Goal: Task Accomplishment & Management: Manage account settings

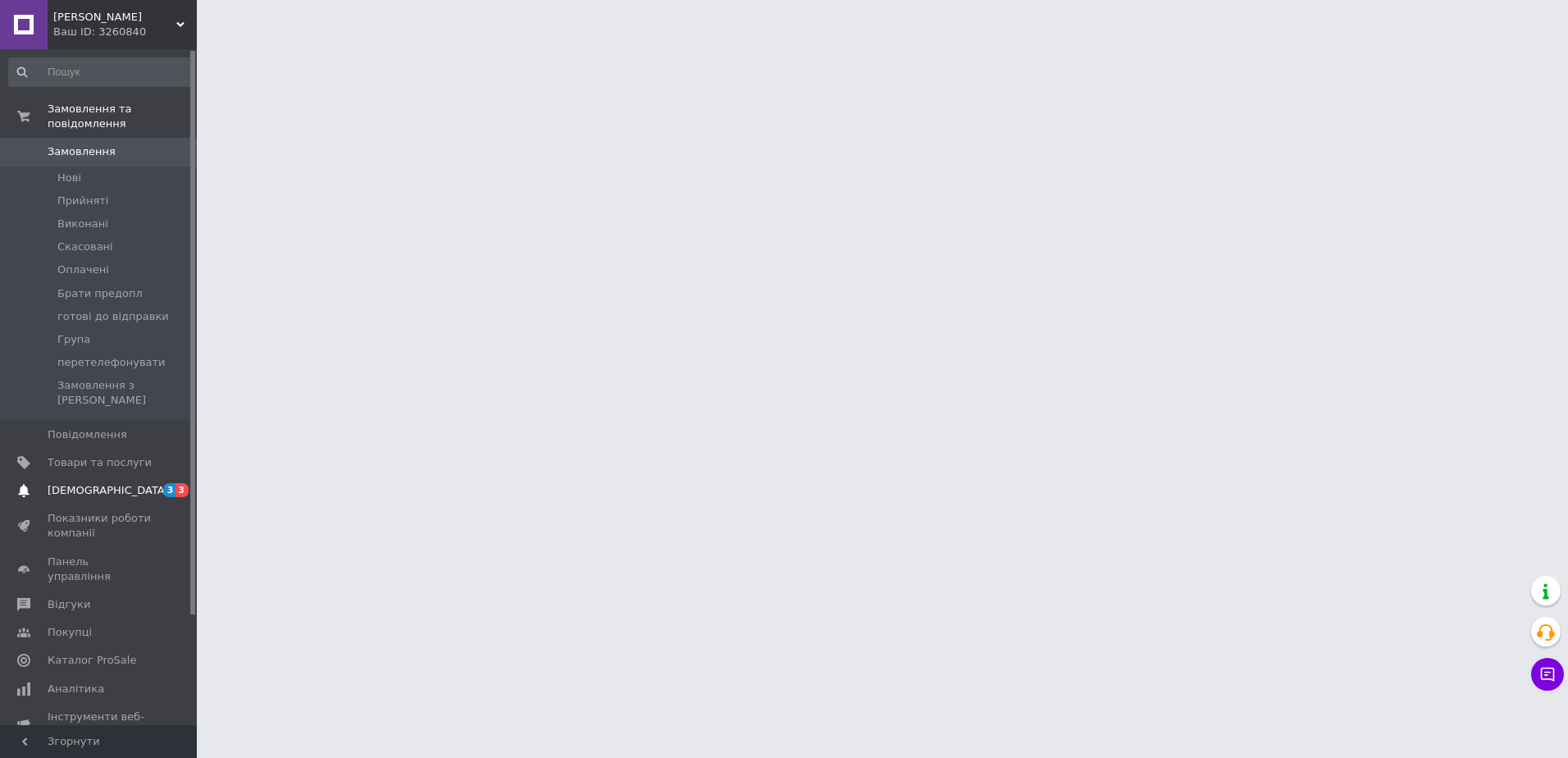
click at [64, 483] on span "[DEMOGRAPHIC_DATA]" at bounding box center [109, 490] width 121 height 14
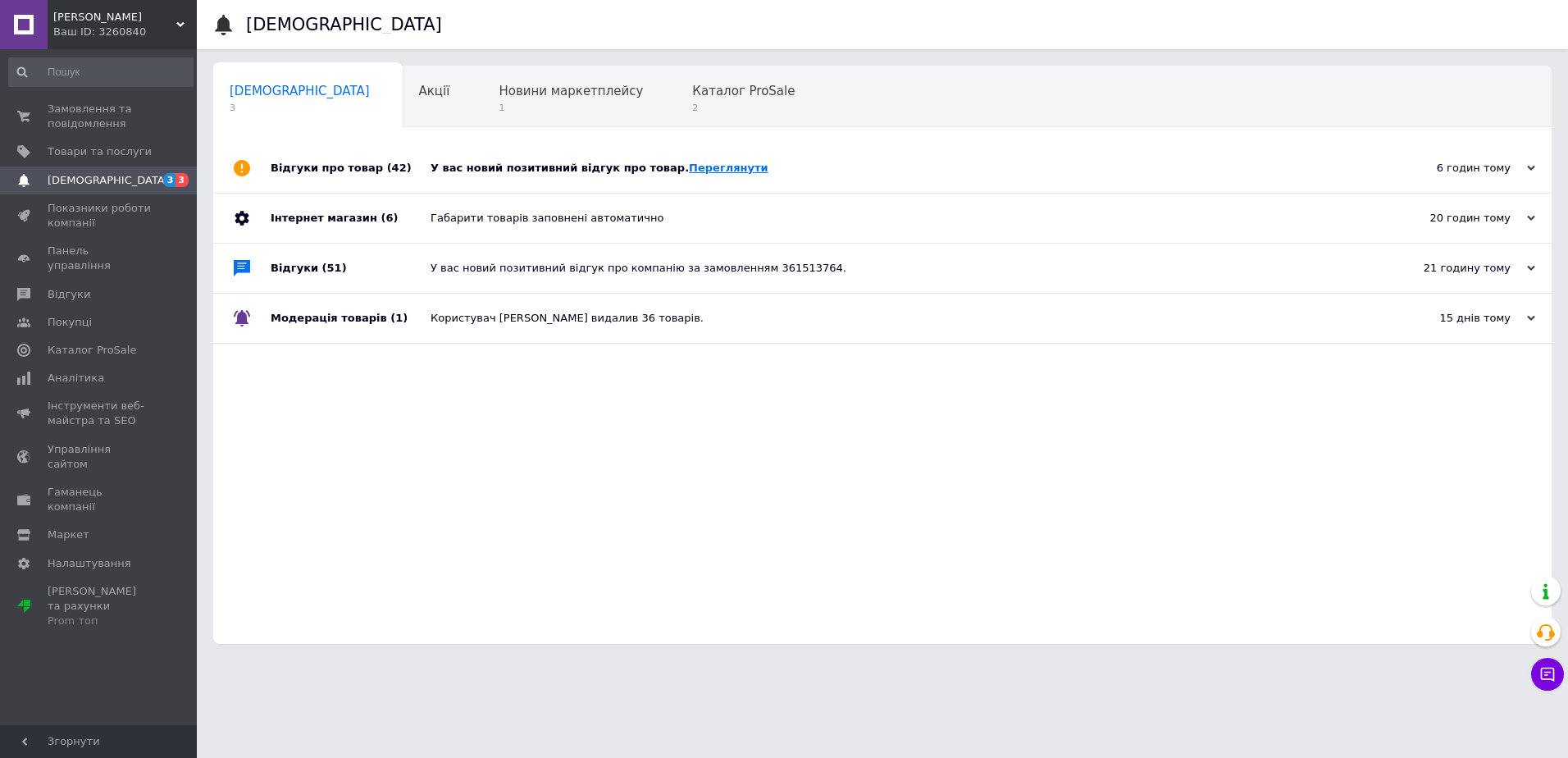
click at [701, 163] on link "Переглянути" at bounding box center [728, 167] width 80 height 12
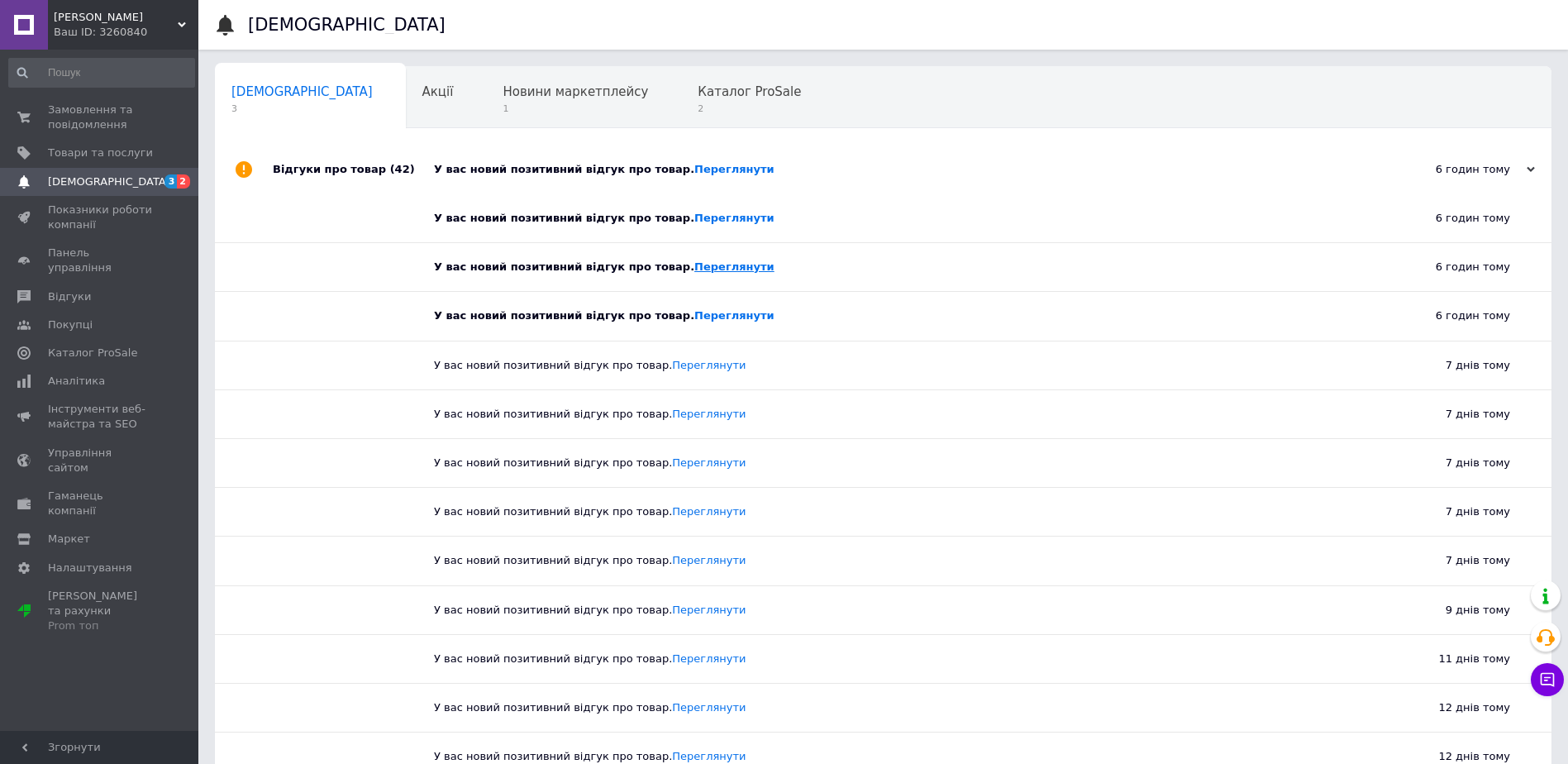
click at [694, 268] on link "Переглянути" at bounding box center [734, 266] width 80 height 13
click at [694, 321] on link "Переглянути" at bounding box center [734, 315] width 80 height 13
click at [698, 97] on span "Каталог ProSale" at bounding box center [750, 91] width 104 height 15
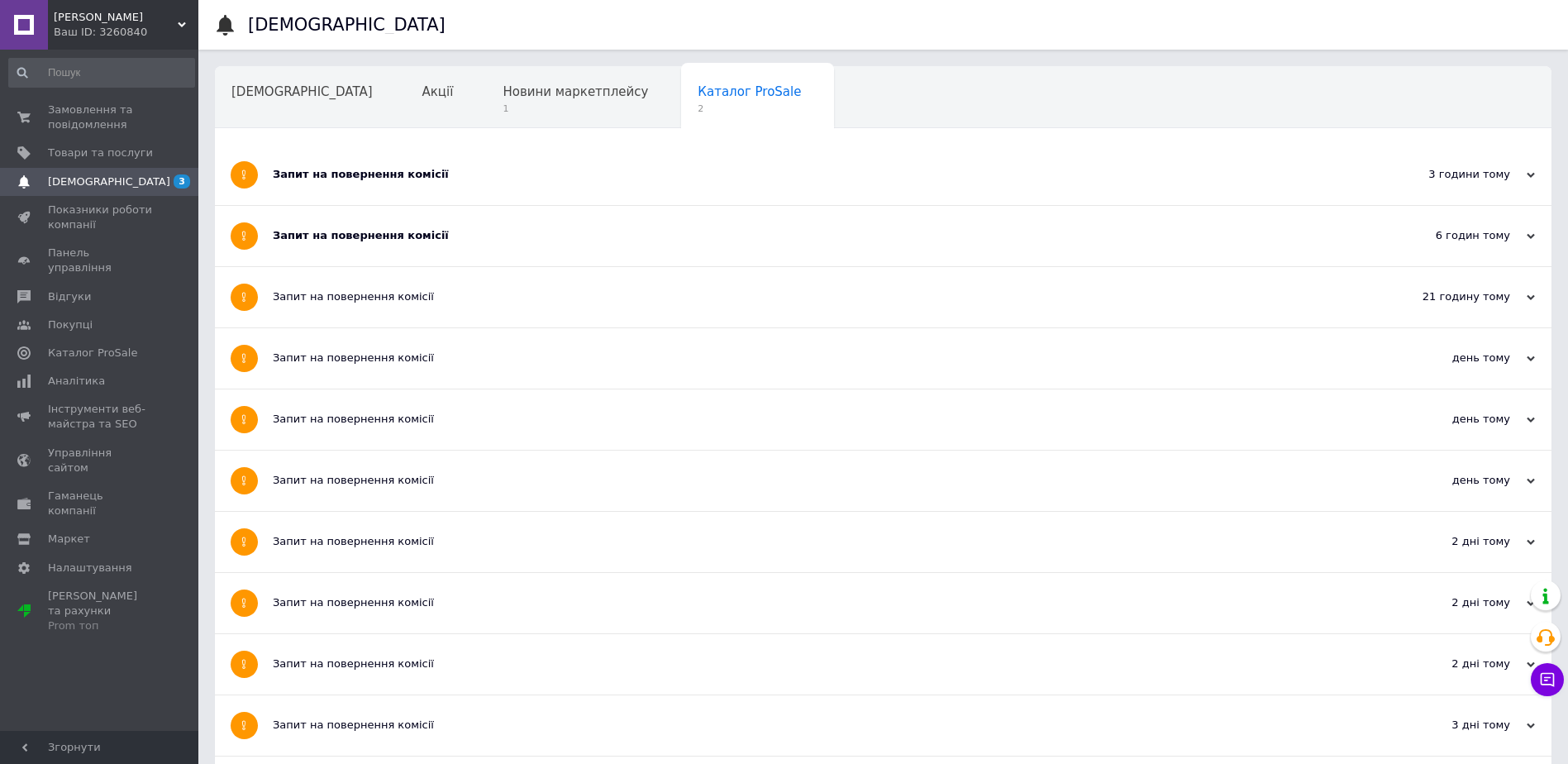
click at [721, 164] on div "Запит на повернення комісії" at bounding box center [821, 174] width 1097 height 60
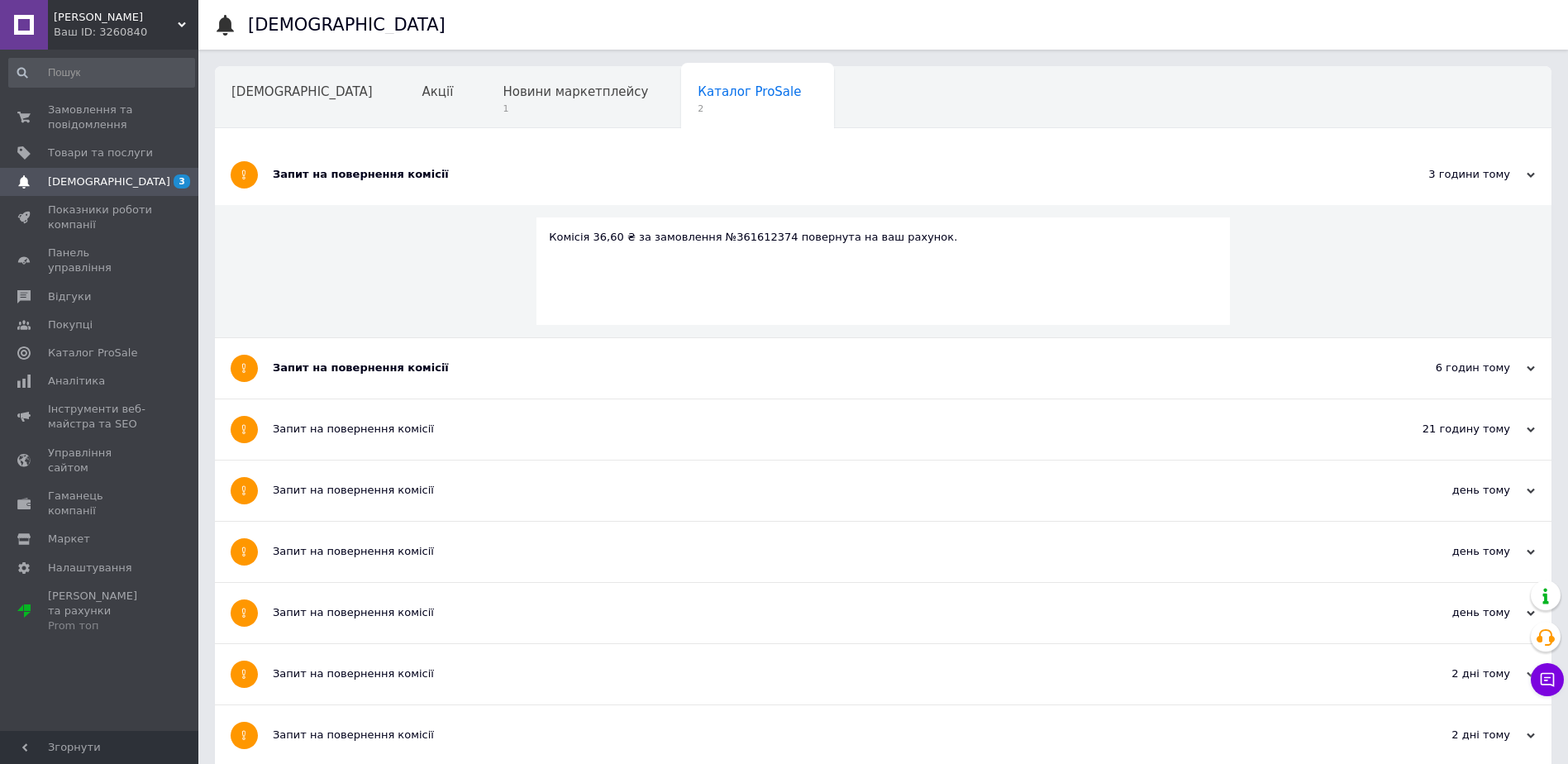
click at [606, 364] on div "Запит на повернення комісії" at bounding box center [821, 367] width 1097 height 15
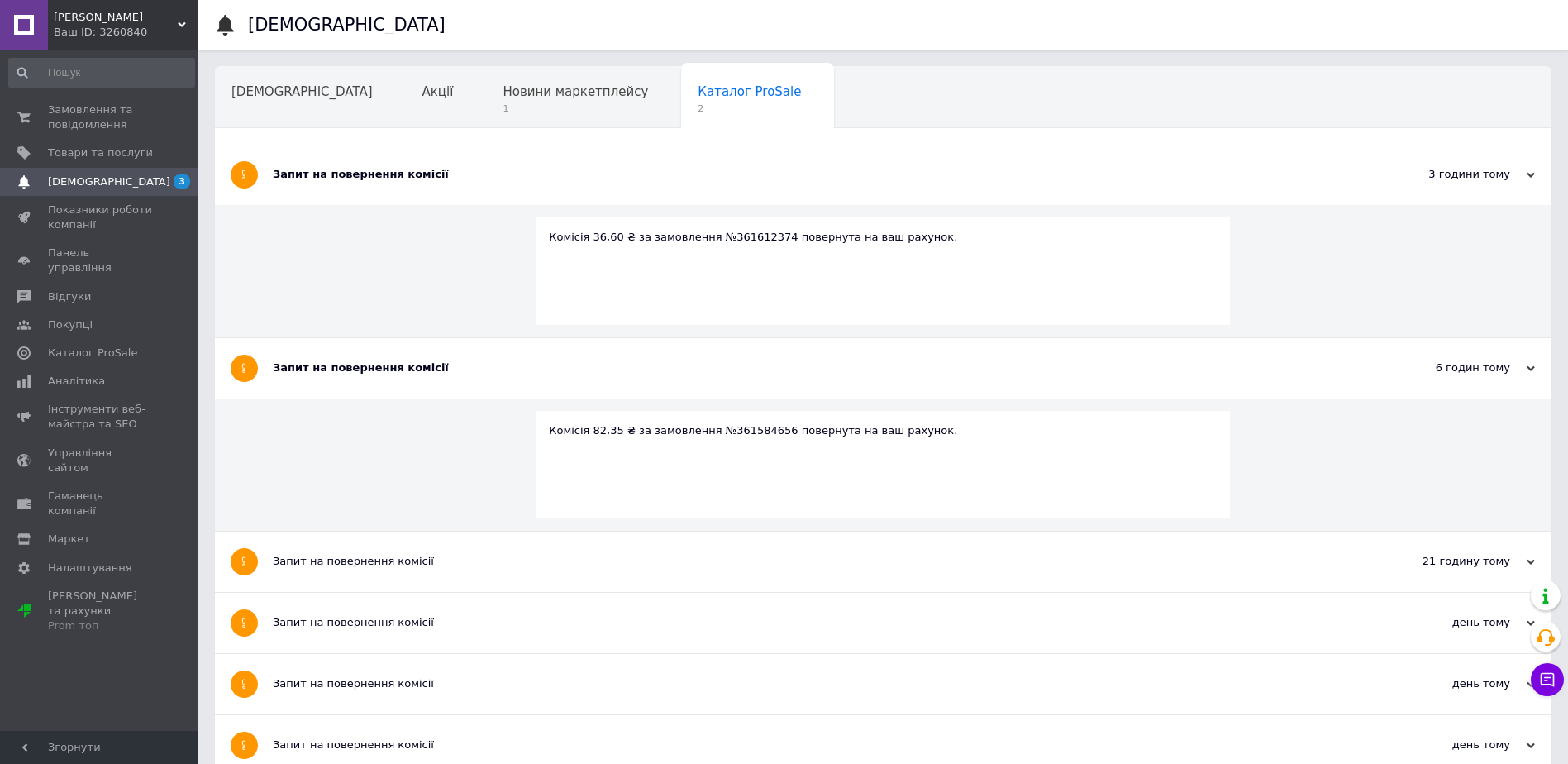
click at [363, 147] on span "Навчання та заходи" at bounding box center [297, 154] width 132 height 15
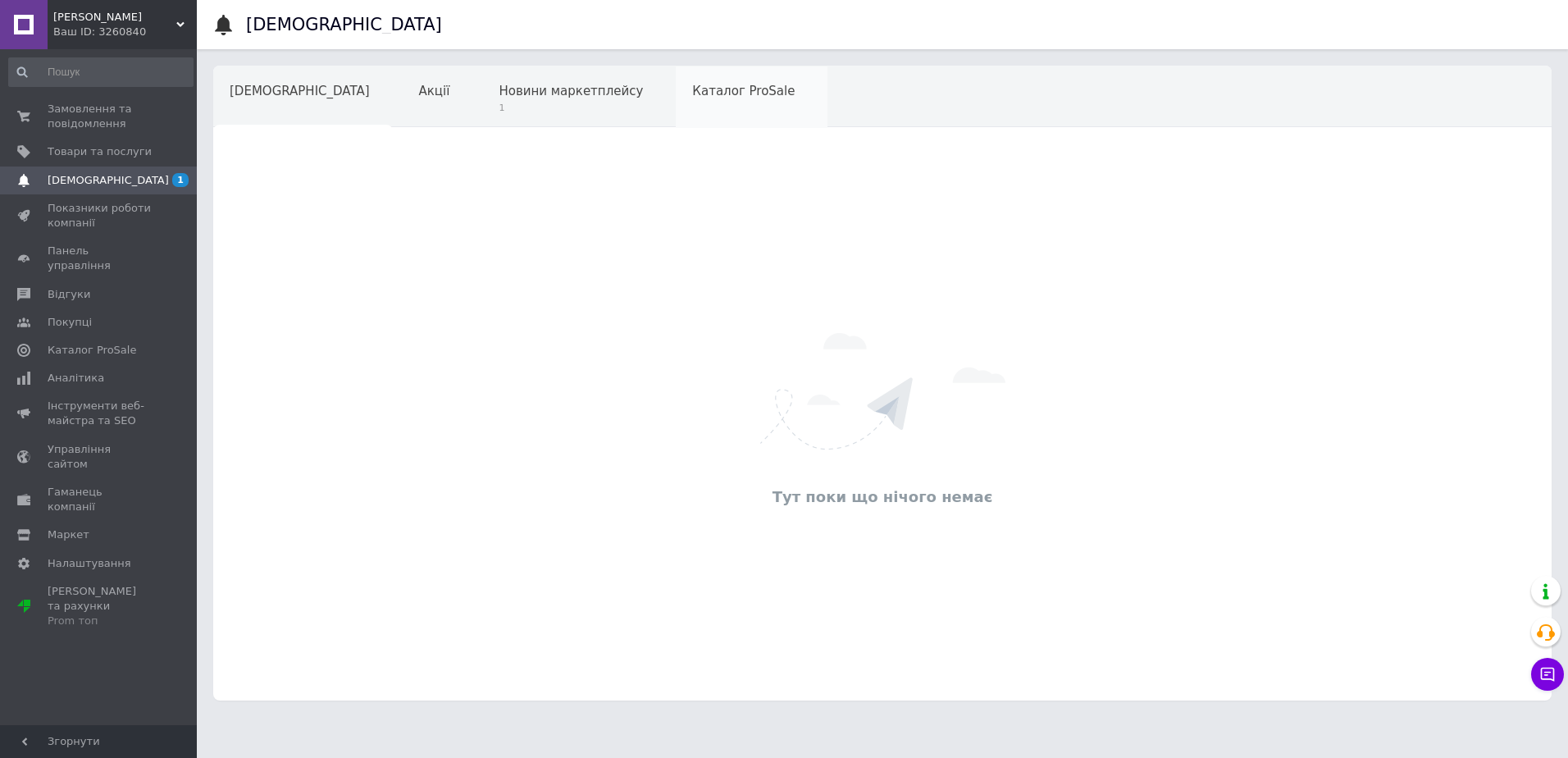
click at [675, 108] on div "Каталог ProSale" at bounding box center [751, 97] width 152 height 62
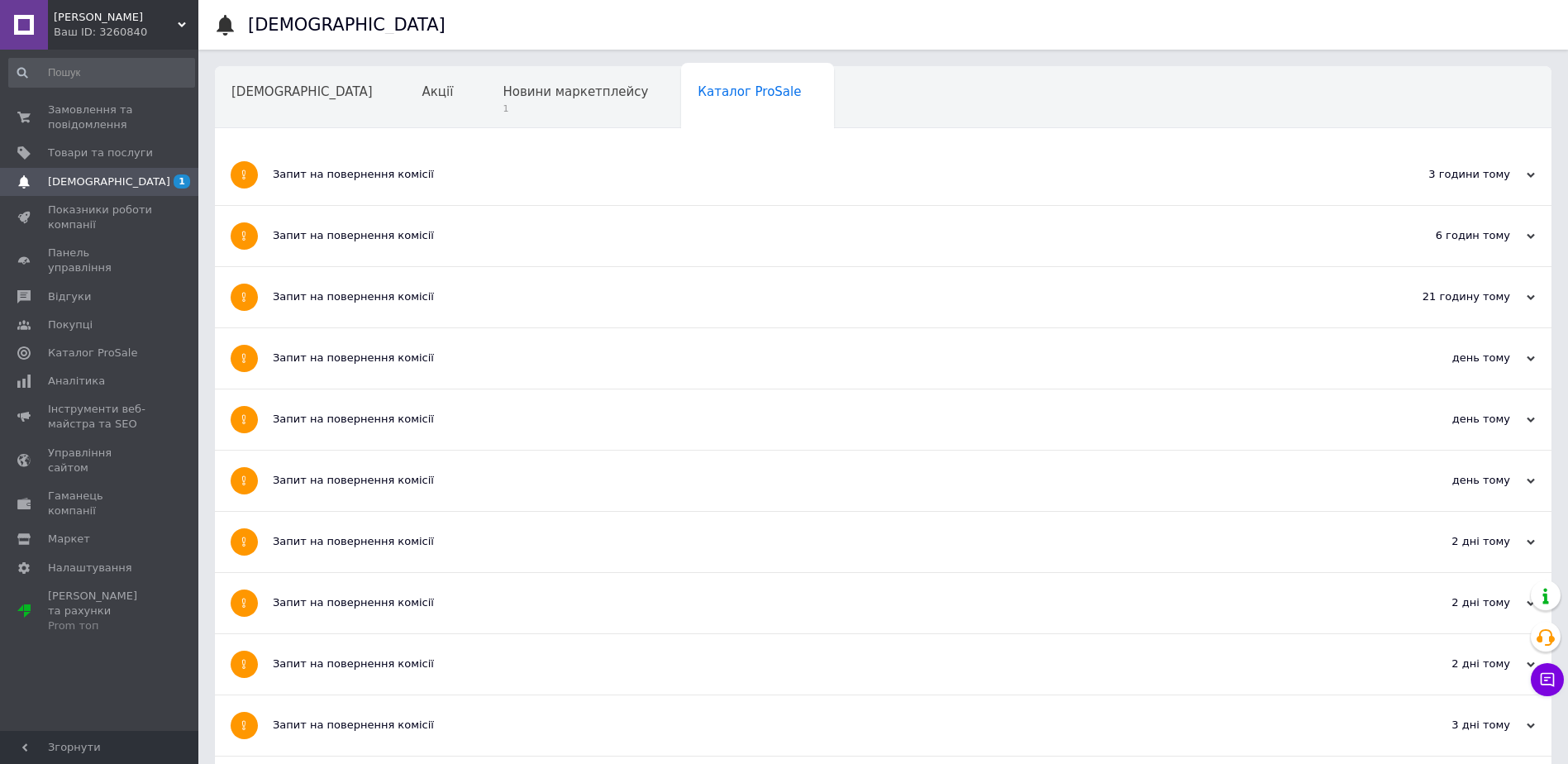
click at [503, 107] on span "1" at bounding box center [575, 108] width 145 height 13
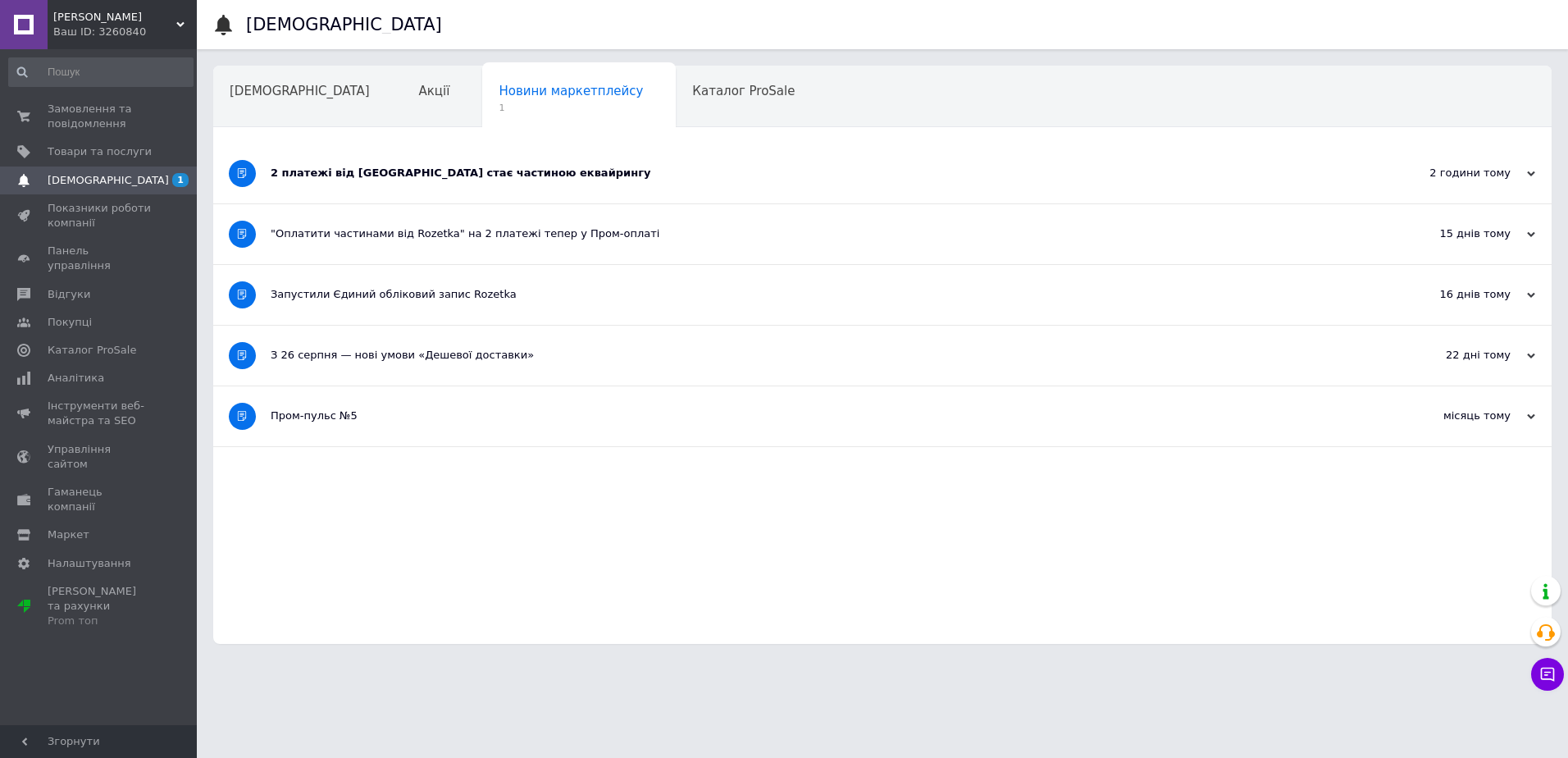
click at [628, 178] on div "2 платежі від Rozetka стає частиною еквайрингу" at bounding box center [821, 172] width 1101 height 14
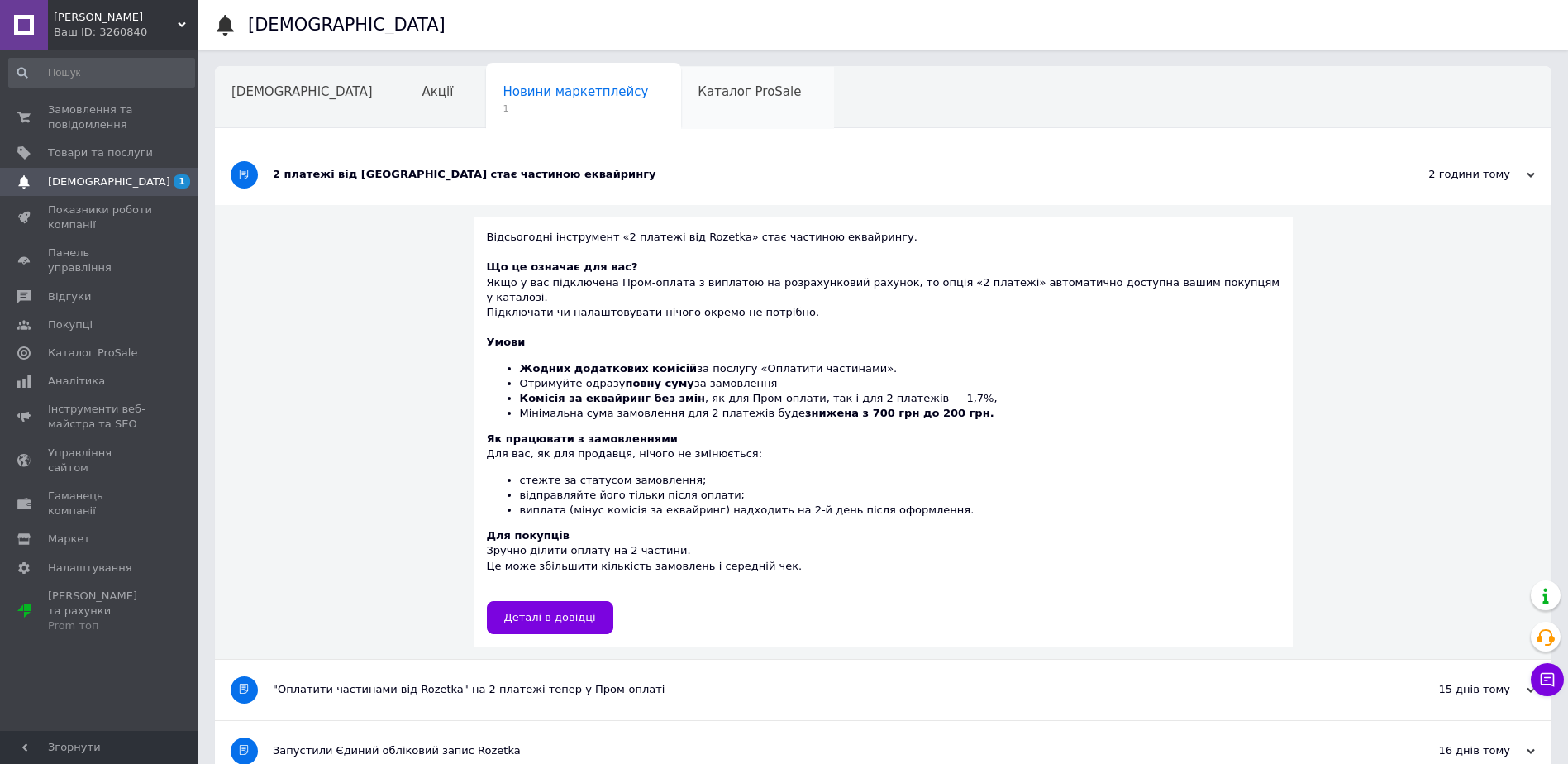
click at [698, 87] on span "Каталог ProSale" at bounding box center [750, 91] width 104 height 15
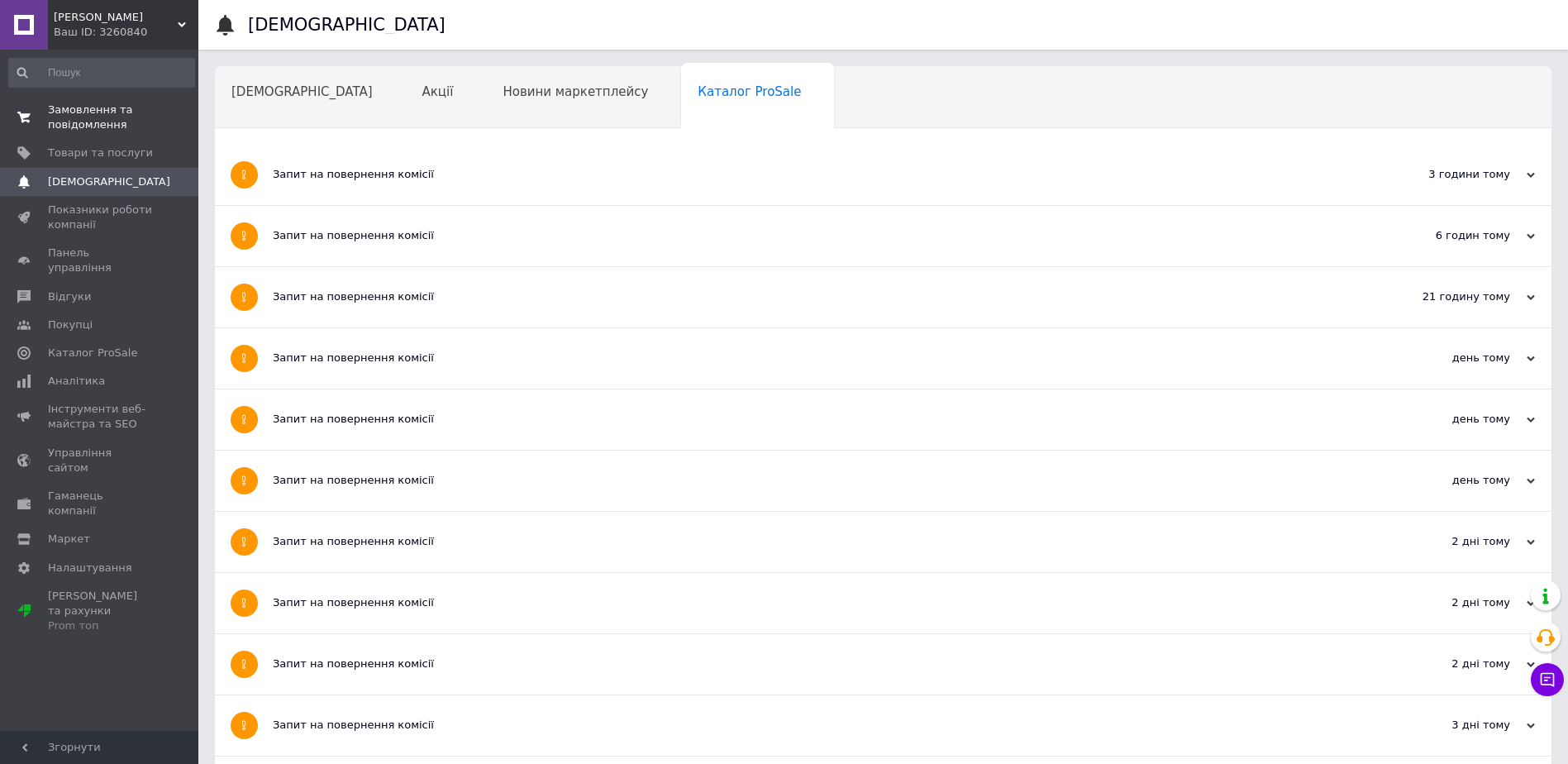
click at [103, 117] on span "Замовлення та повідомлення" at bounding box center [101, 117] width 105 height 30
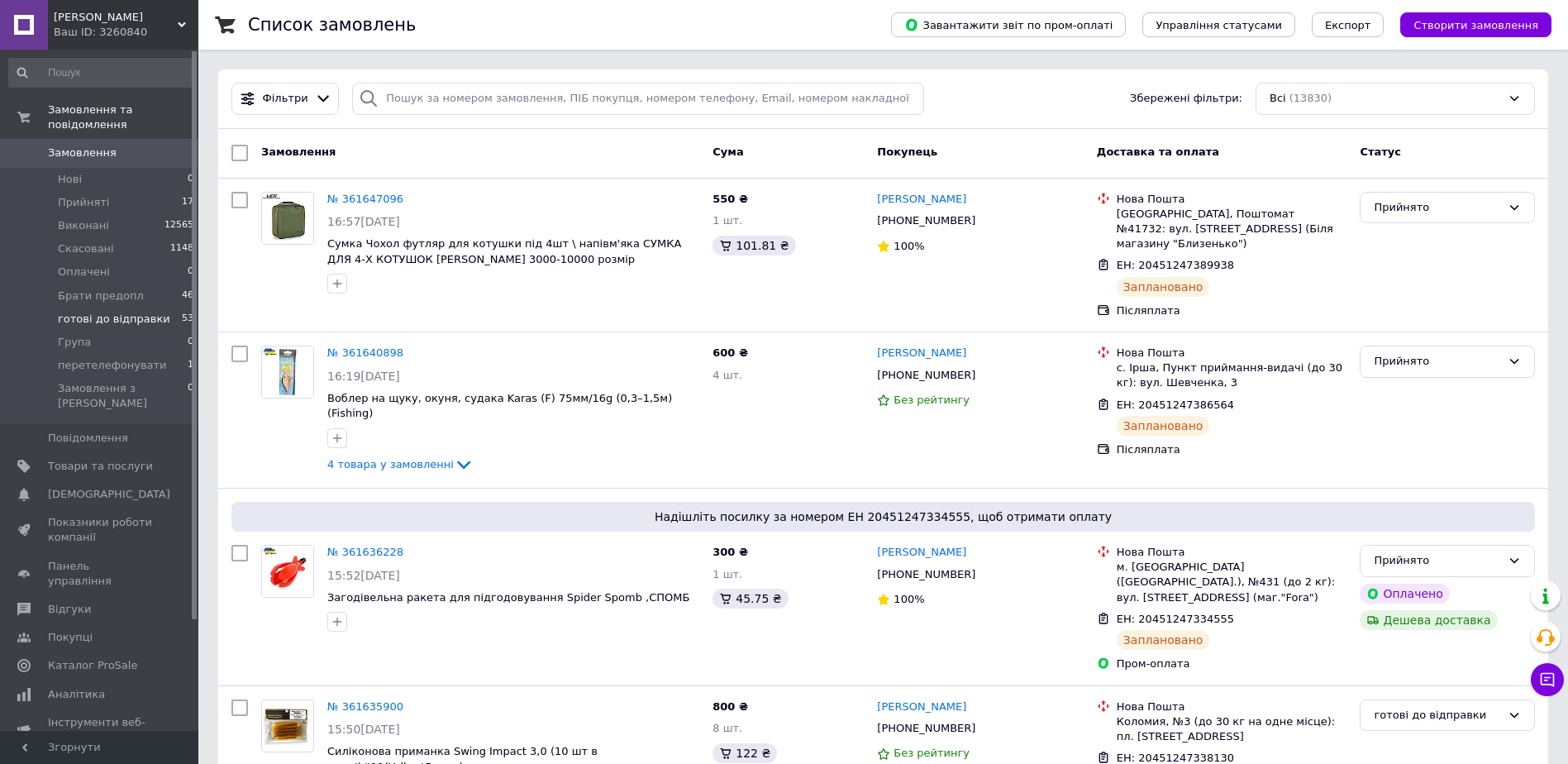
click at [120, 312] on span "готові до відправки" at bounding box center [114, 319] width 112 height 15
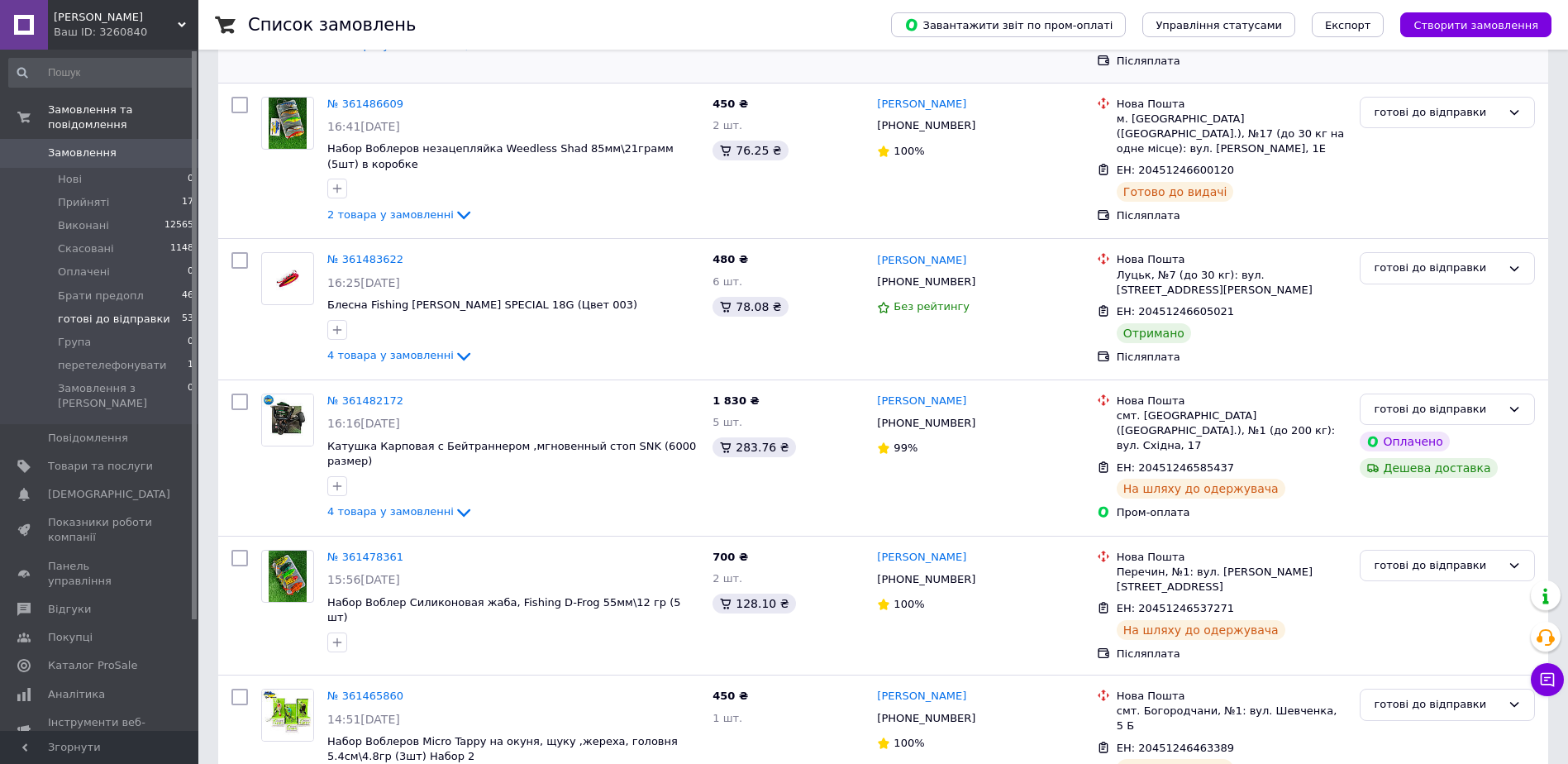
scroll to position [496, 0]
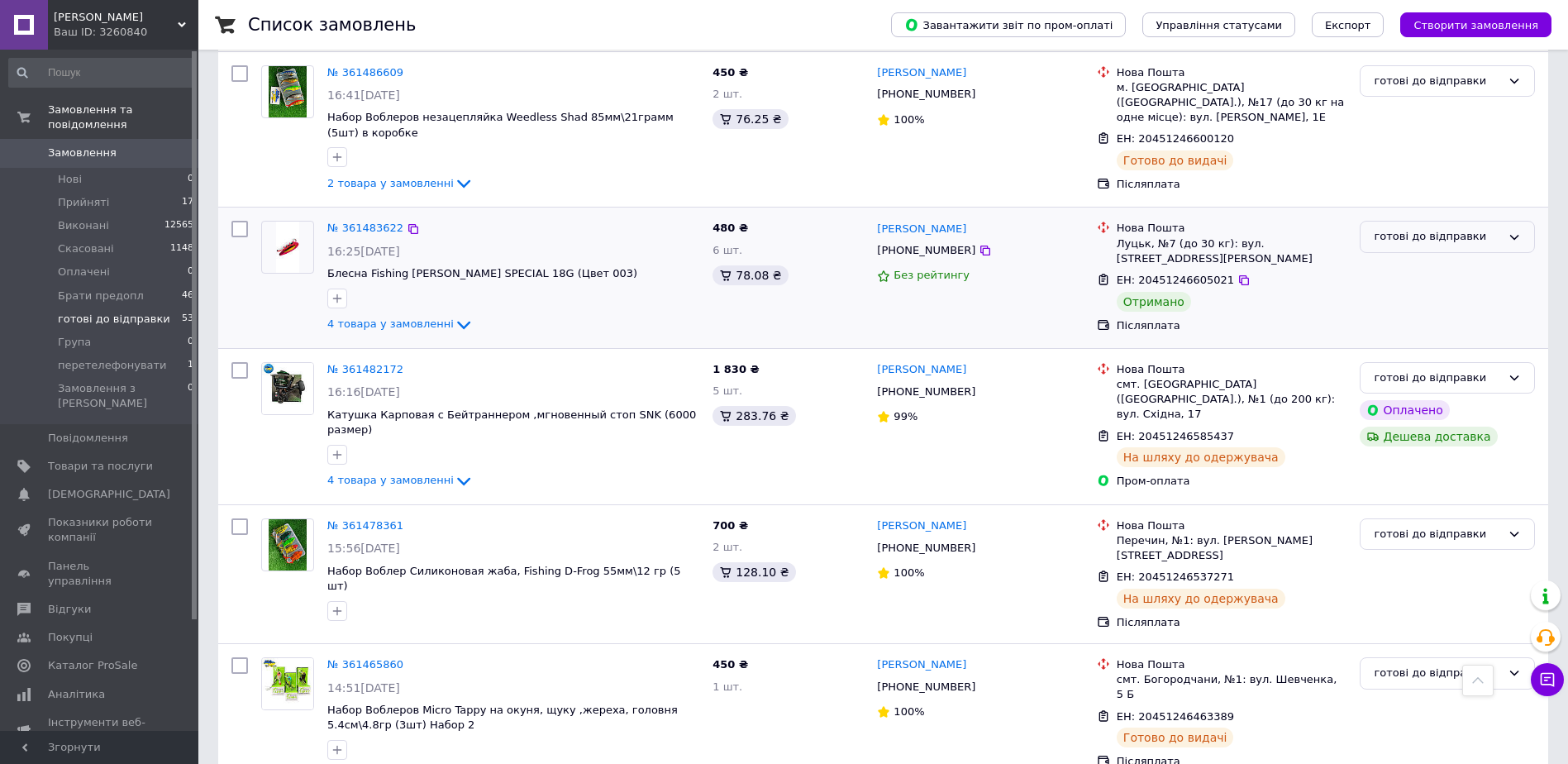
click at [1424, 229] on div "готові до відправки" at bounding box center [1437, 237] width 127 height 17
click at [1400, 287] on li "Виконано" at bounding box center [1447, 302] width 173 height 31
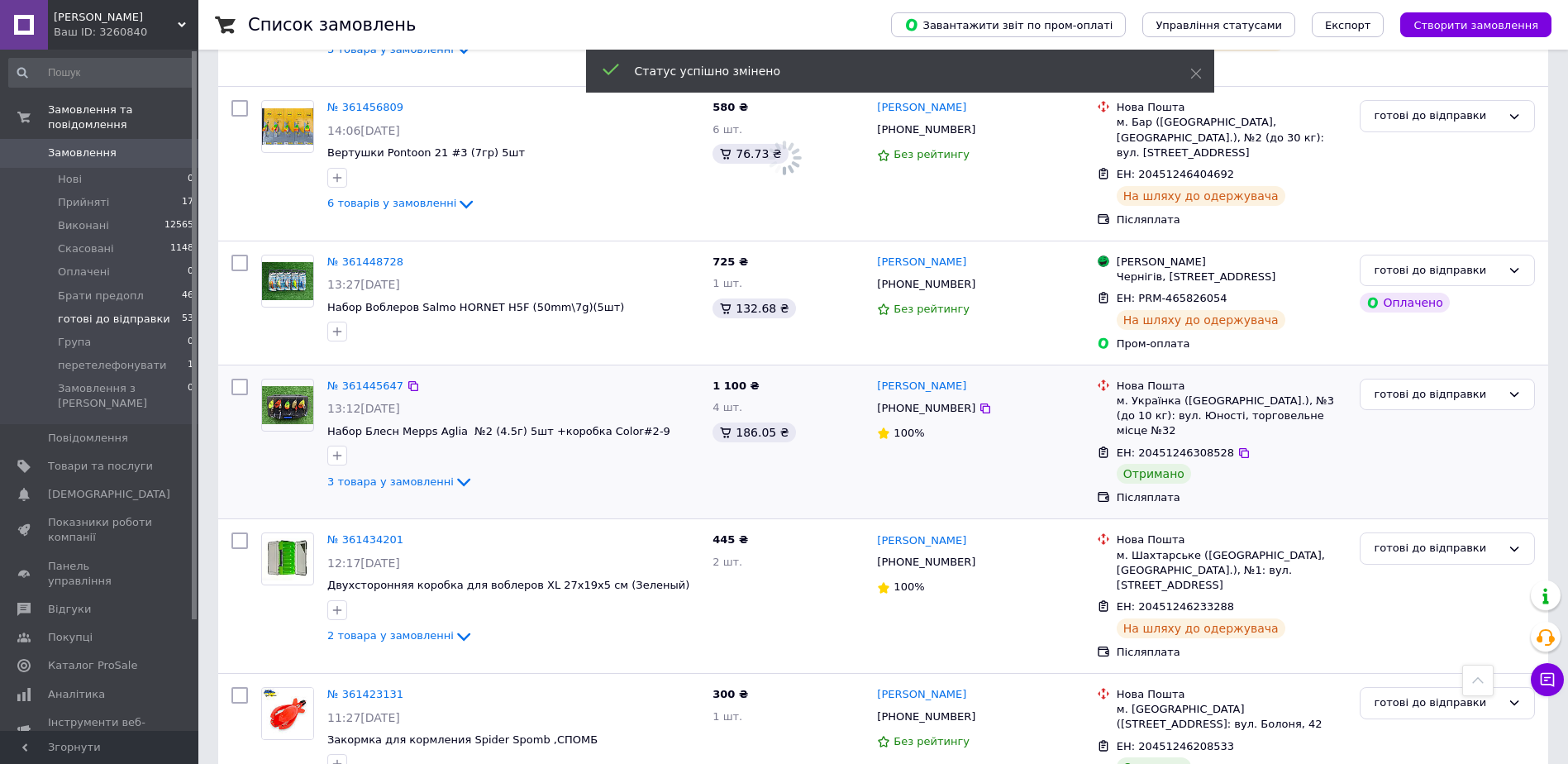
scroll to position [1488, 0]
click at [1445, 385] on div "готові до відправки" at bounding box center [1437, 394] width 127 height 17
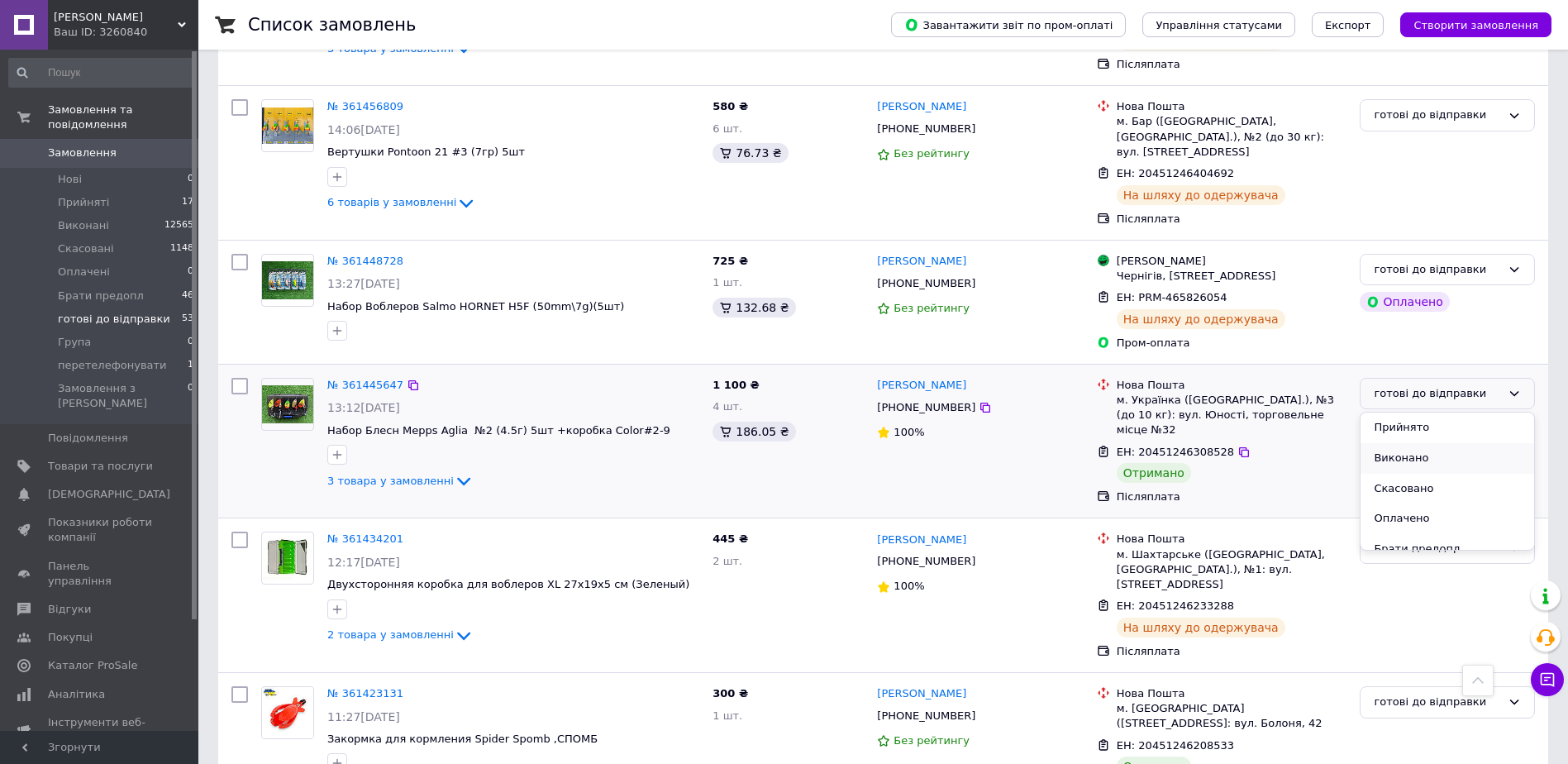
click at [1420, 443] on li "Виконано" at bounding box center [1447, 459] width 173 height 31
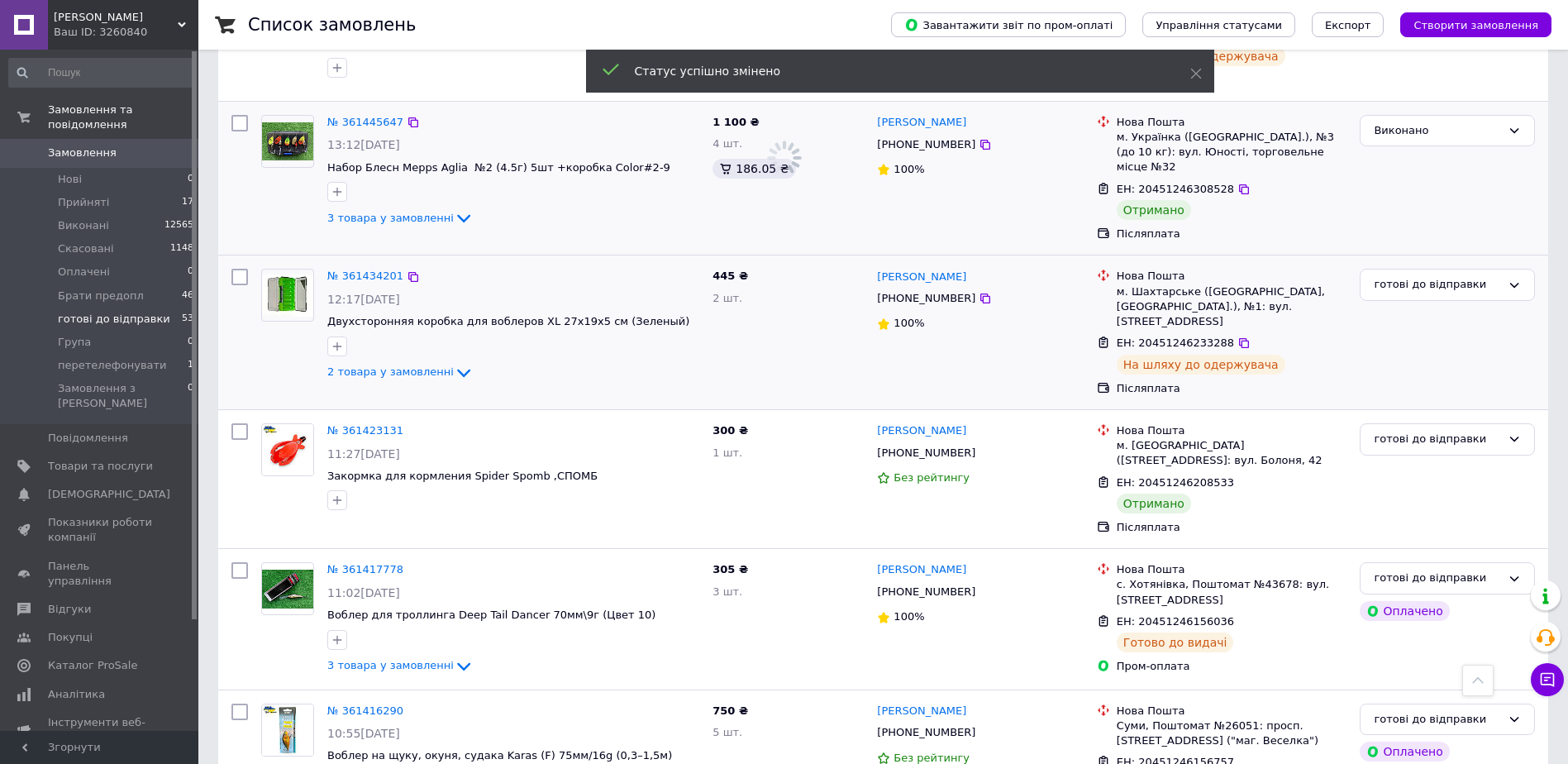
scroll to position [1736, 0]
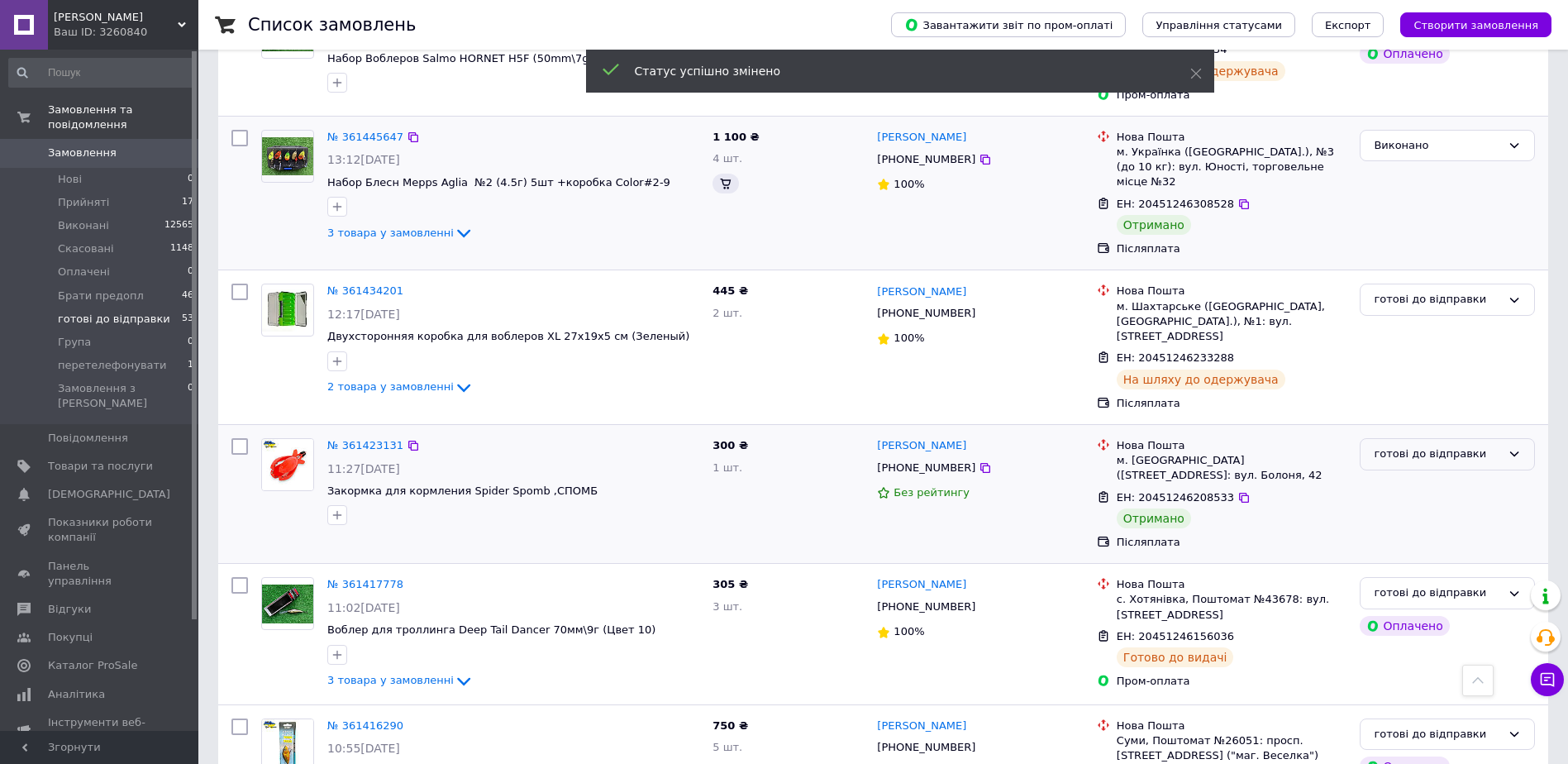
click at [1443, 445] on div "готові до відправки" at bounding box center [1437, 454] width 127 height 17
click at [1416, 504] on li "Виконано" at bounding box center [1447, 519] width 173 height 31
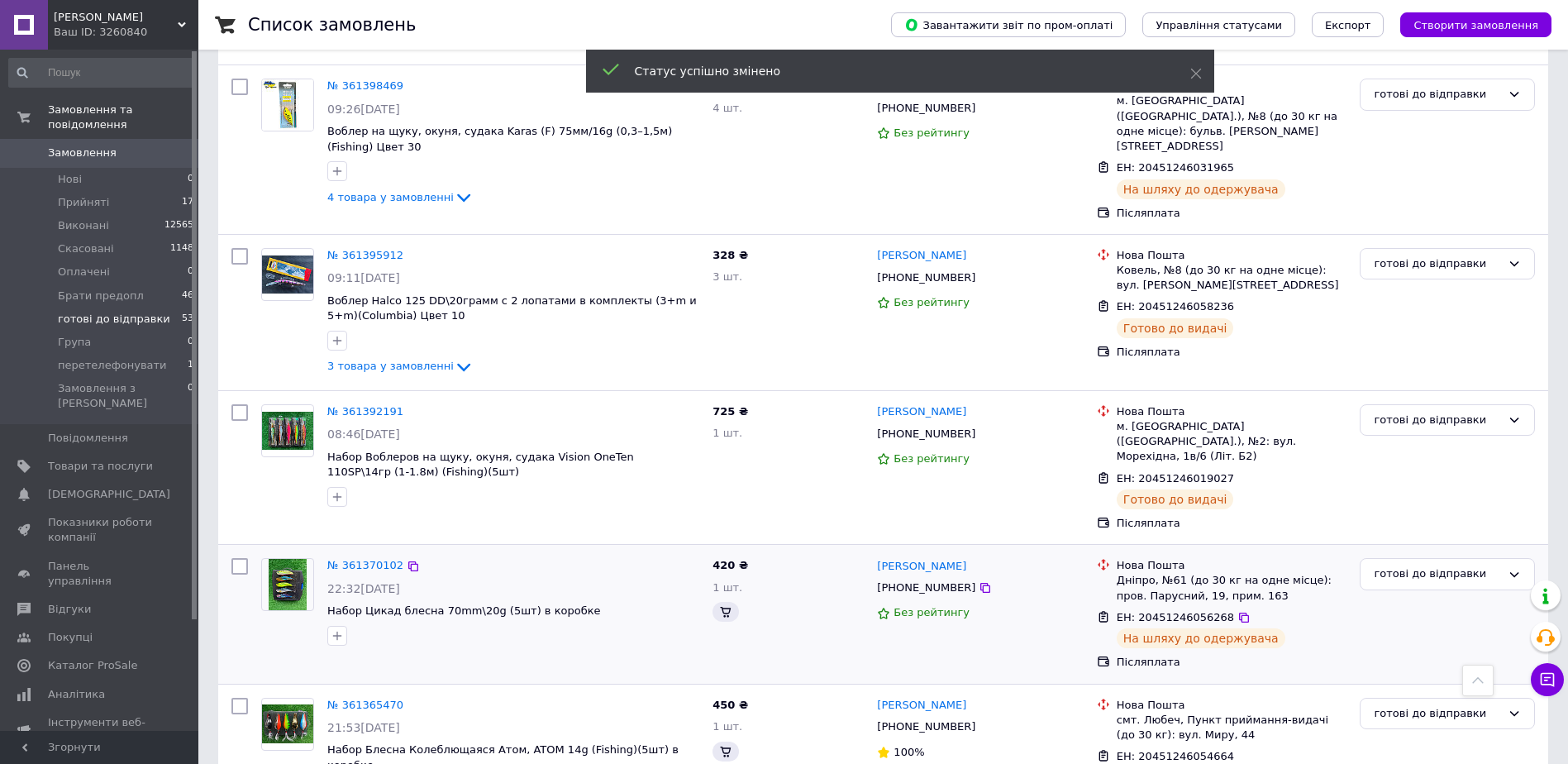
scroll to position [2398, 0]
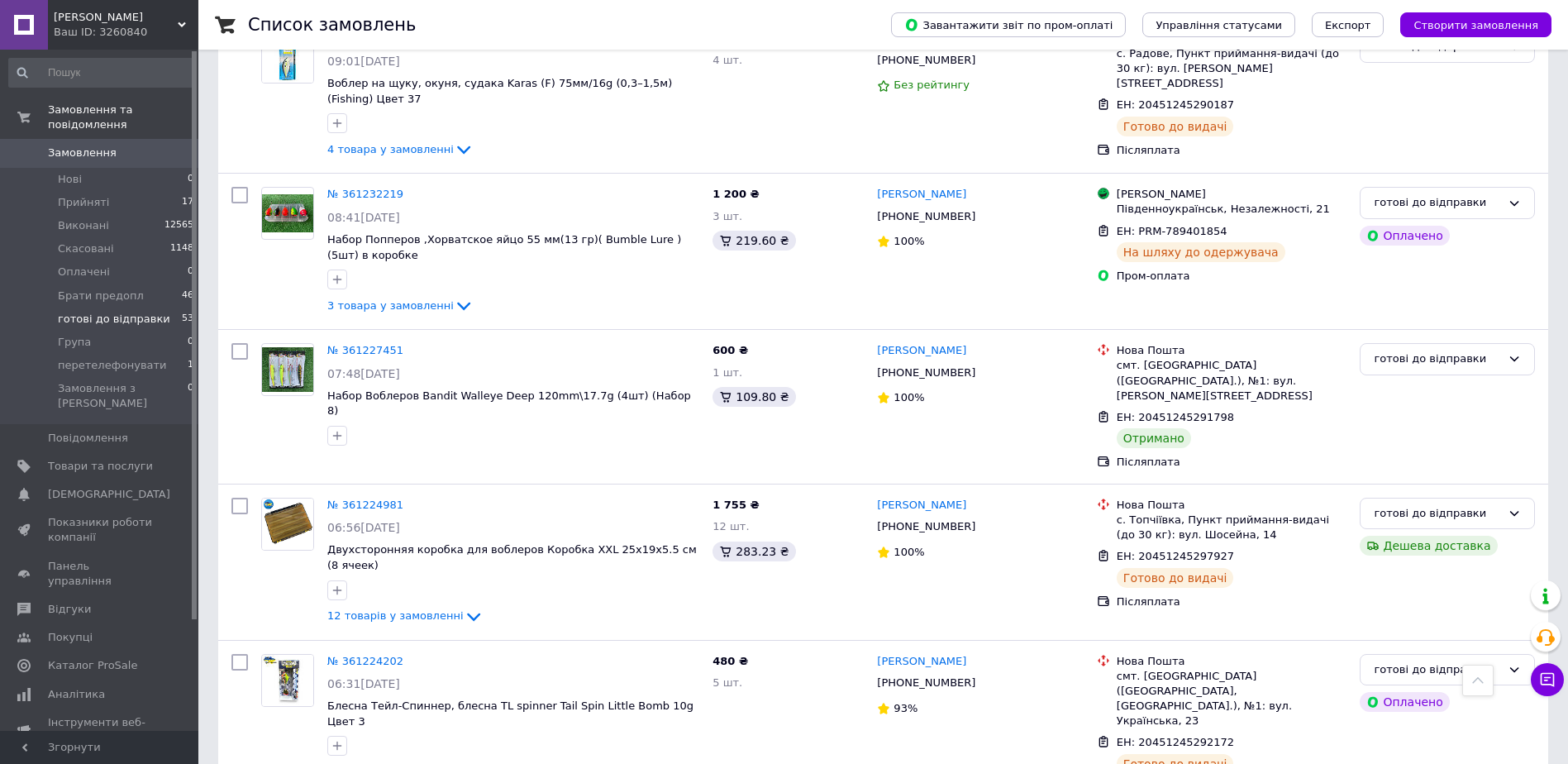
scroll to position [1736, 0]
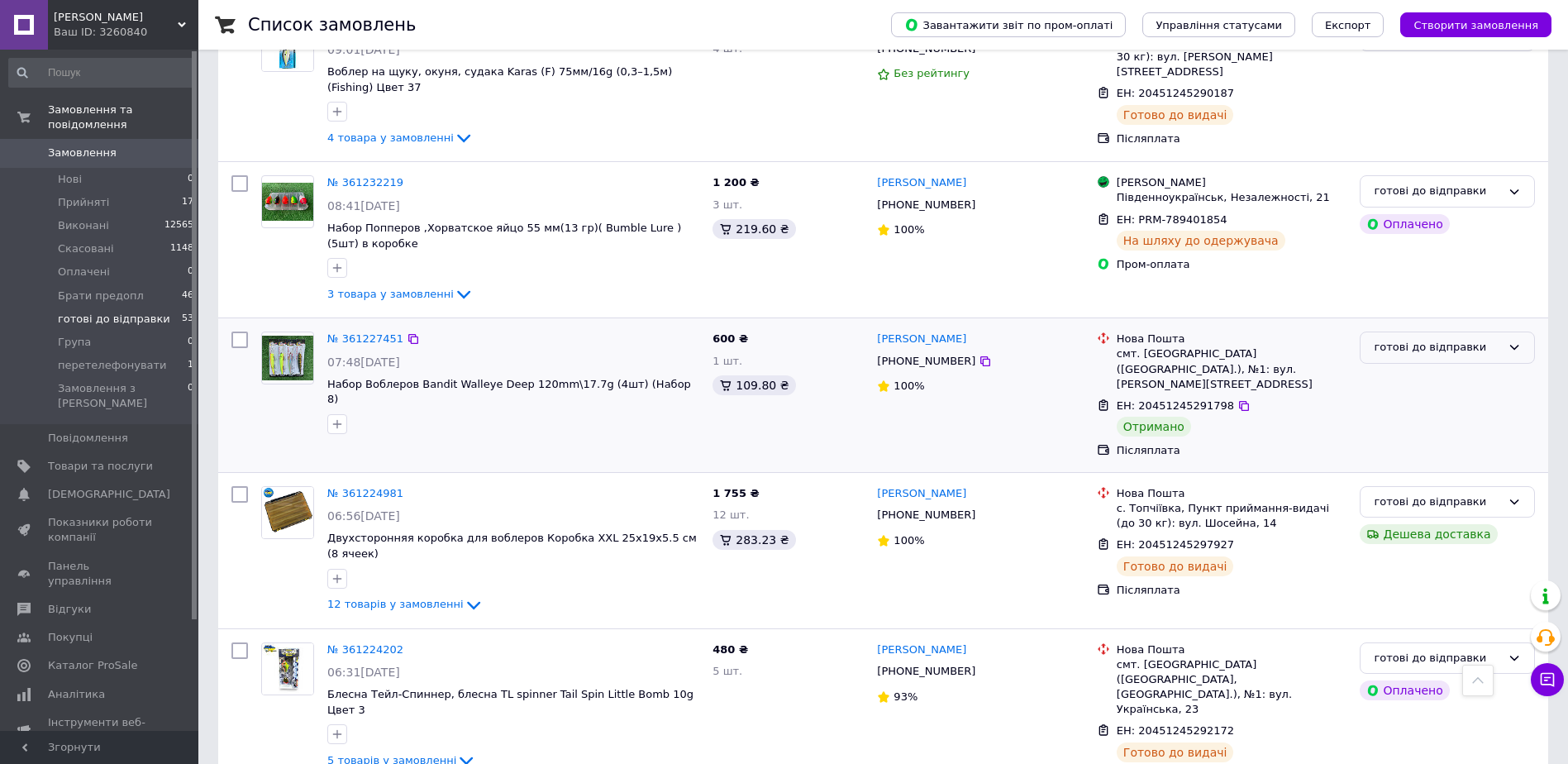
click at [1447, 339] on div "готові до відправки" at bounding box center [1437, 348] width 127 height 17
click at [1406, 397] on li "Виконано" at bounding box center [1447, 413] width 173 height 31
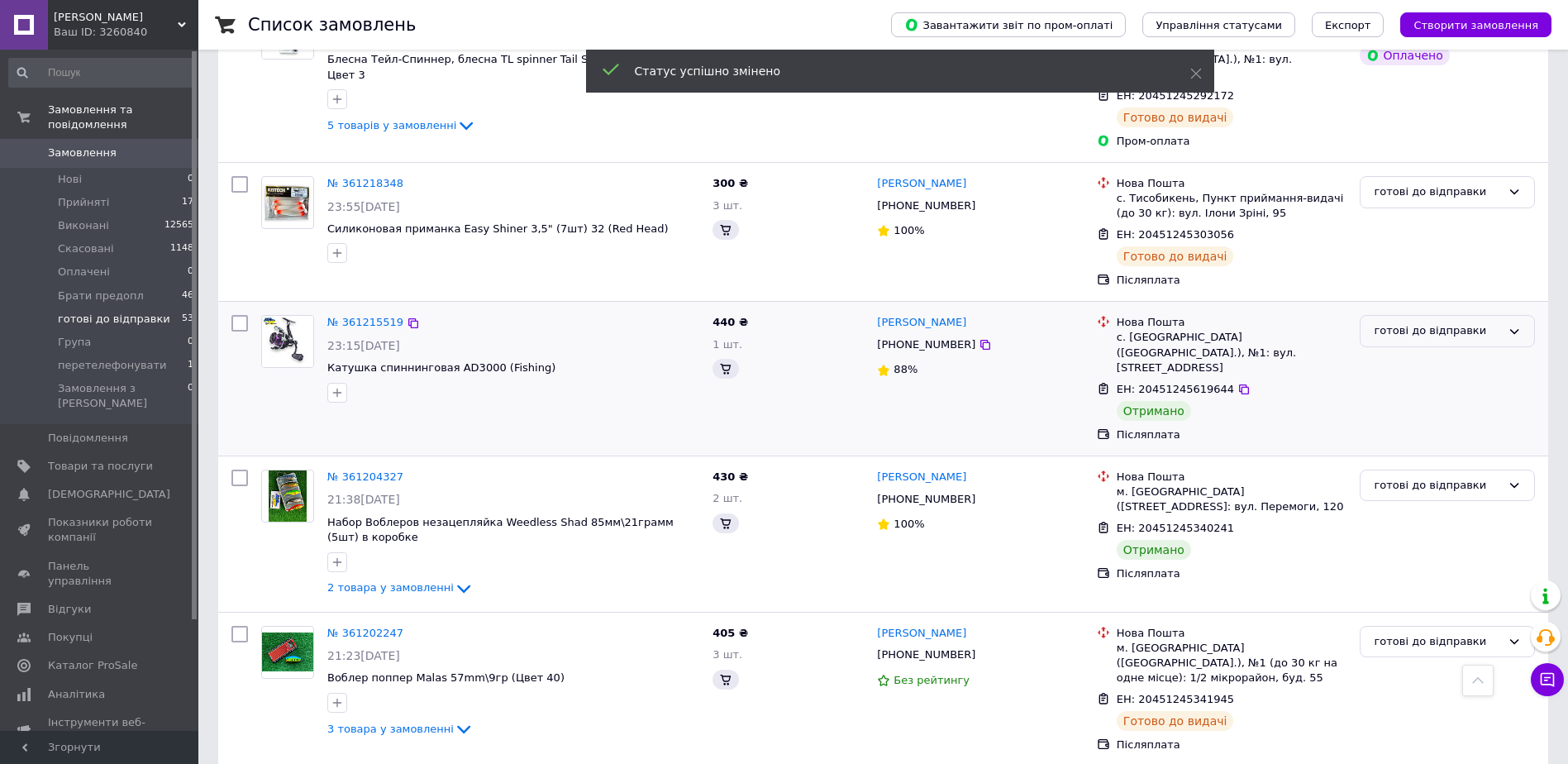
scroll to position [2093, 0]
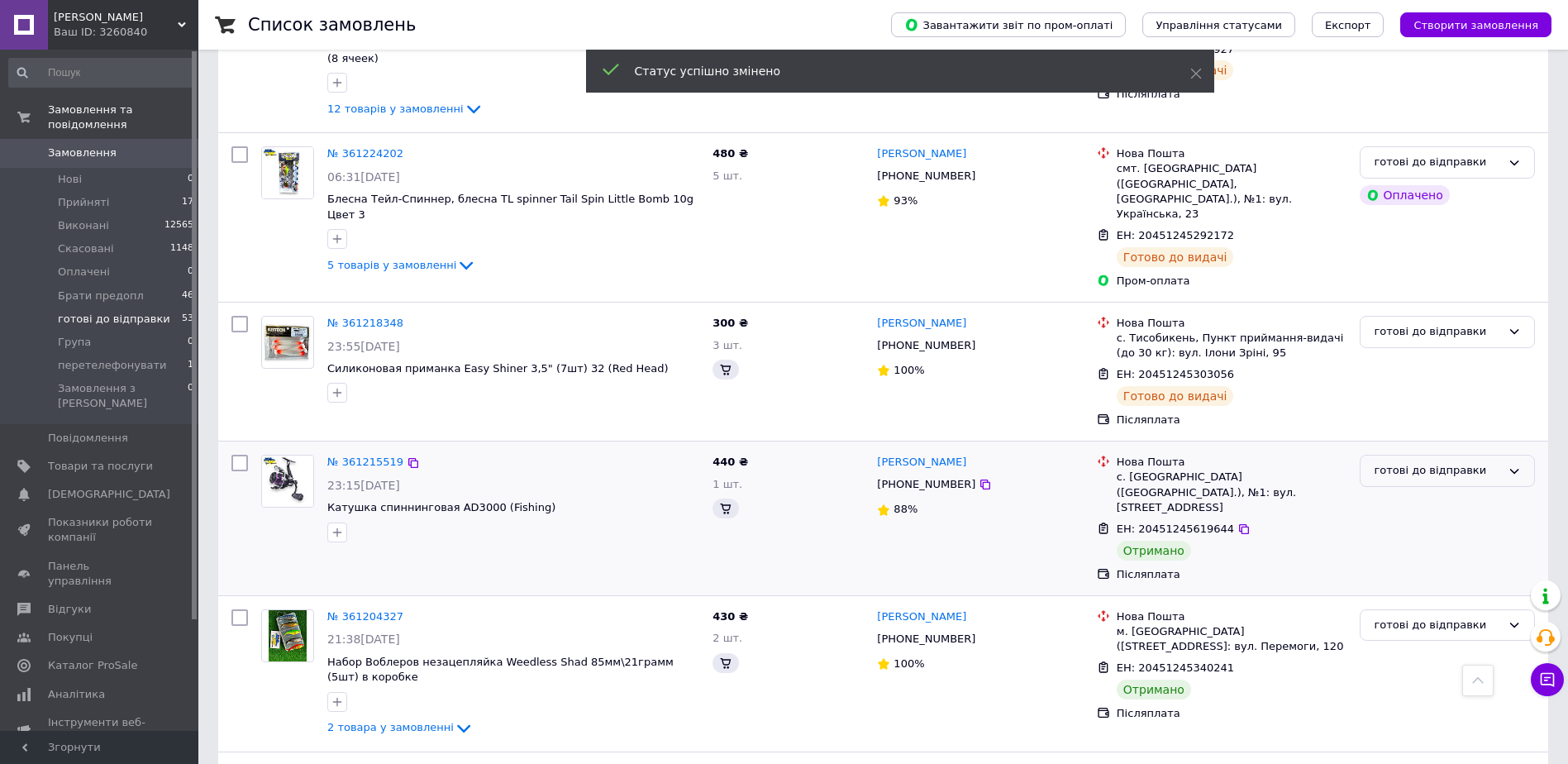
click at [1404, 462] on div "готові до відправки" at bounding box center [1437, 471] width 127 height 17
click at [1393, 520] on li "Виконано" at bounding box center [1447, 535] width 173 height 31
click at [1422, 617] on div "готові до відправки" at bounding box center [1437, 626] width 127 height 17
click at [1409, 675] on li "Виконано" at bounding box center [1447, 690] width 173 height 31
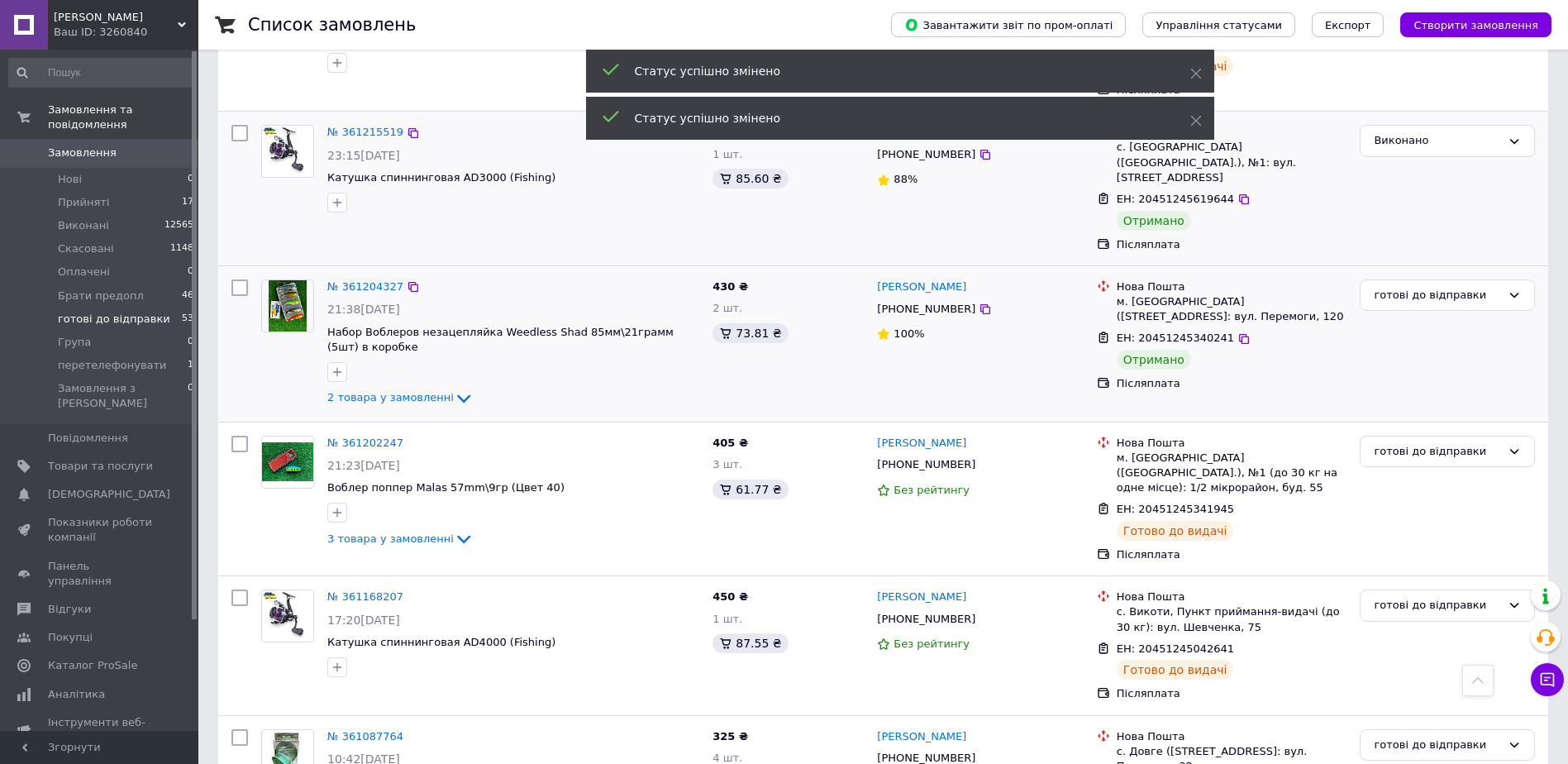
scroll to position [2442, 0]
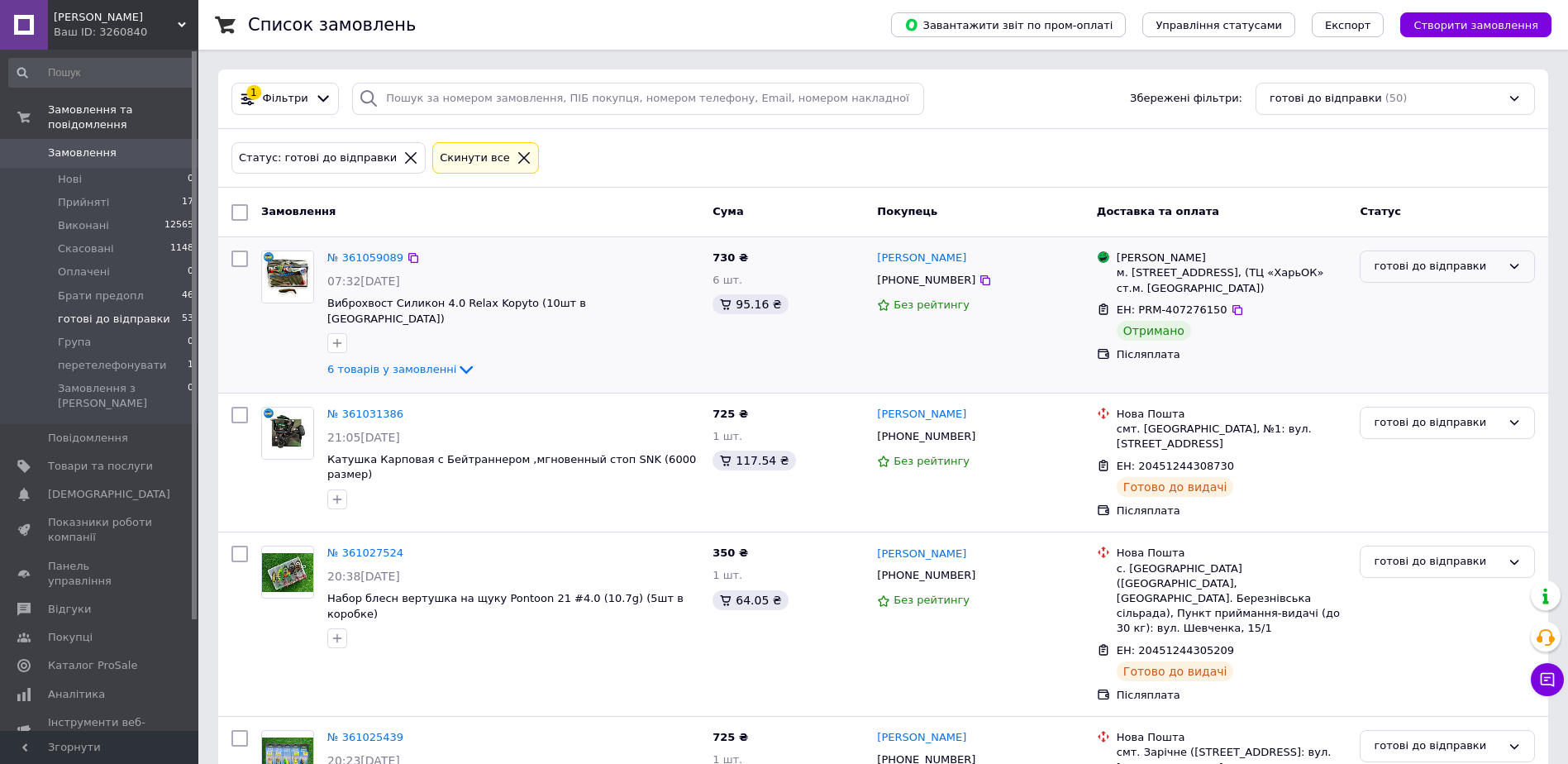
click at [1435, 269] on div "готові до відправки" at bounding box center [1437, 266] width 127 height 17
click at [1415, 330] on li "Виконано" at bounding box center [1447, 331] width 173 height 31
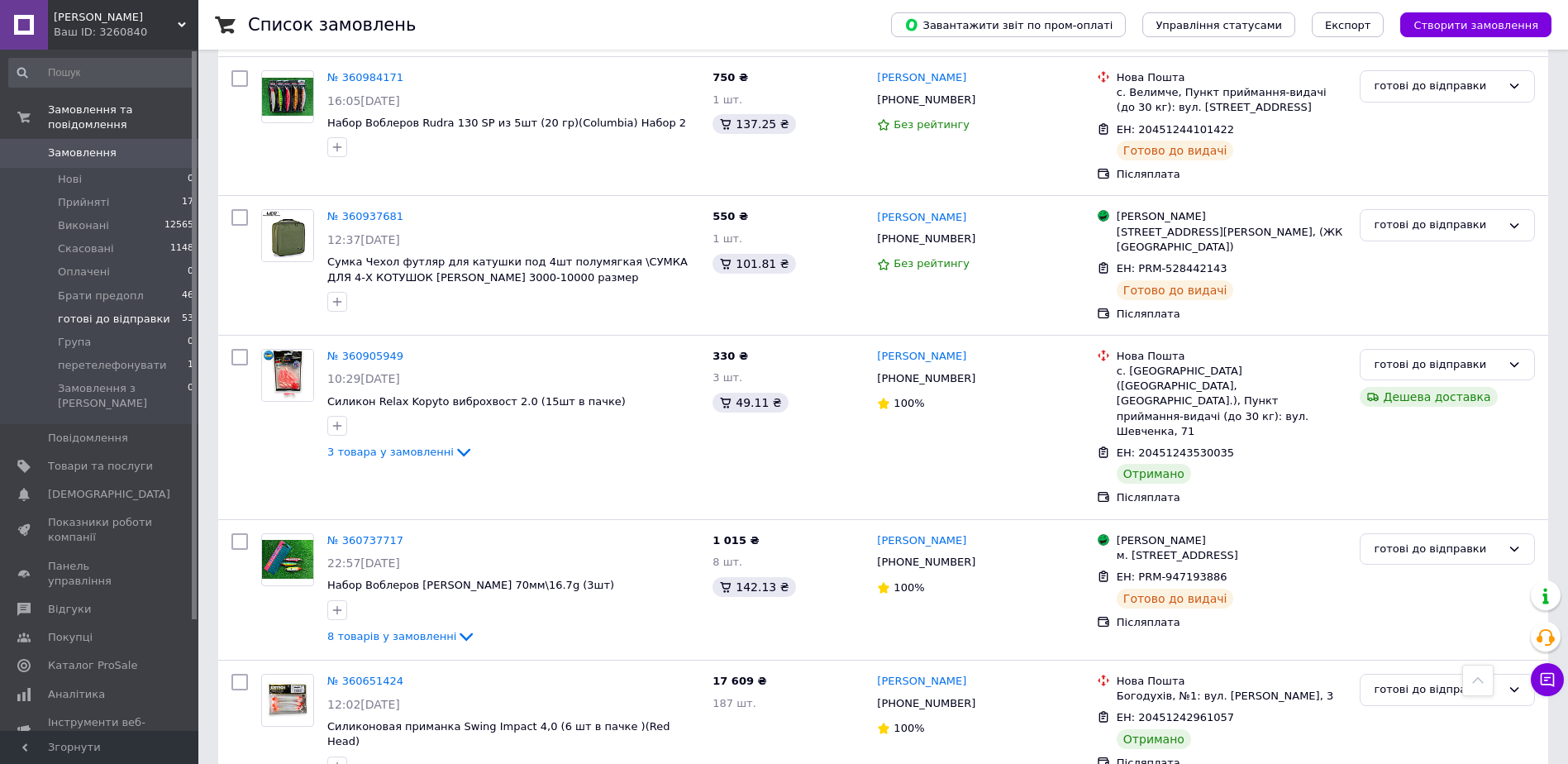
scroll to position [992, 0]
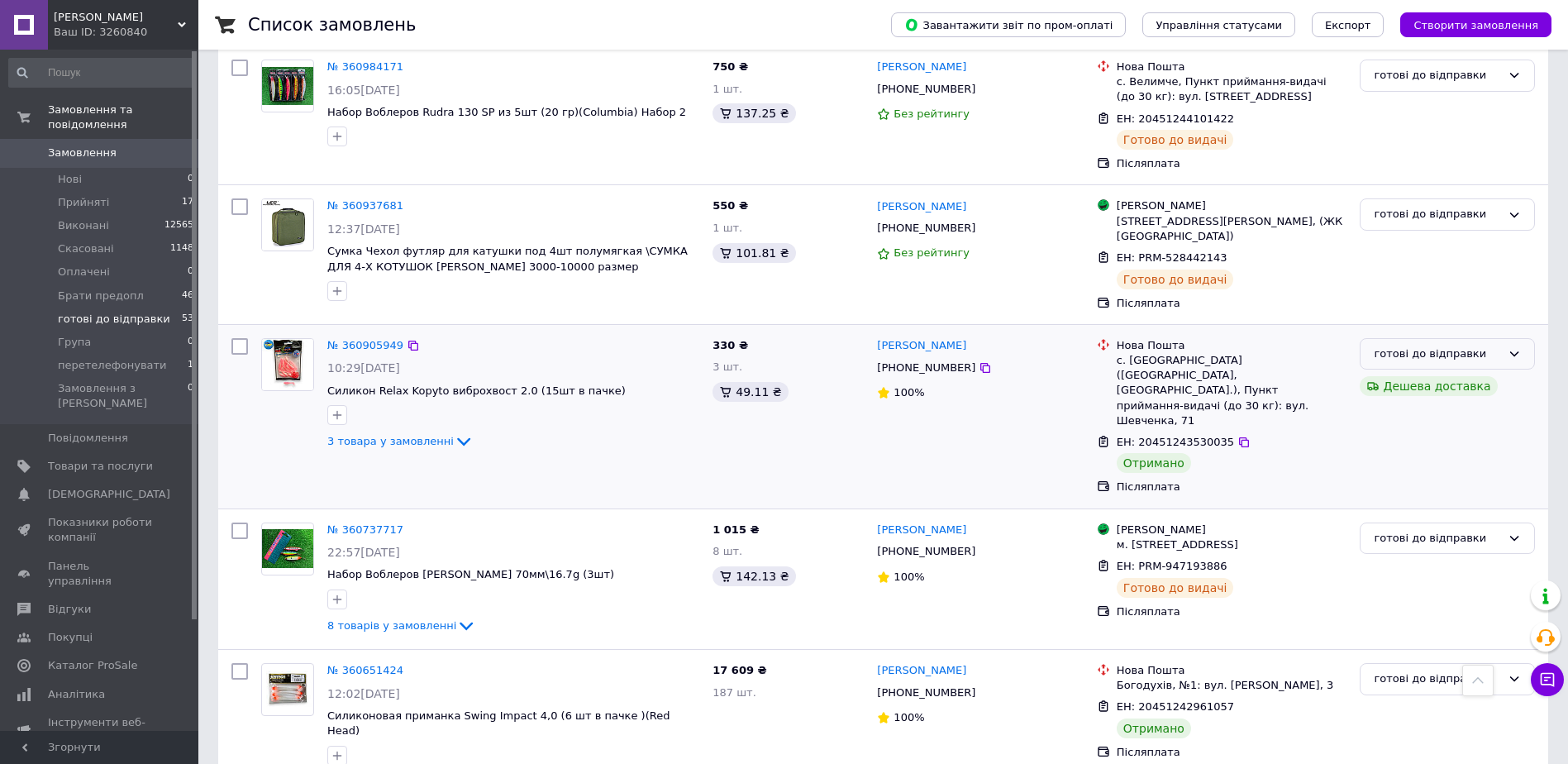
click at [1478, 346] on div "готові до відправки" at bounding box center [1437, 354] width 127 height 17
click at [1404, 404] on li "Виконано" at bounding box center [1447, 419] width 173 height 31
click at [1416, 670] on div "готові до відправки" at bounding box center [1437, 679] width 127 height 17
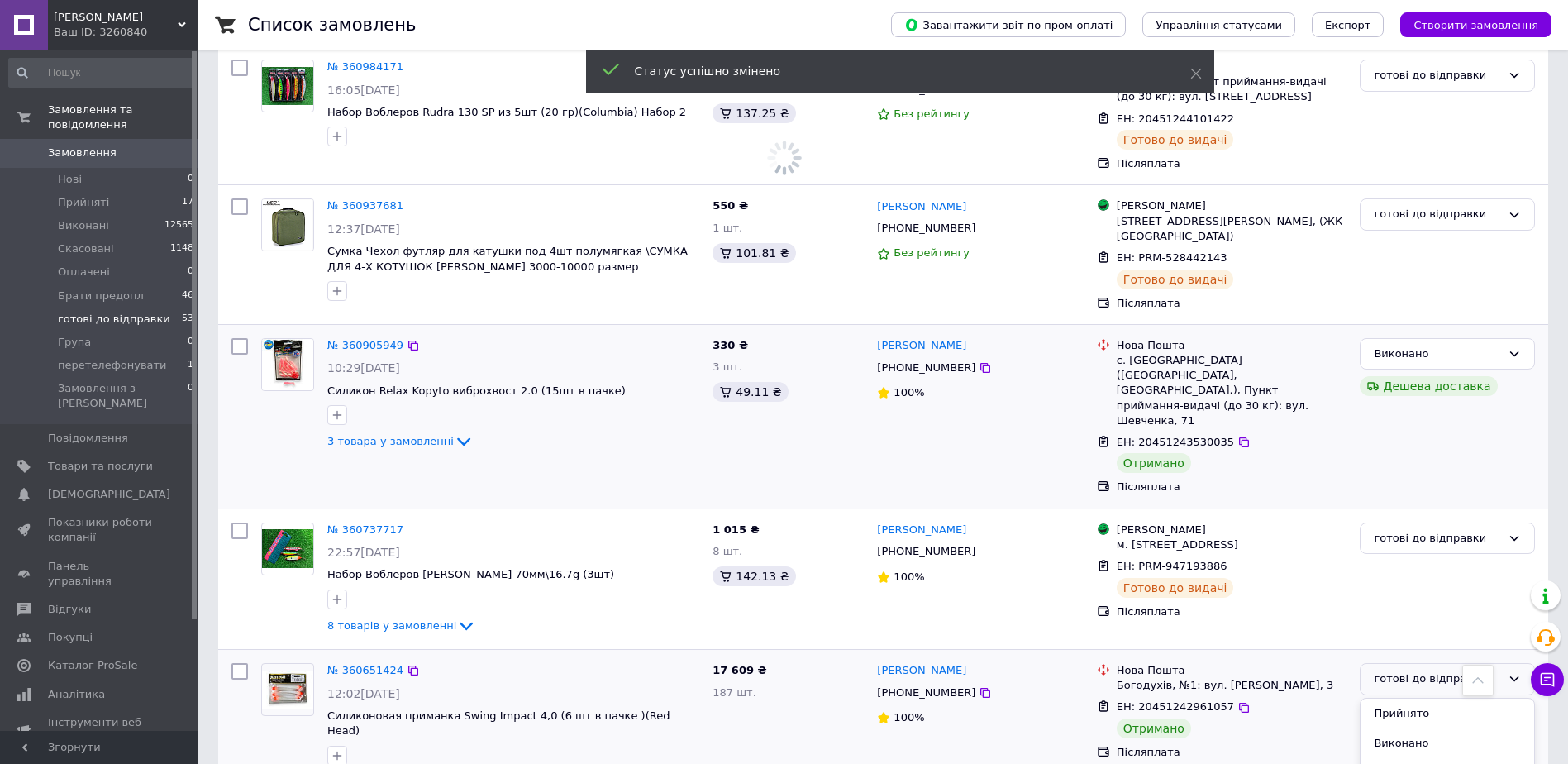
click at [1408, 728] on li "Виконано" at bounding box center [1447, 744] width 173 height 31
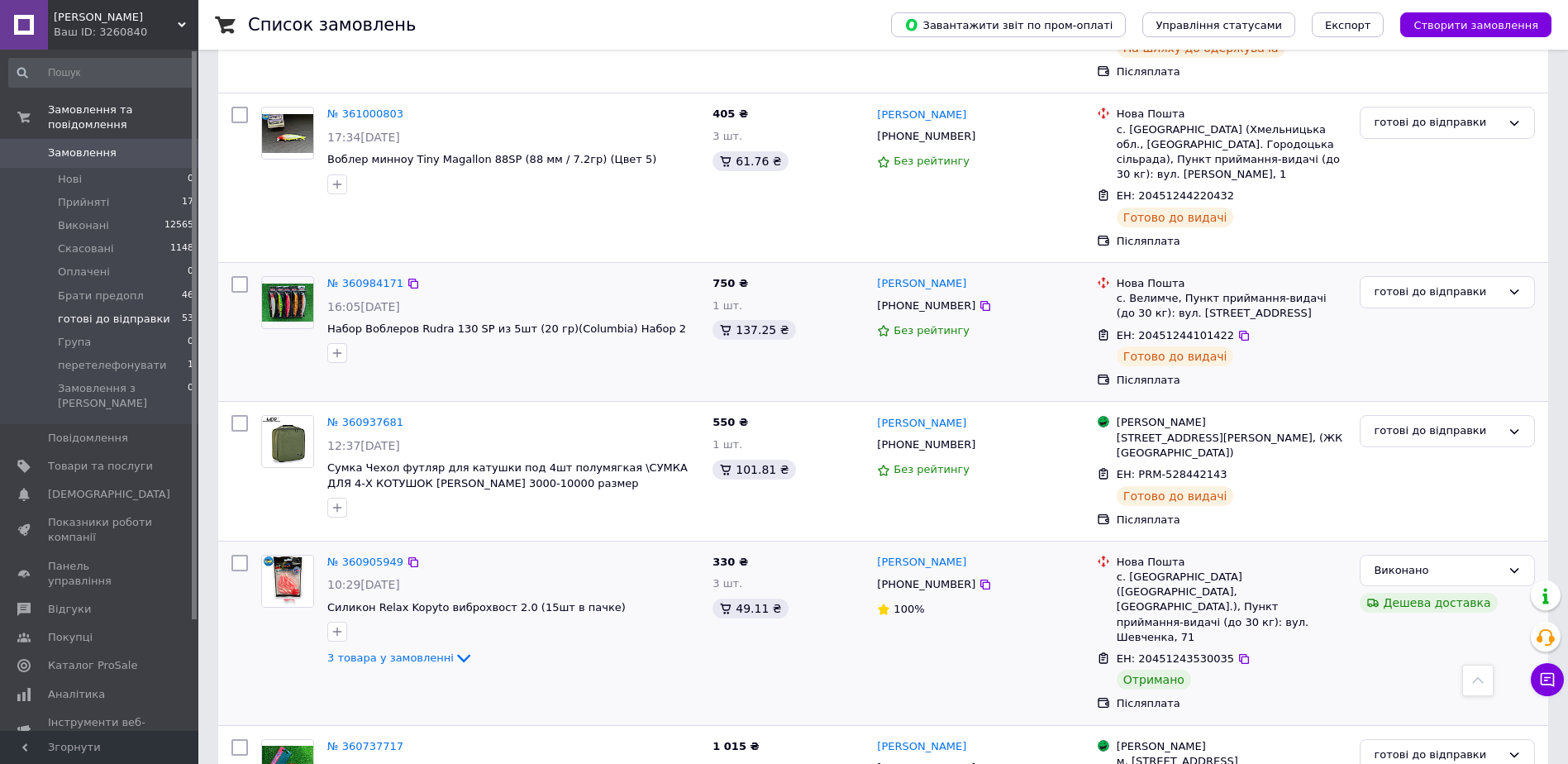
scroll to position [999, 0]
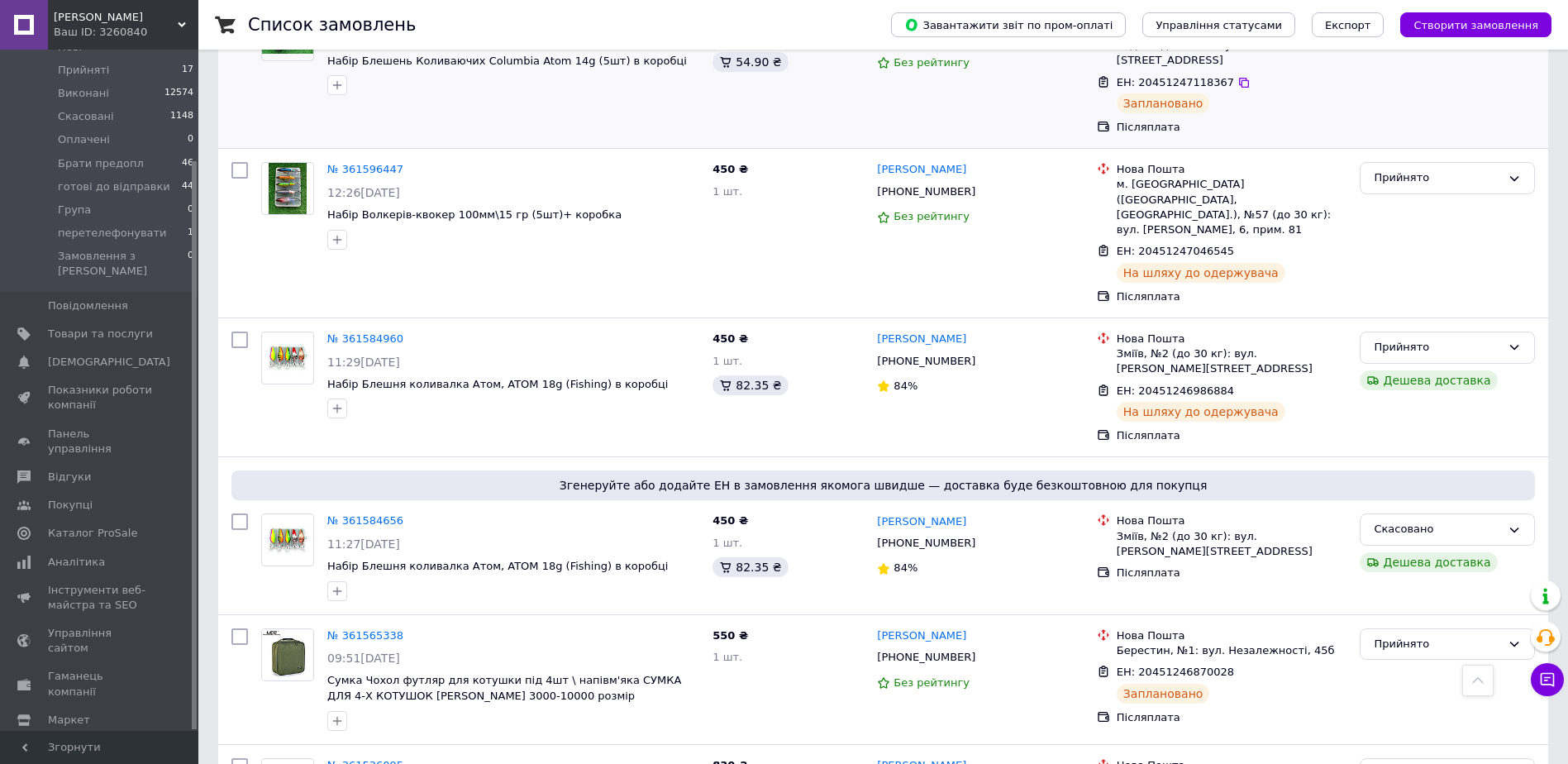
scroll to position [992, 0]
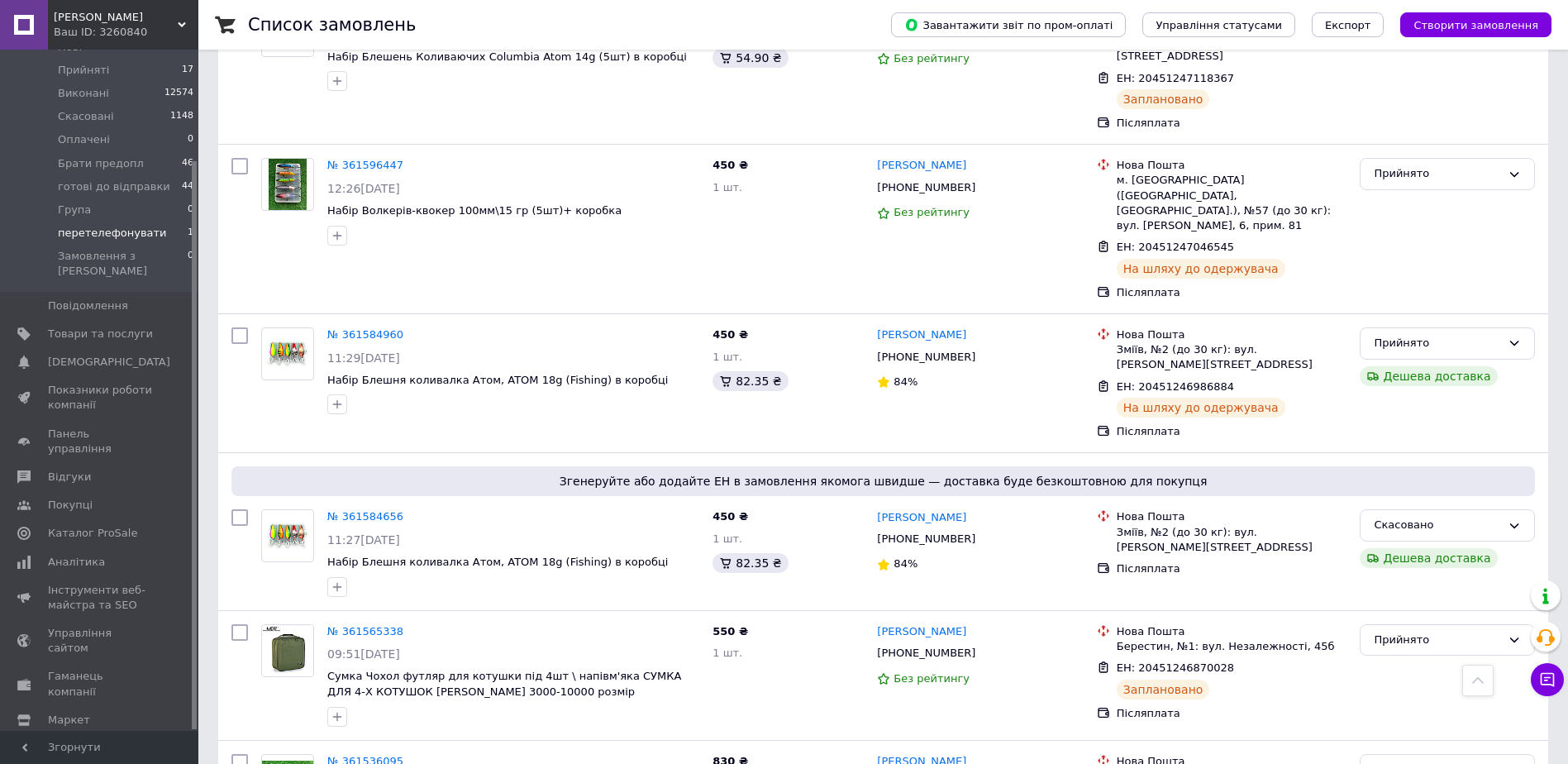
click at [108, 226] on span "перетелефонувати" at bounding box center [112, 232] width 109 height 15
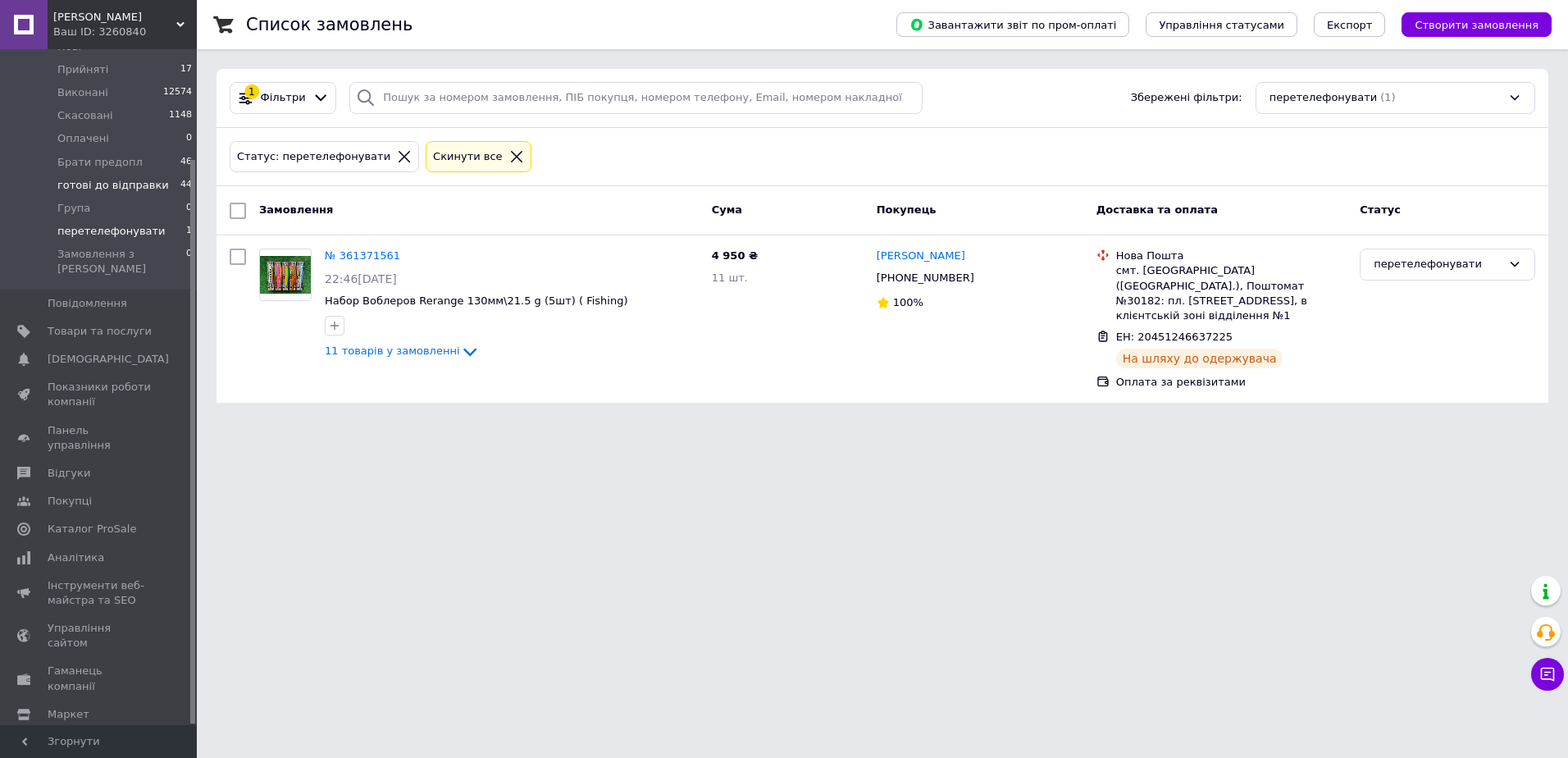
click at [127, 178] on span "готові до відправки" at bounding box center [113, 184] width 111 height 14
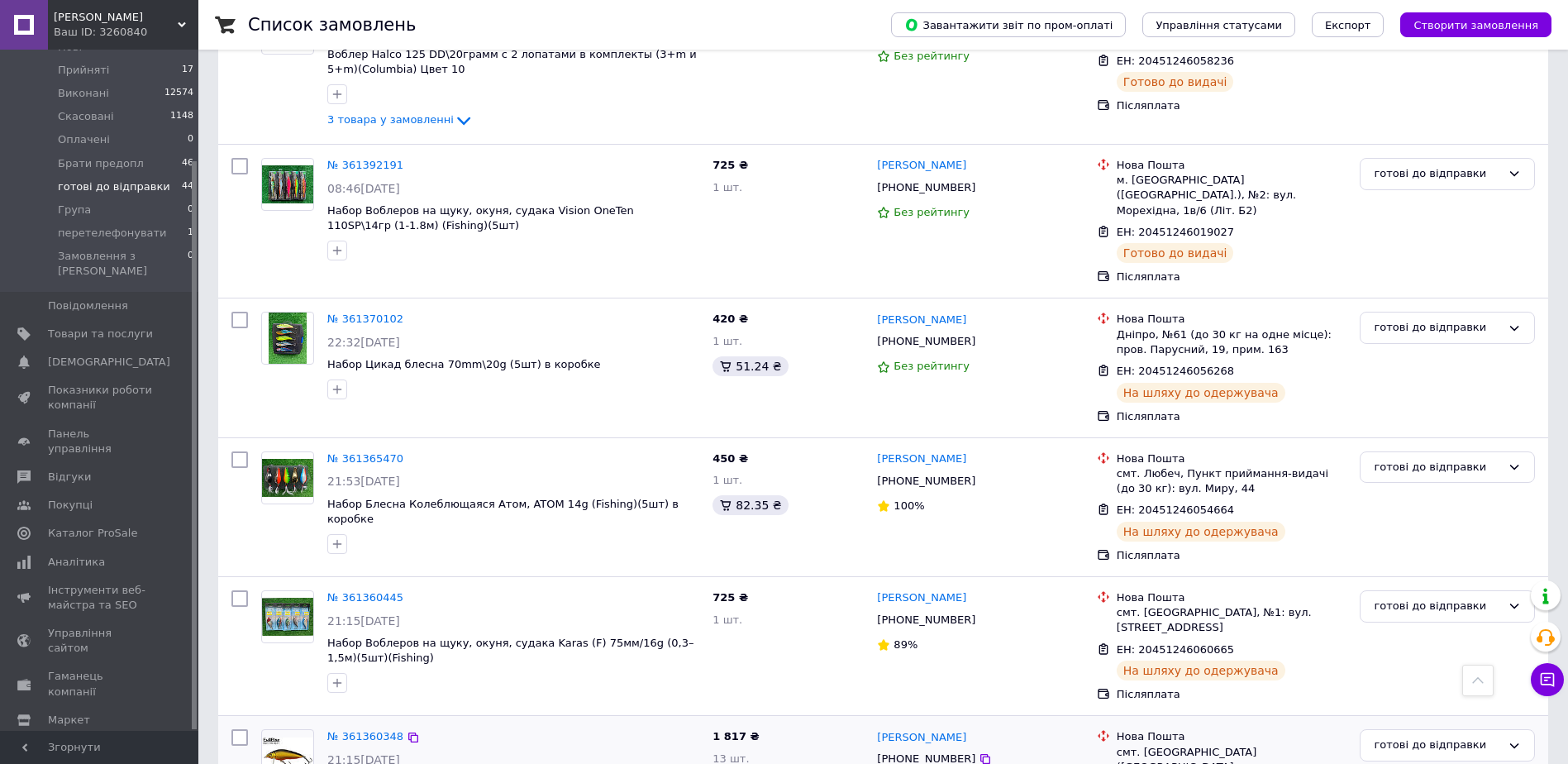
scroll to position [2401, 0]
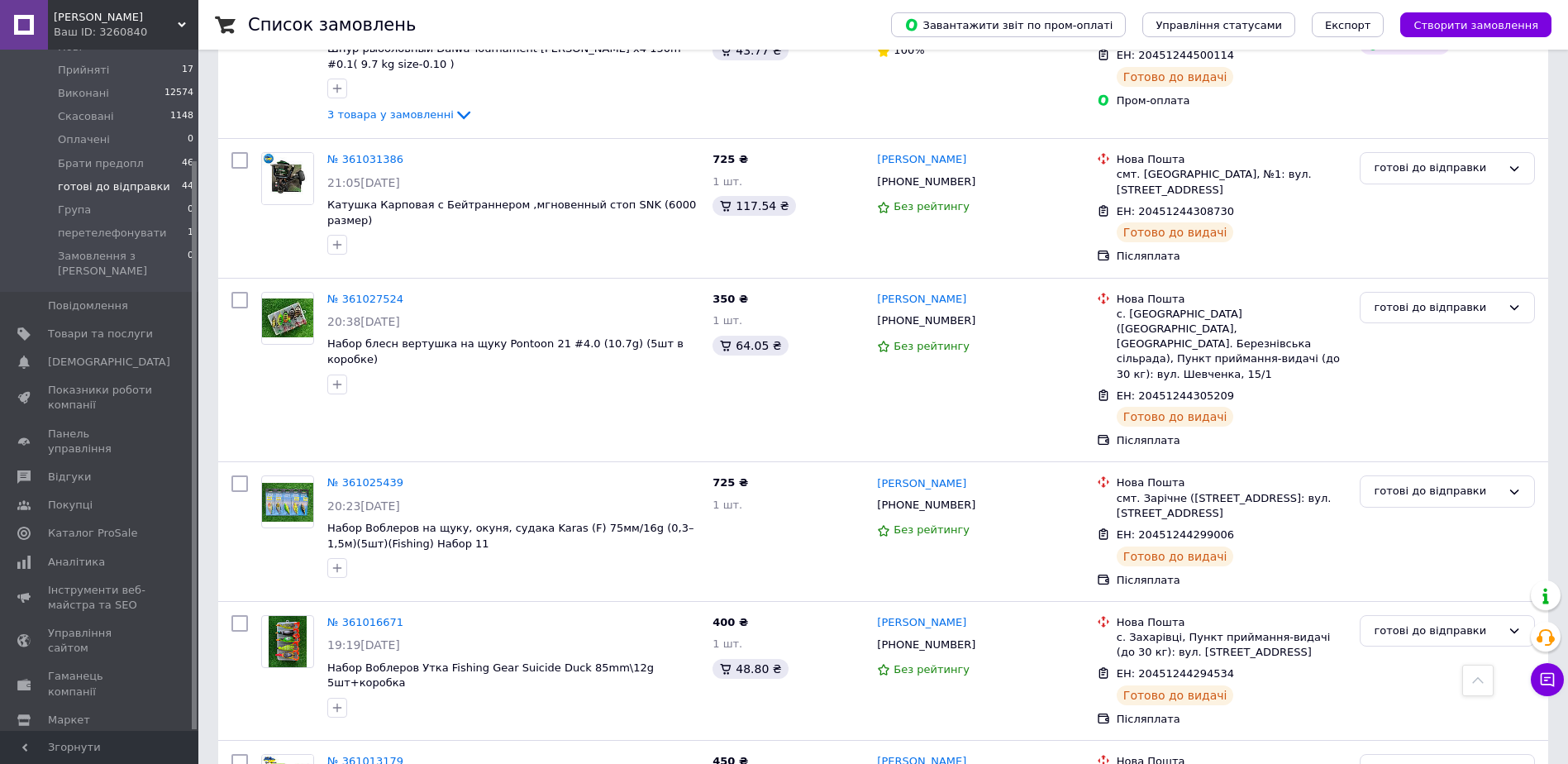
scroll to position [2434, 0]
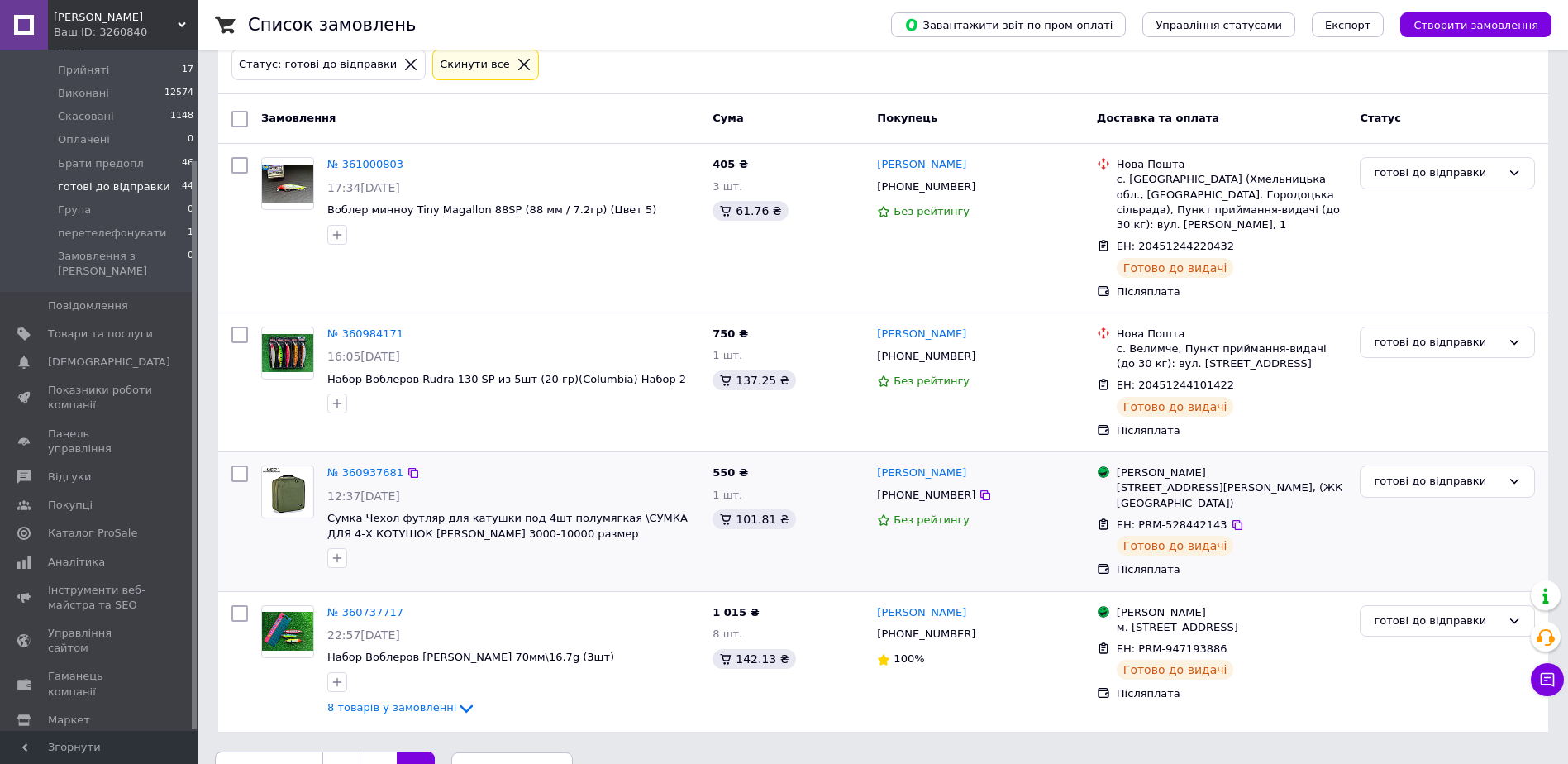
scroll to position [117, 0]
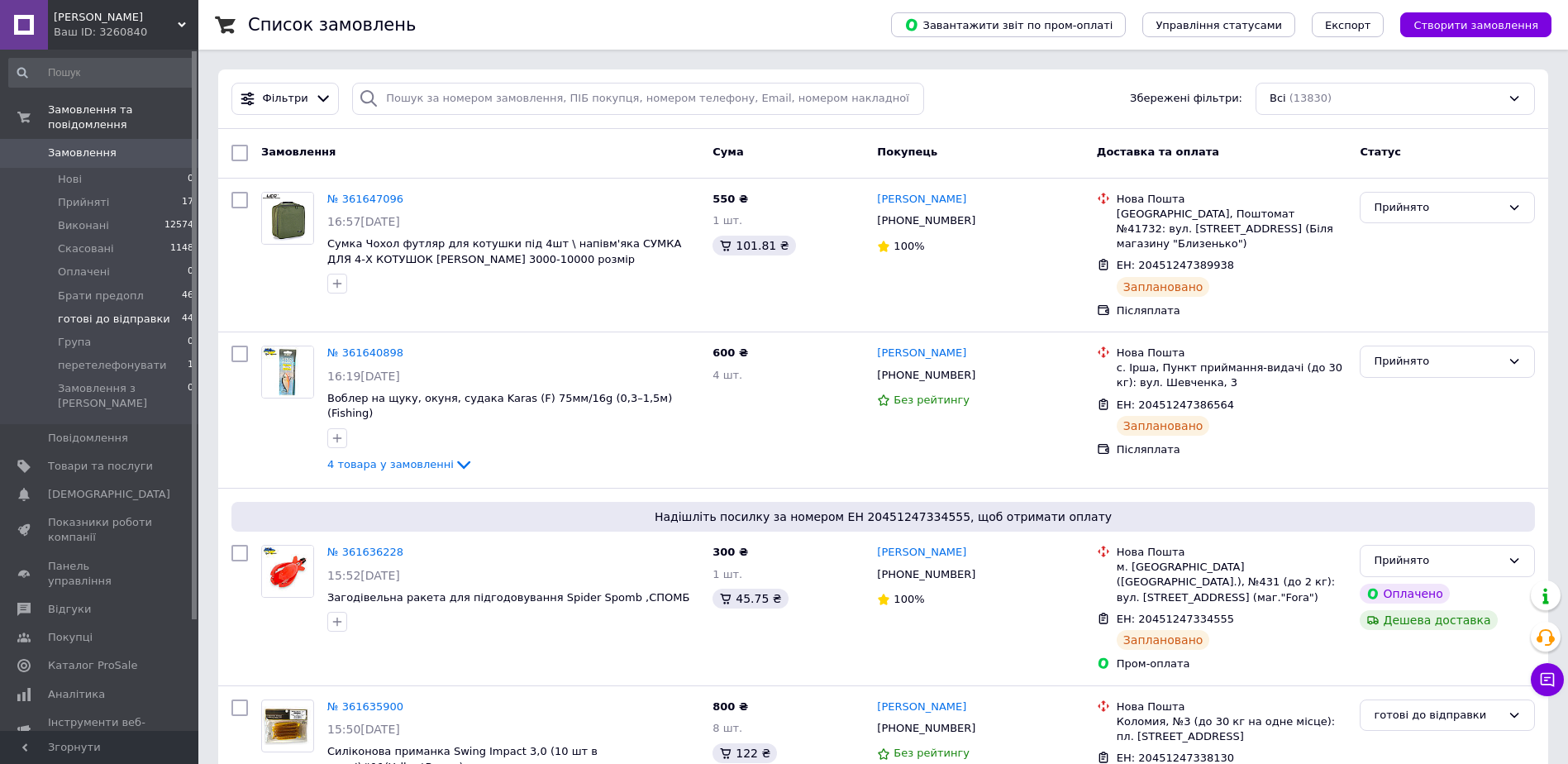
click at [121, 312] on span "готові до відправки" at bounding box center [114, 319] width 112 height 15
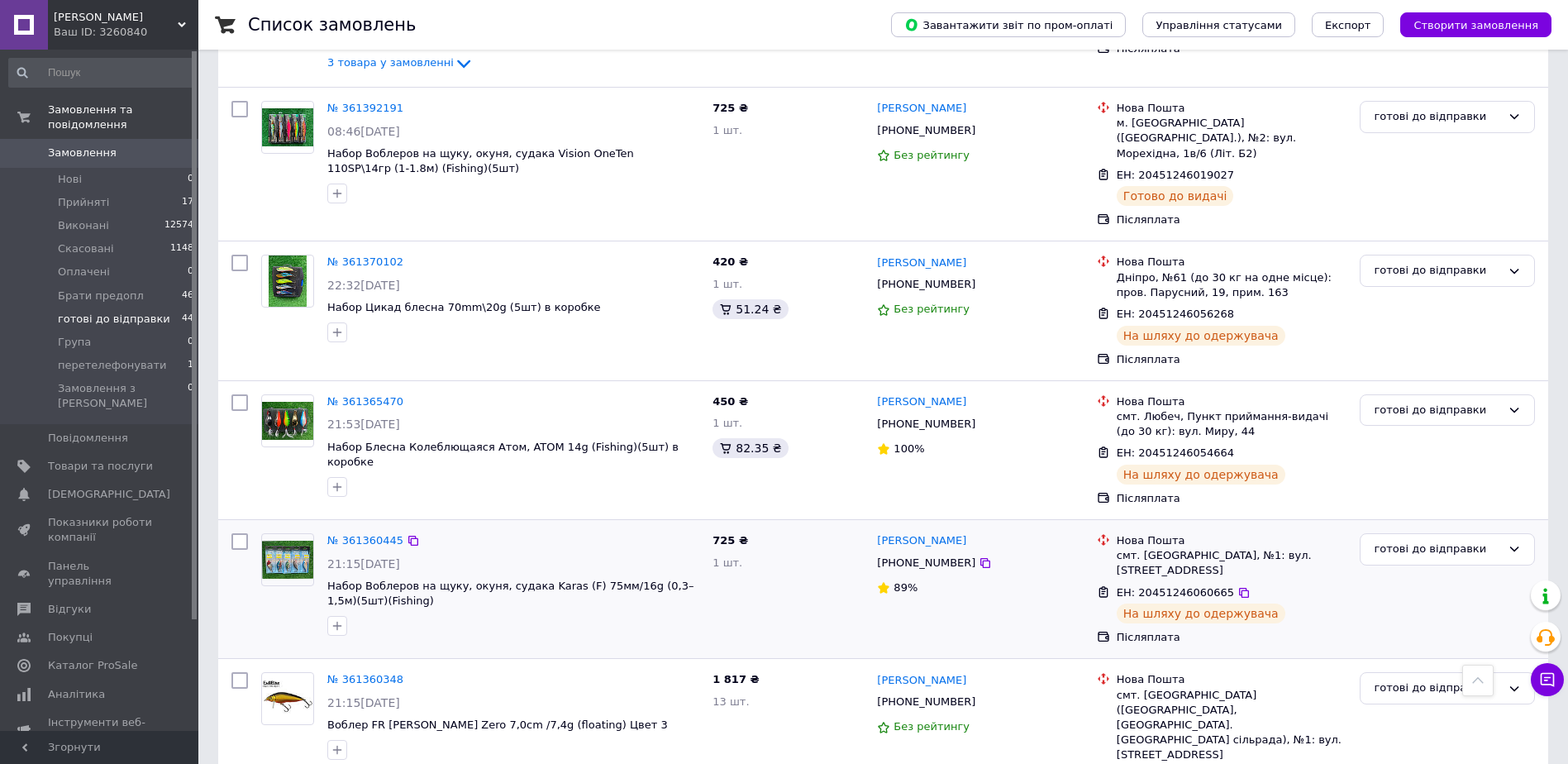
scroll to position [2401, 0]
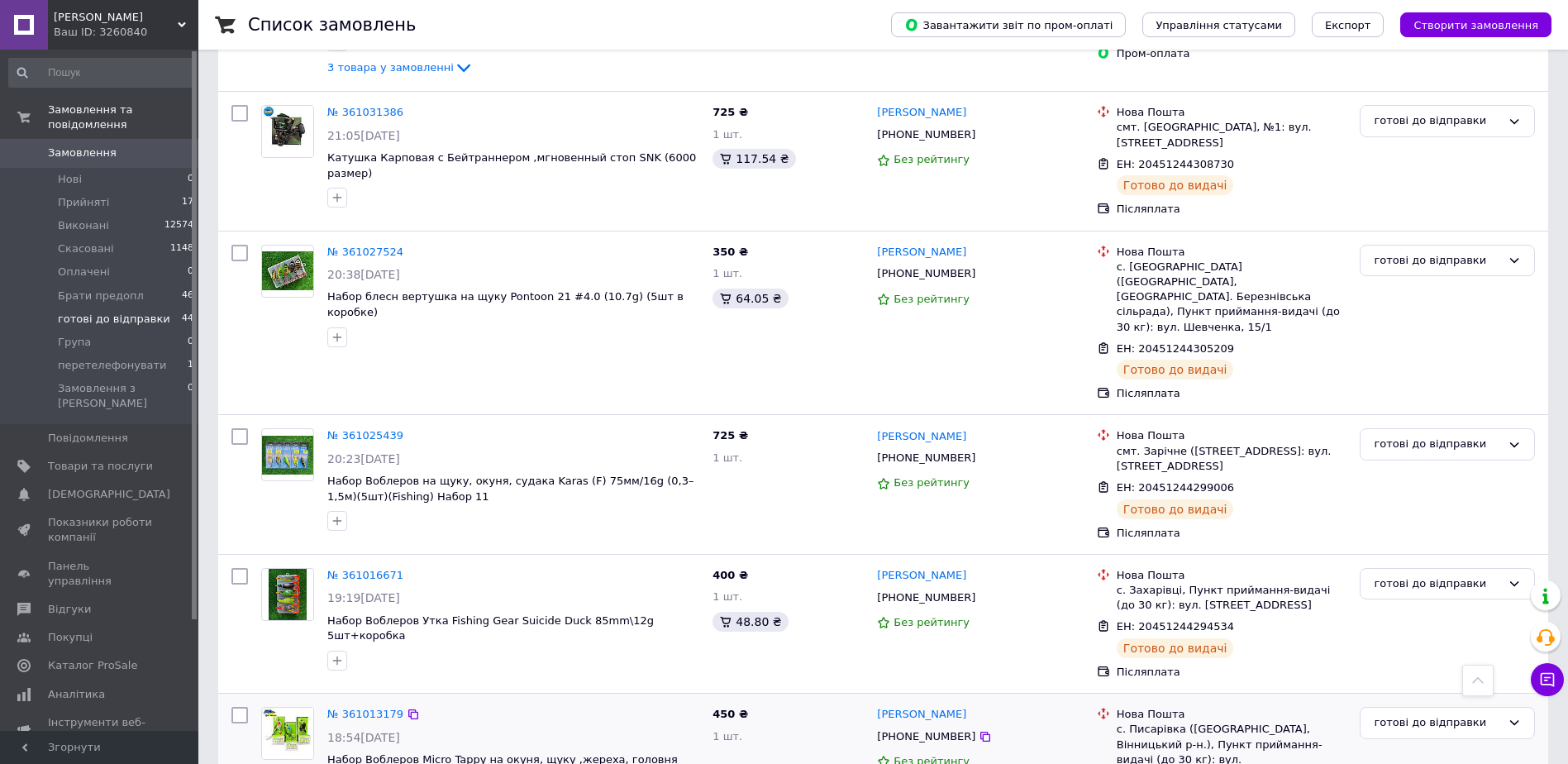
scroll to position [2434, 0]
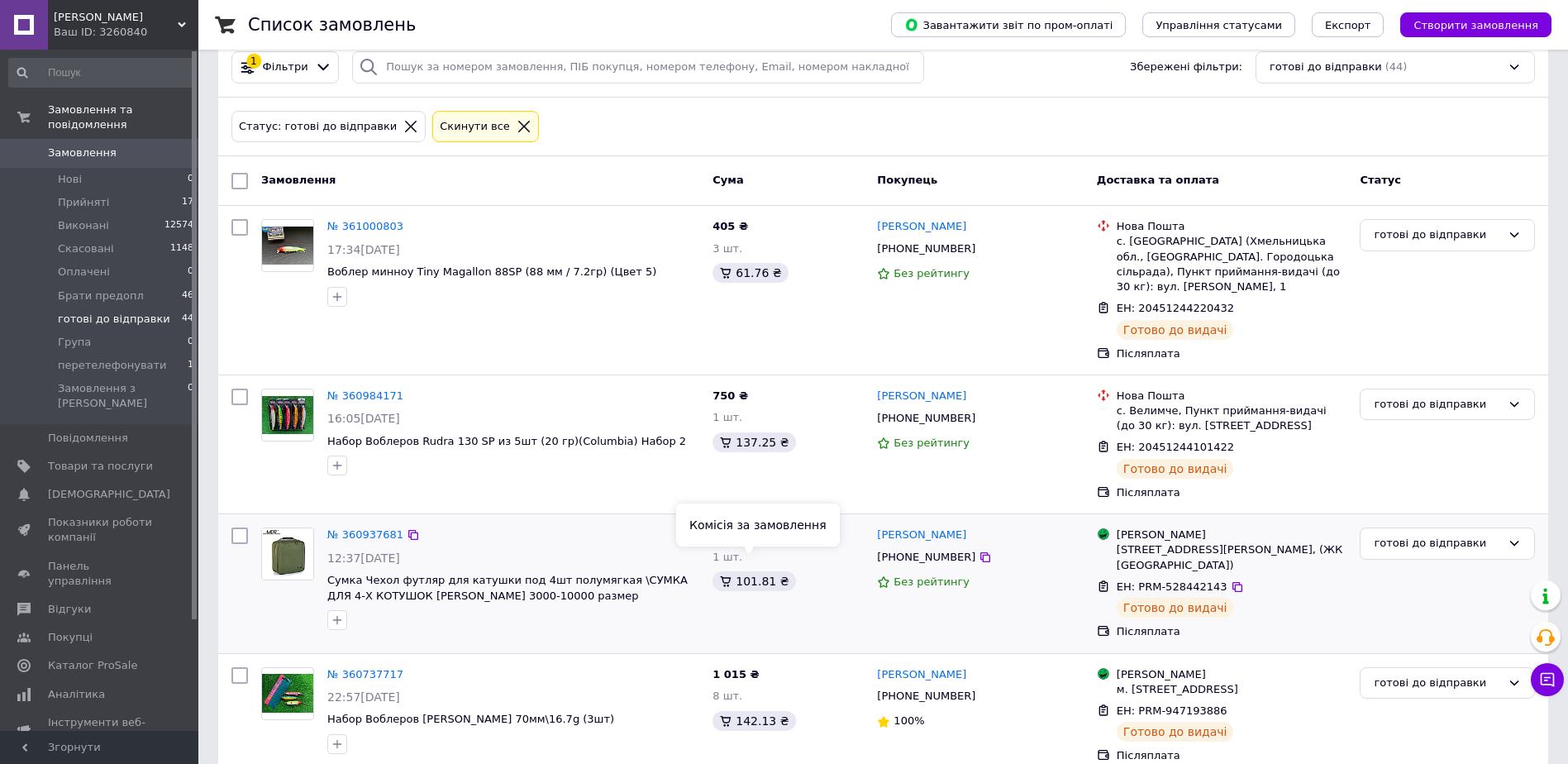
scroll to position [117, 0]
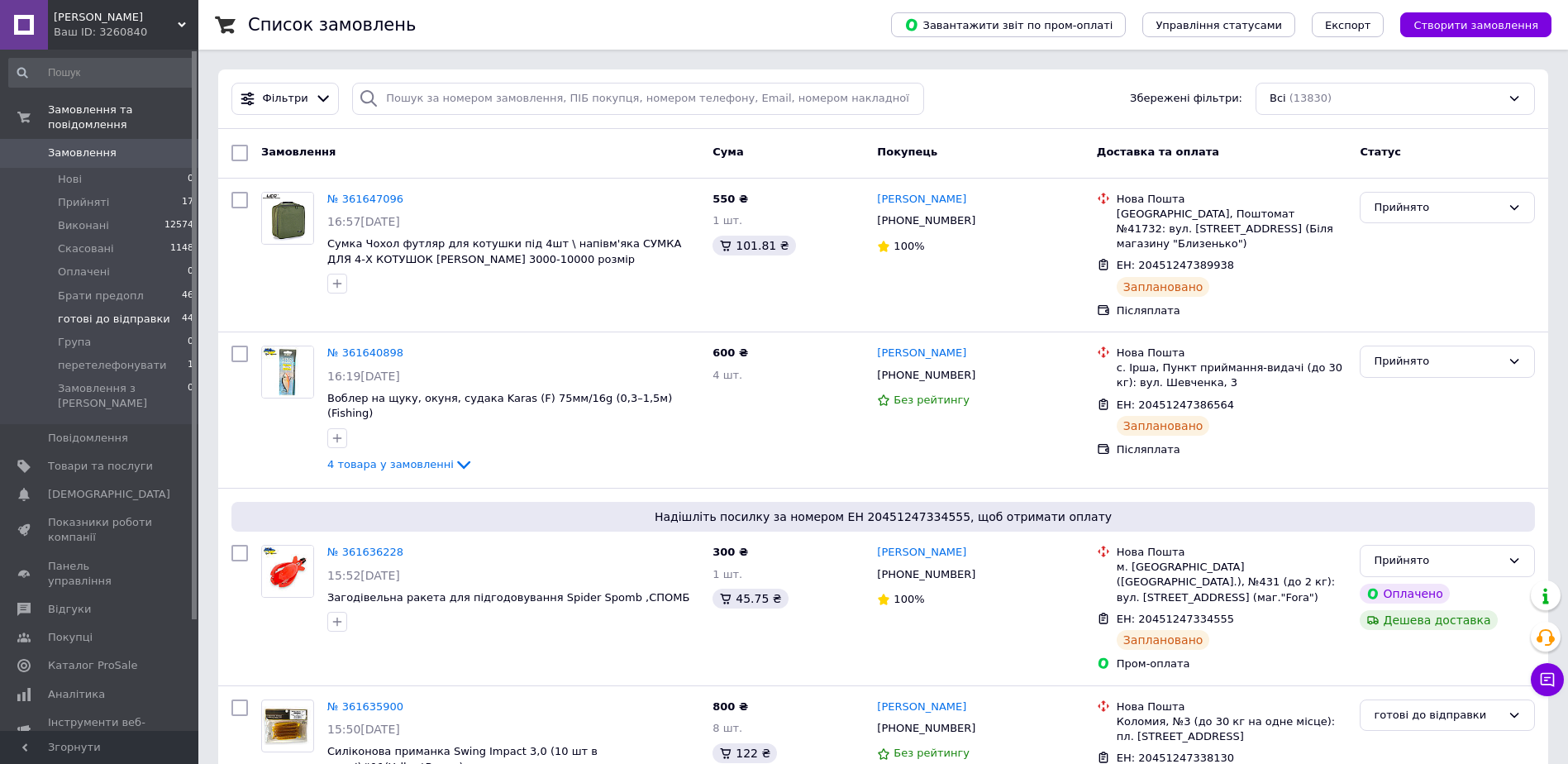
click at [111, 313] on li "готові до відправки 44" at bounding box center [102, 320] width 203 height 23
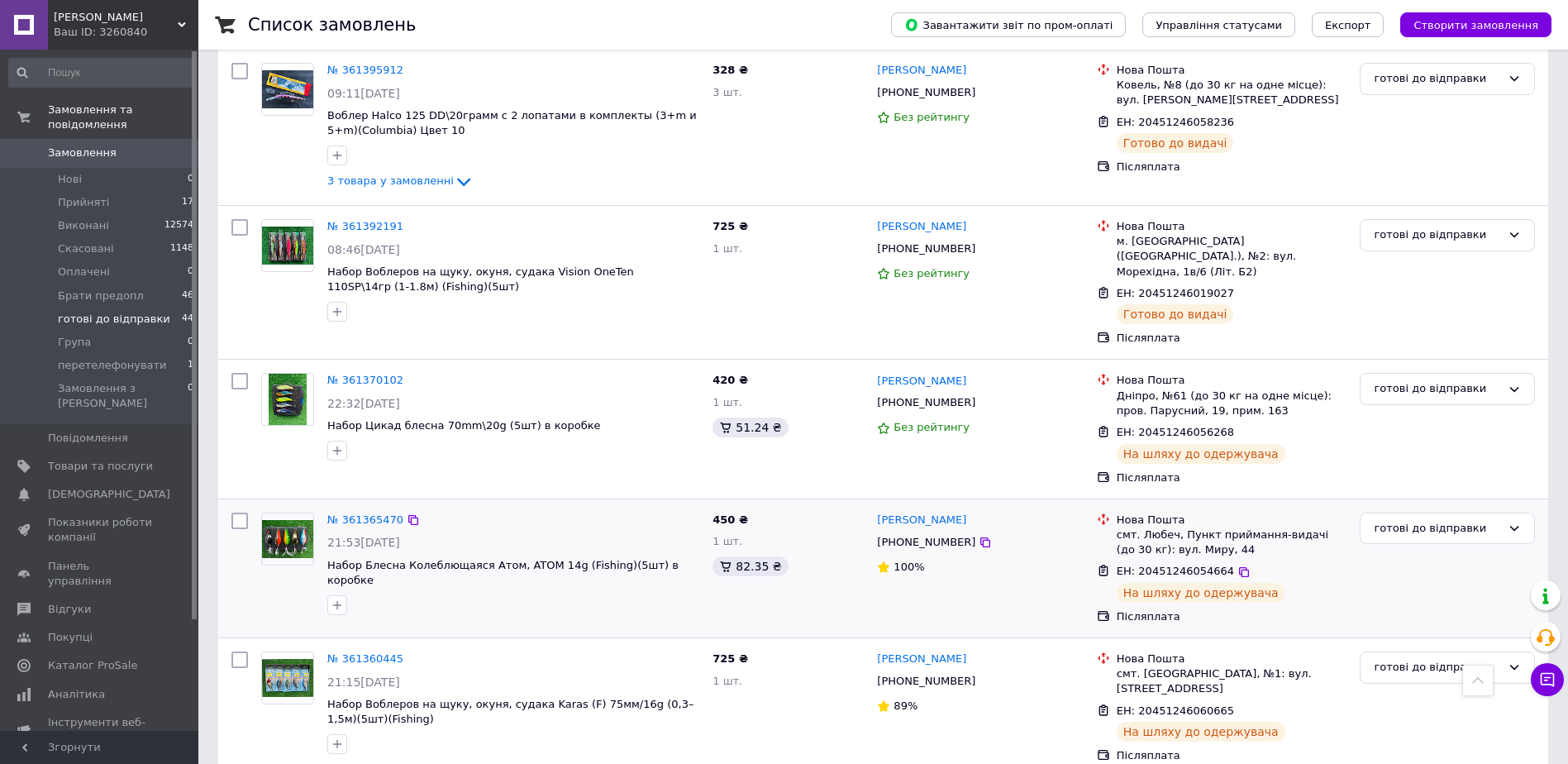
scroll to position [2401, 0]
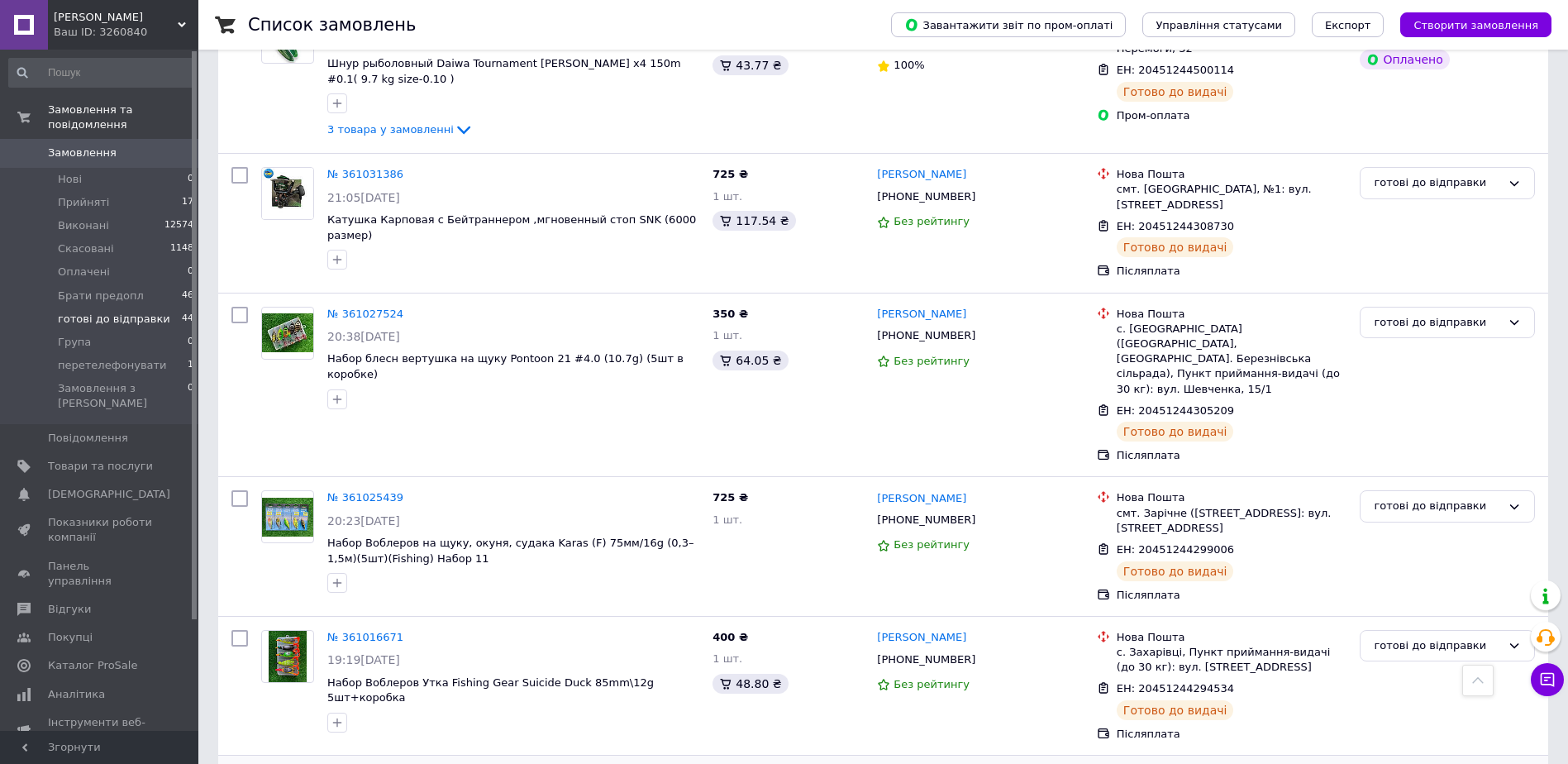
scroll to position [2434, 0]
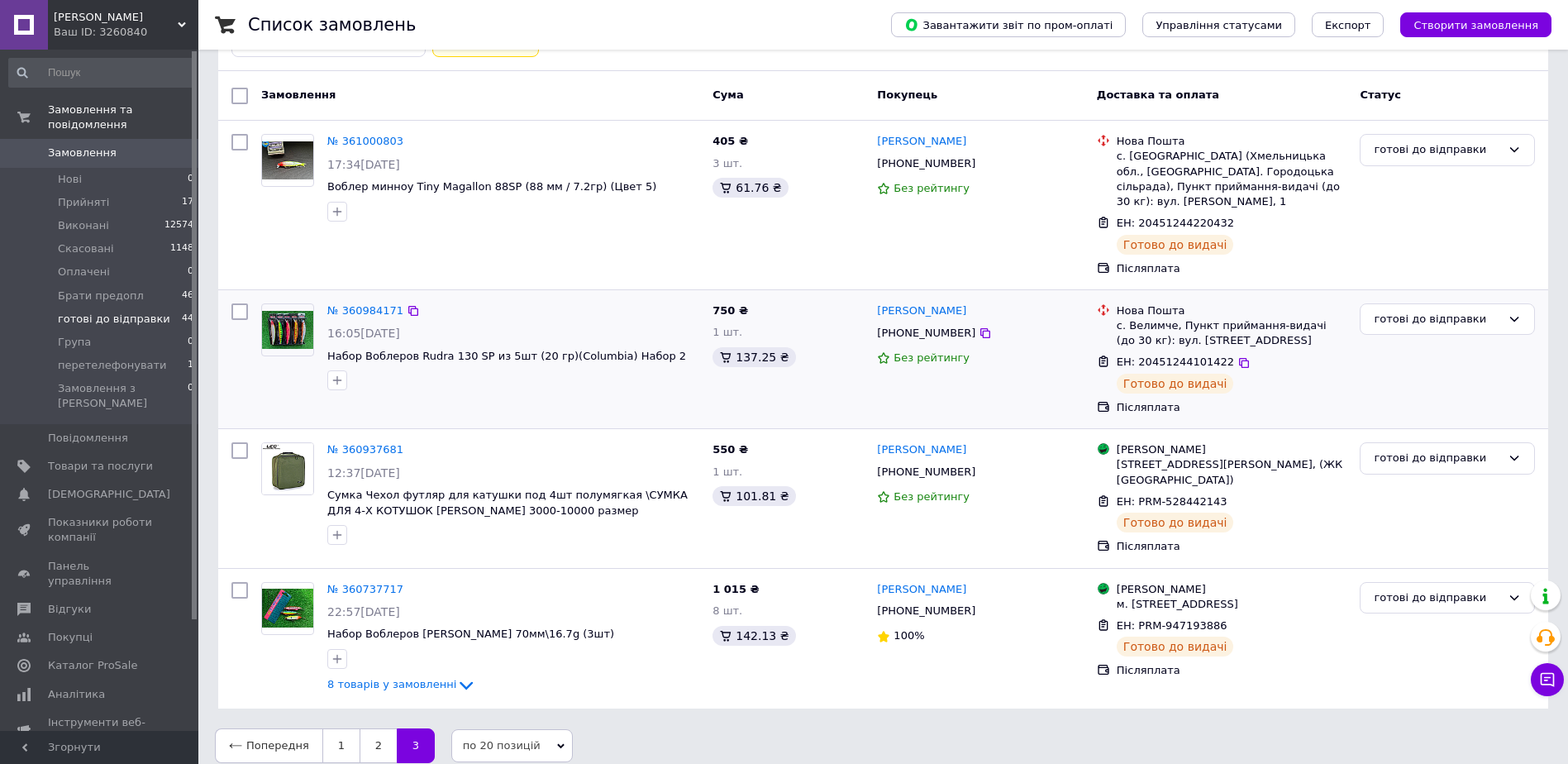
scroll to position [117, 0]
click at [135, 193] on li "Прийняті 17" at bounding box center [102, 202] width 203 height 23
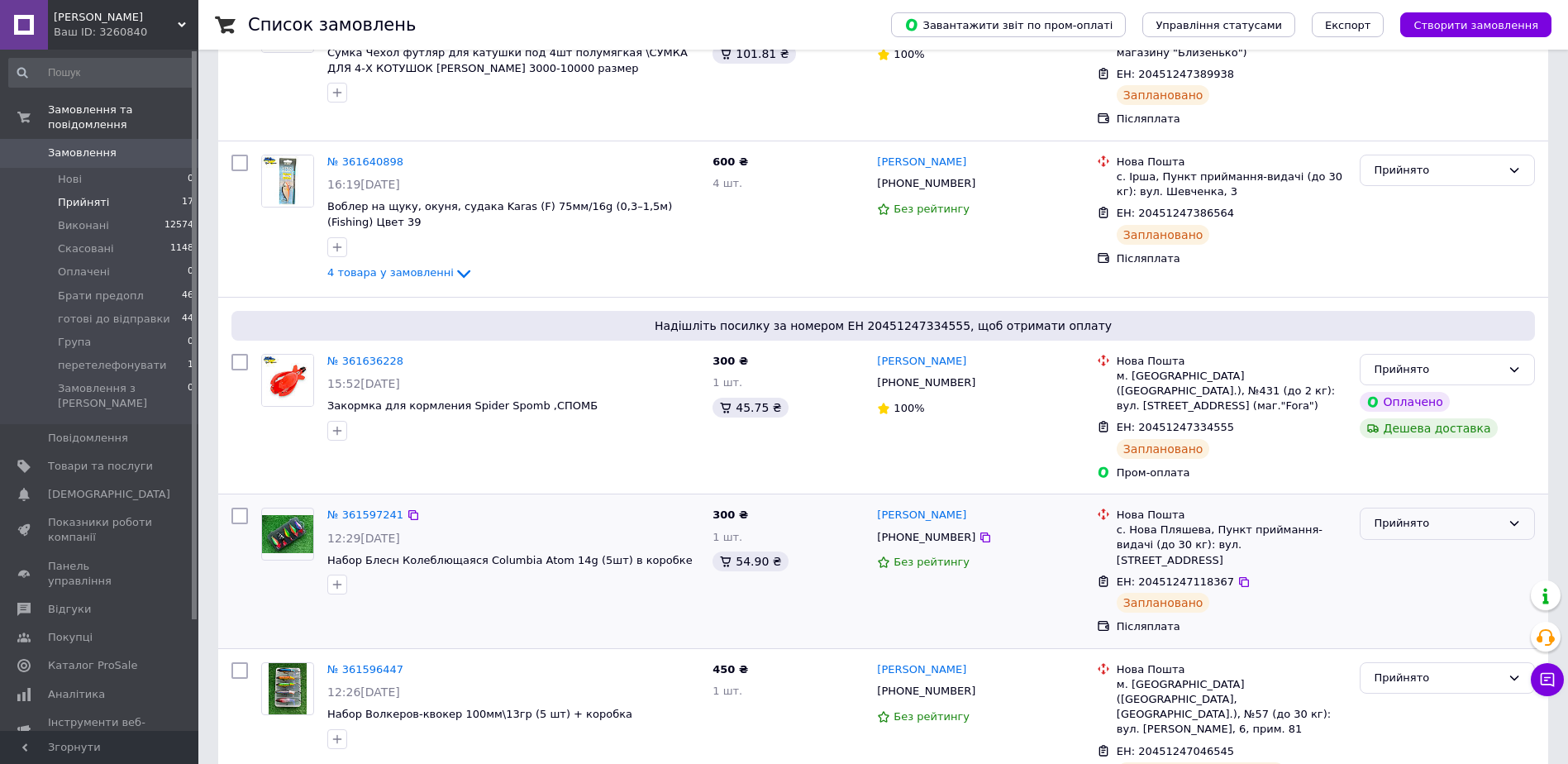
scroll to position [248, 0]
click at [1437, 517] on div "Прийнято" at bounding box center [1437, 526] width 127 height 17
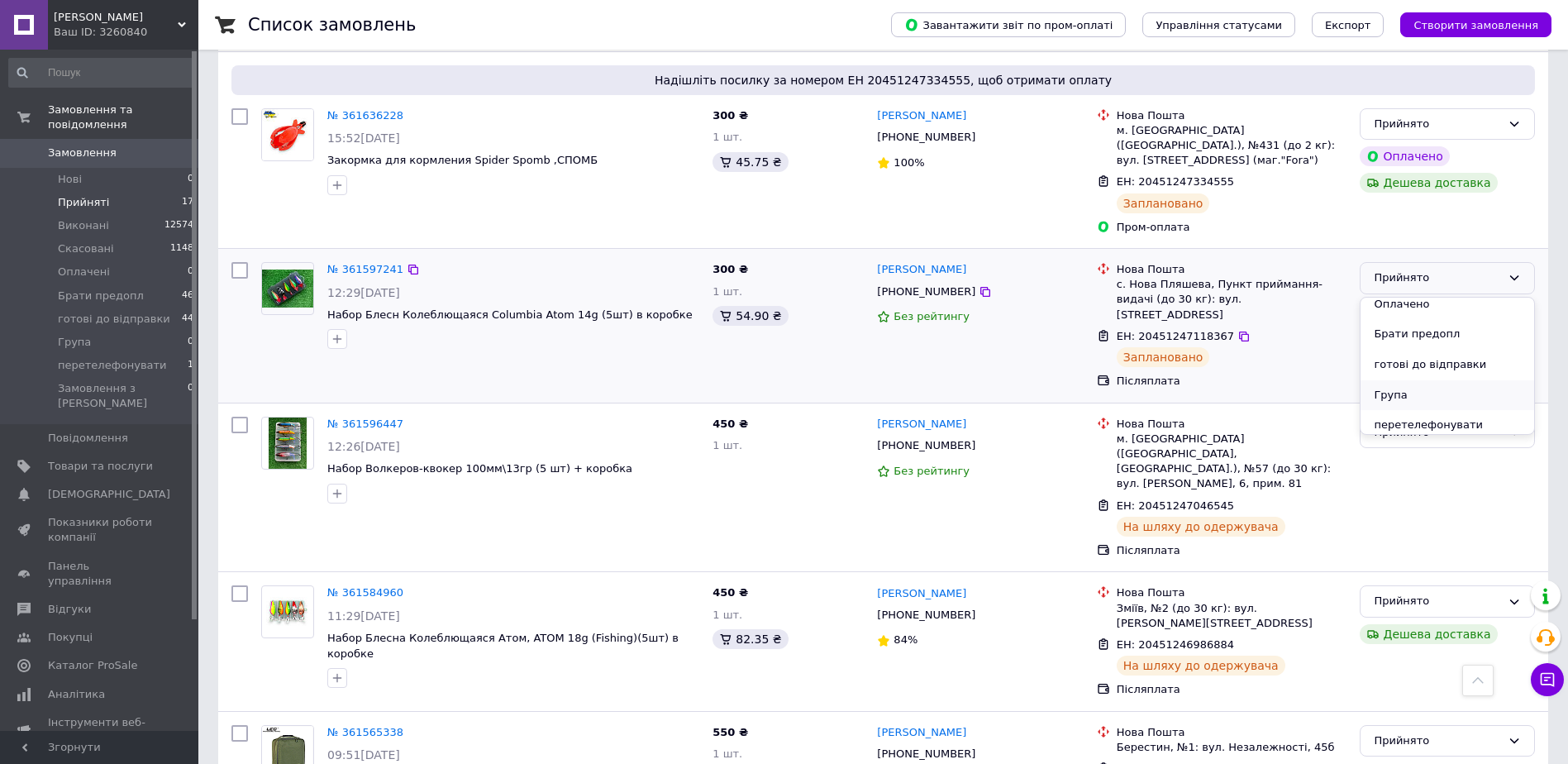
scroll to position [75, 0]
click at [1434, 344] on li "готові до відправки" at bounding box center [1447, 359] width 173 height 31
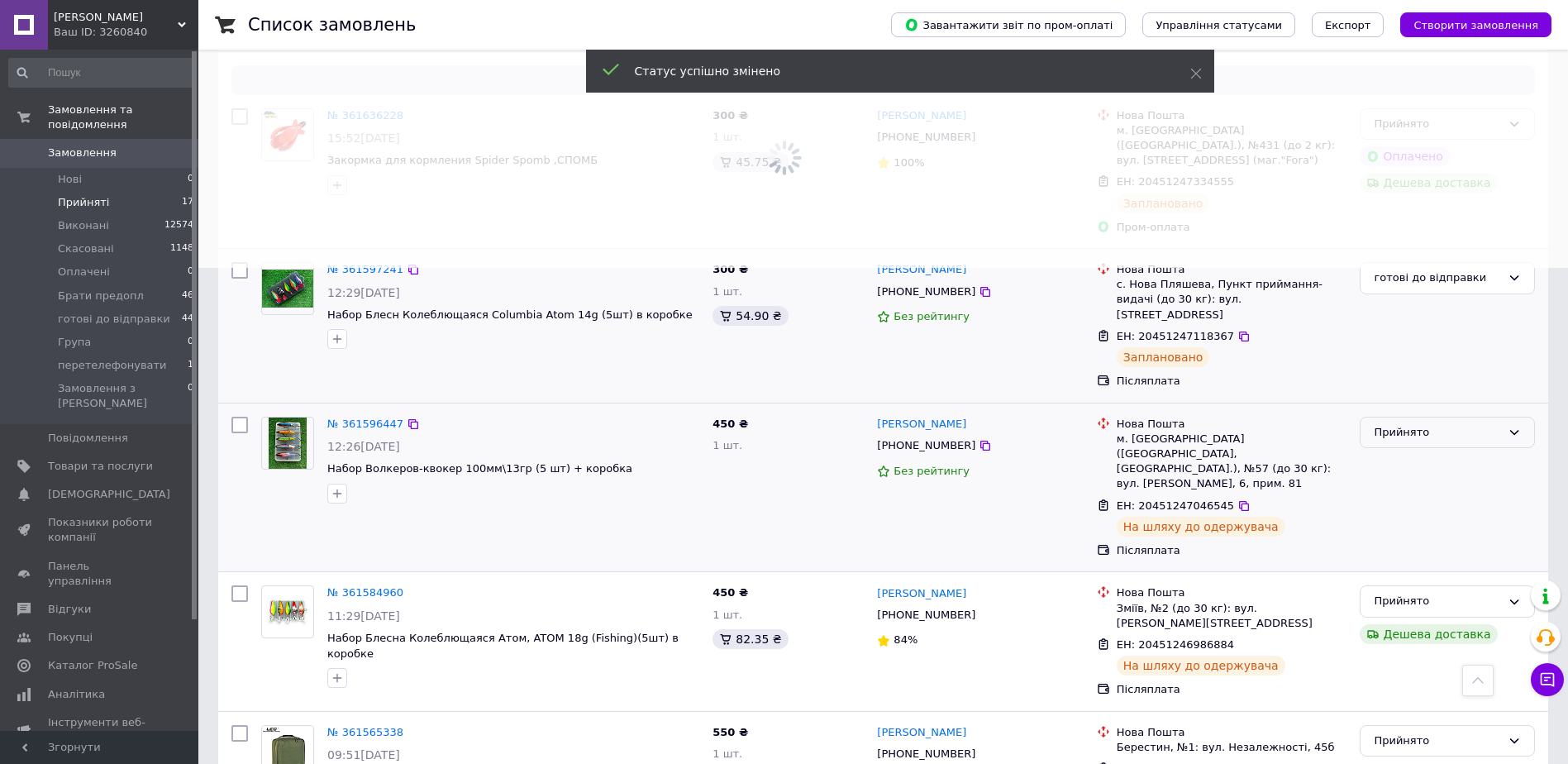
click at [1426, 424] on div "Прийнято" at bounding box center [1437, 433] width 127 height 17
click at [1410, 467] on ul "Виконано Скасовано Оплачено Брати предопл готові до відправки Група перетелефон…" at bounding box center [1447, 520] width 173 height 138
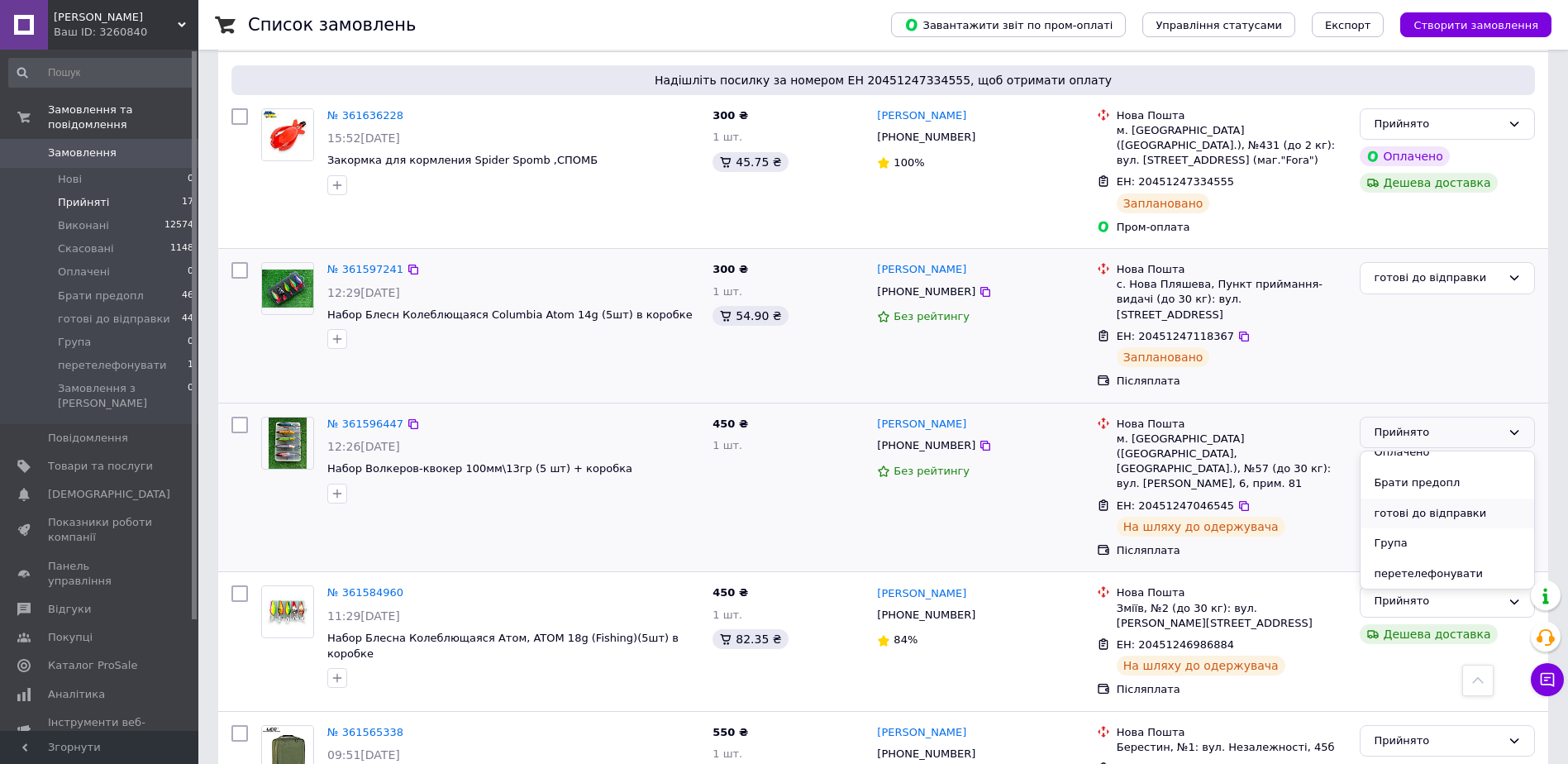
click at [1410, 499] on li "готові до відправки" at bounding box center [1447, 514] width 173 height 31
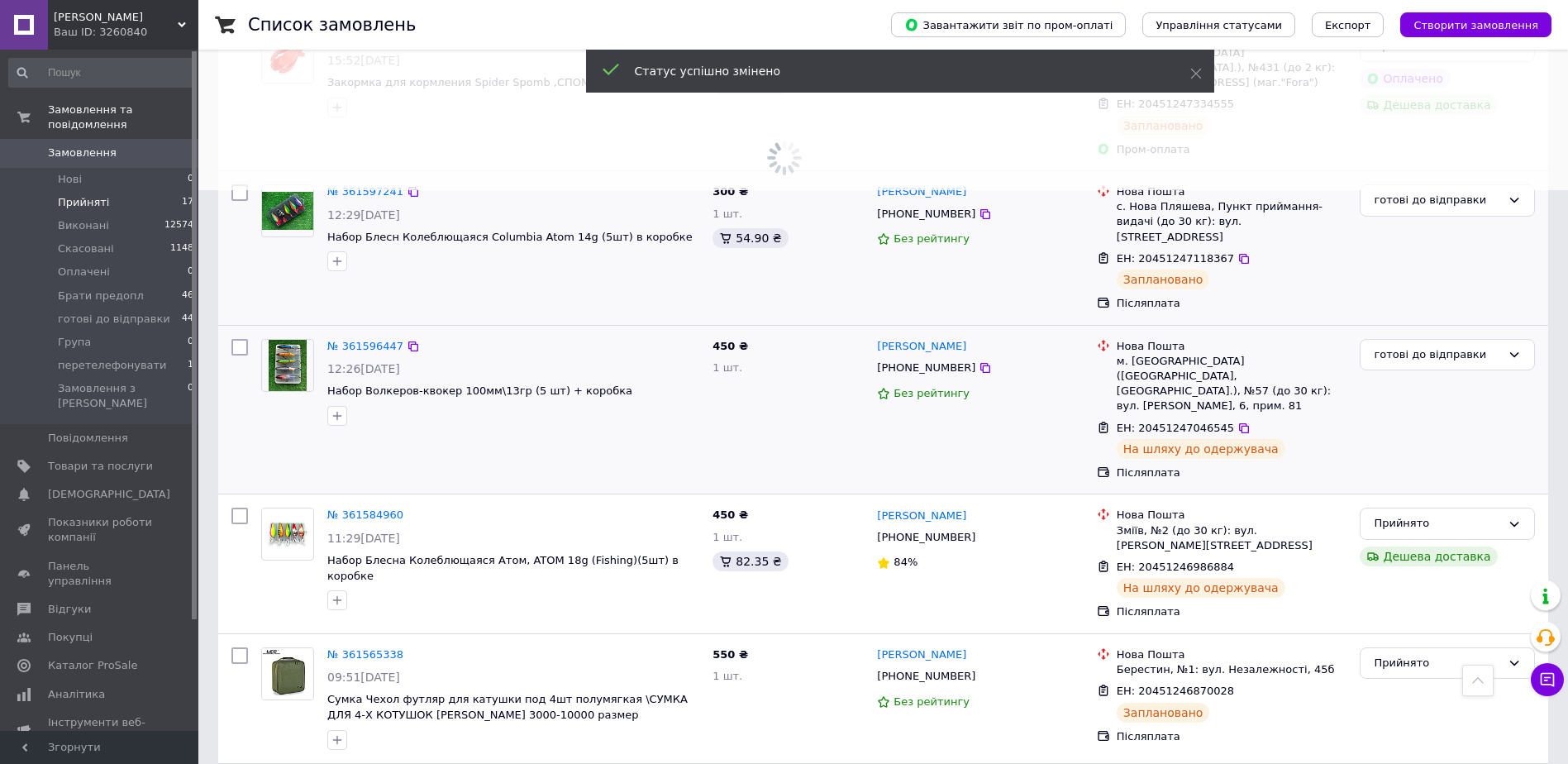
scroll to position [579, 0]
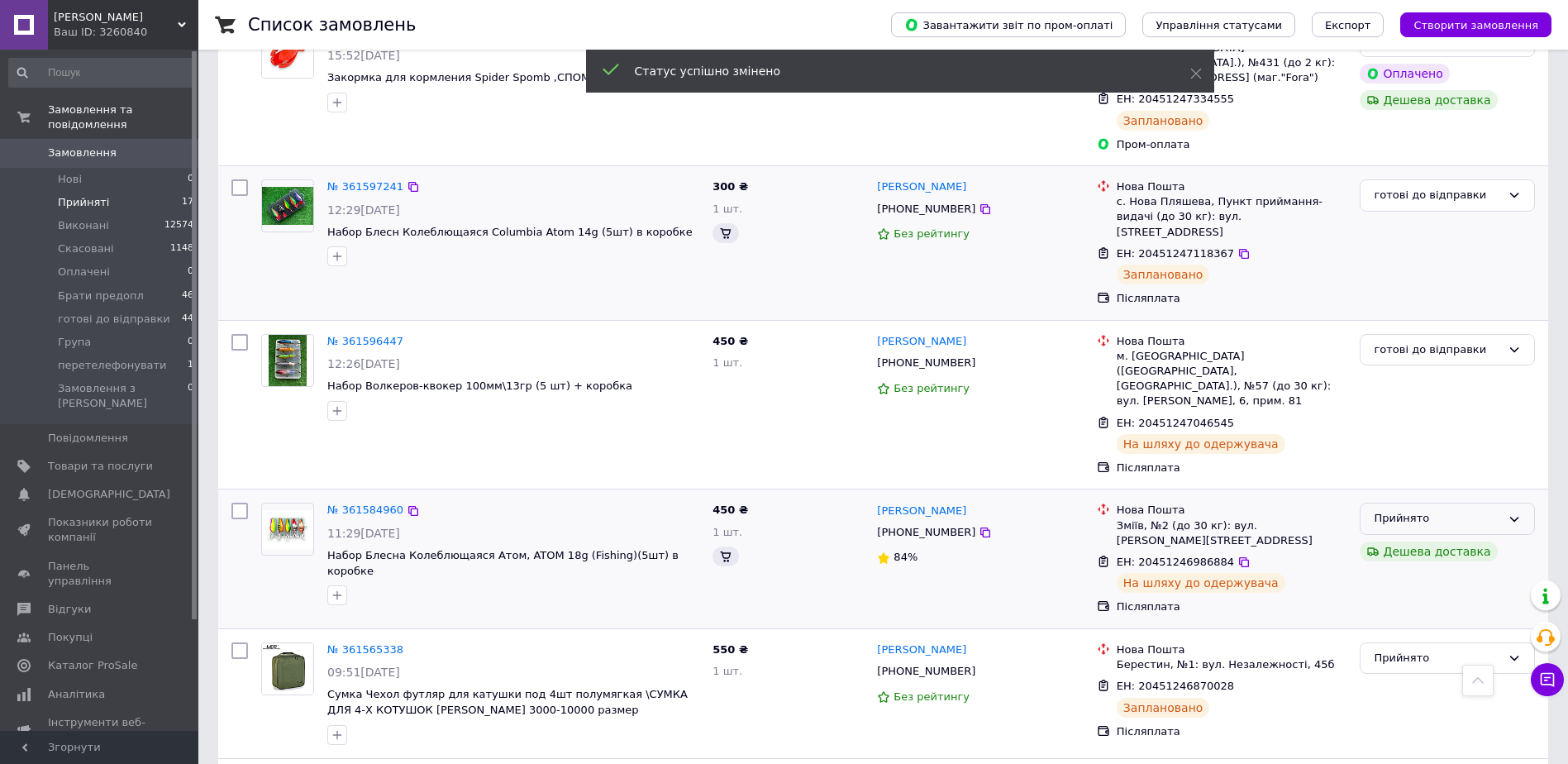
click at [1486, 510] on div "Прийнято" at bounding box center [1437, 519] width 127 height 17
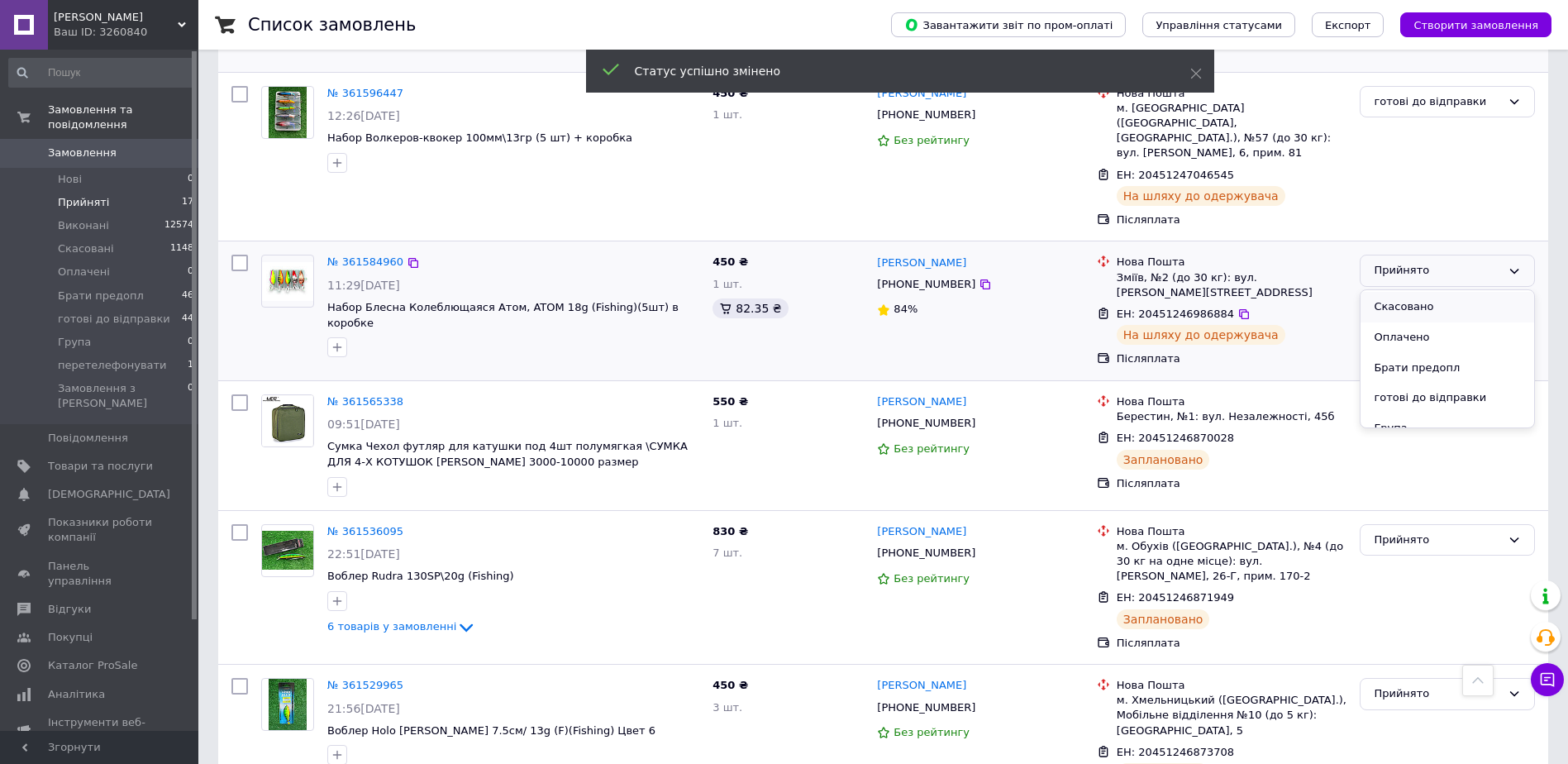
scroll to position [75, 0]
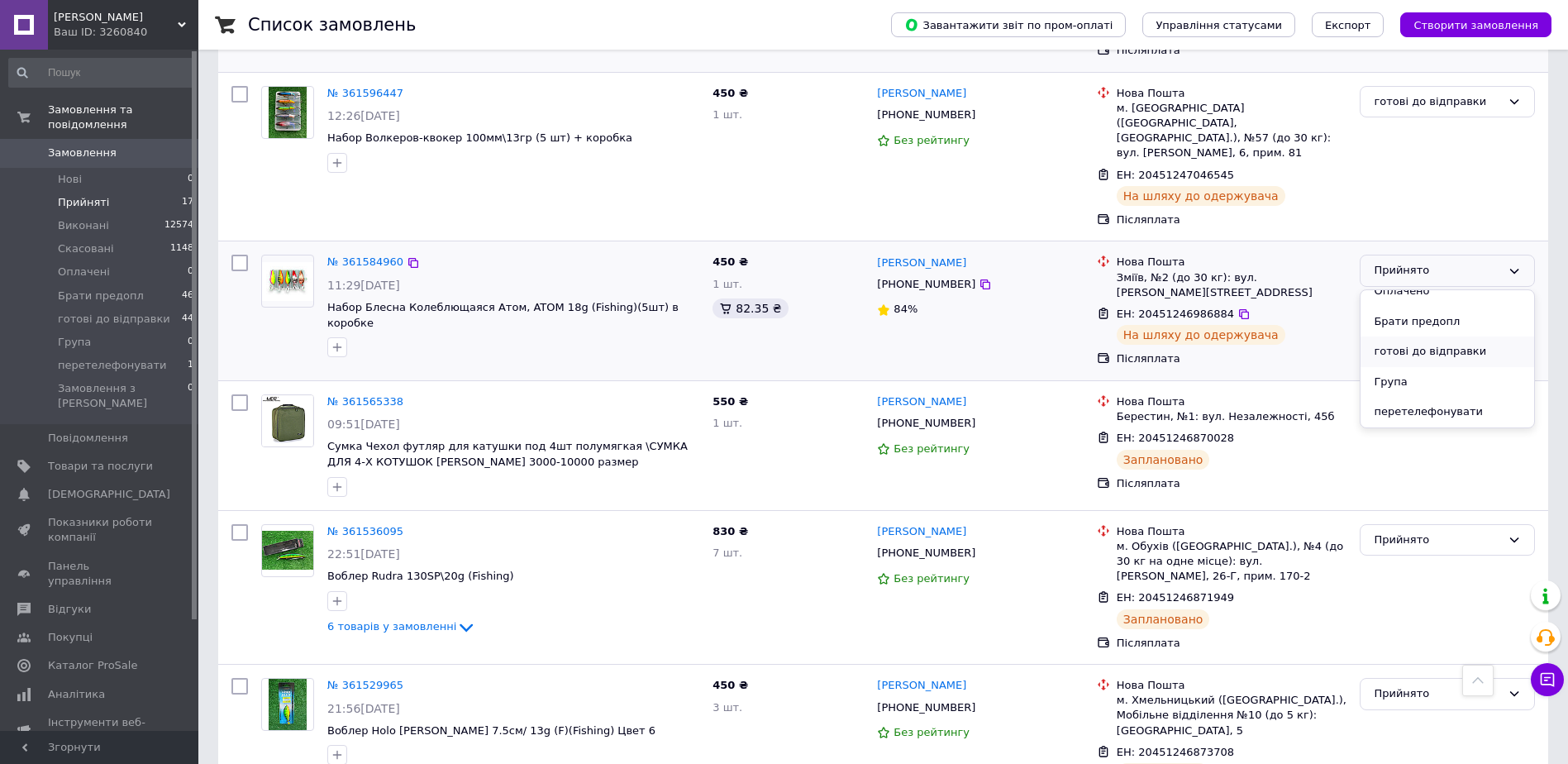
click at [1436, 336] on li "готові до відправки" at bounding box center [1447, 351] width 173 height 31
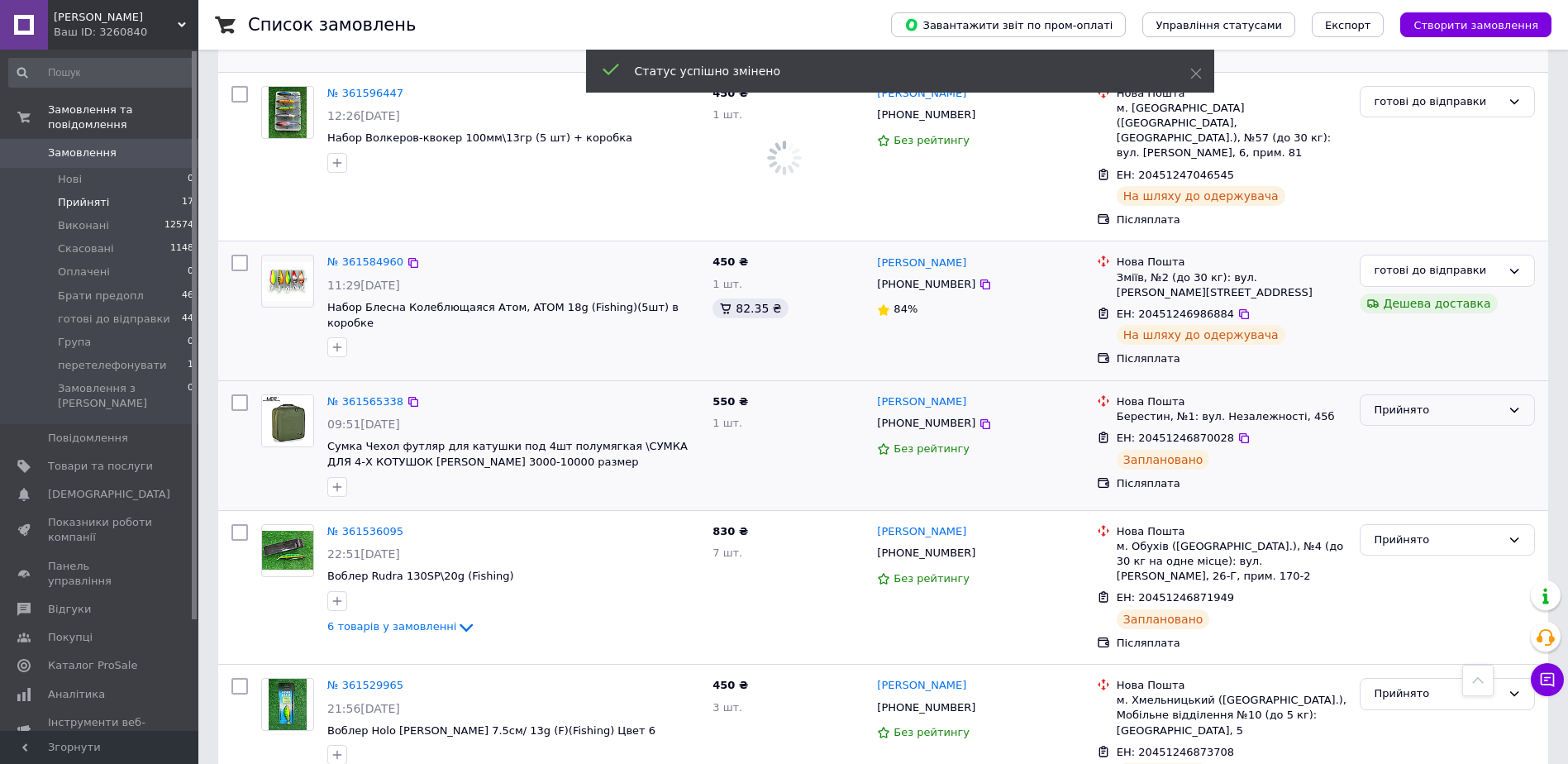
click at [1412, 402] on div "Прийнято" at bounding box center [1437, 411] width 127 height 17
click at [1422, 476] on li "готові до відправки" at bounding box center [1447, 492] width 173 height 31
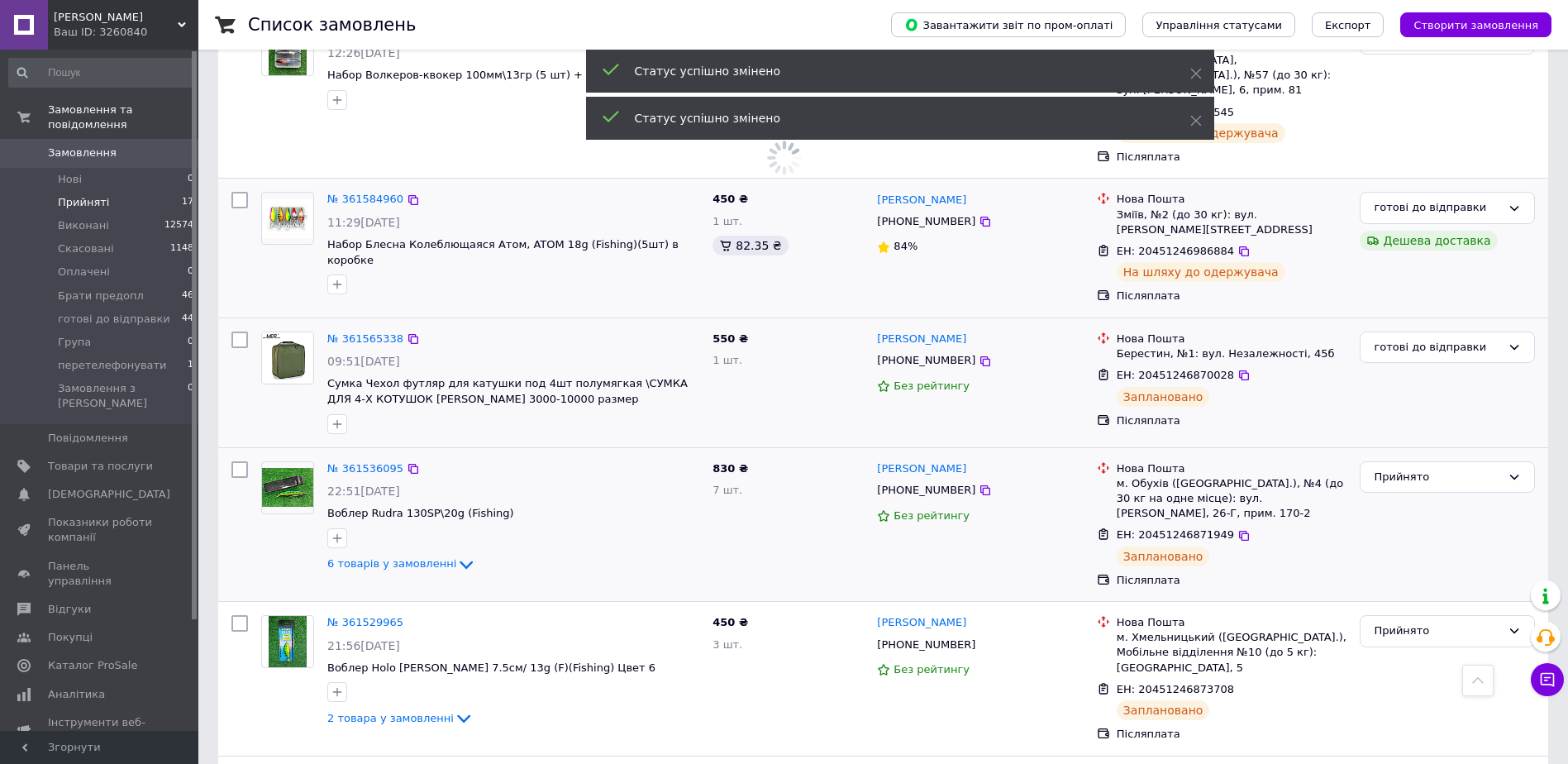
scroll to position [909, 0]
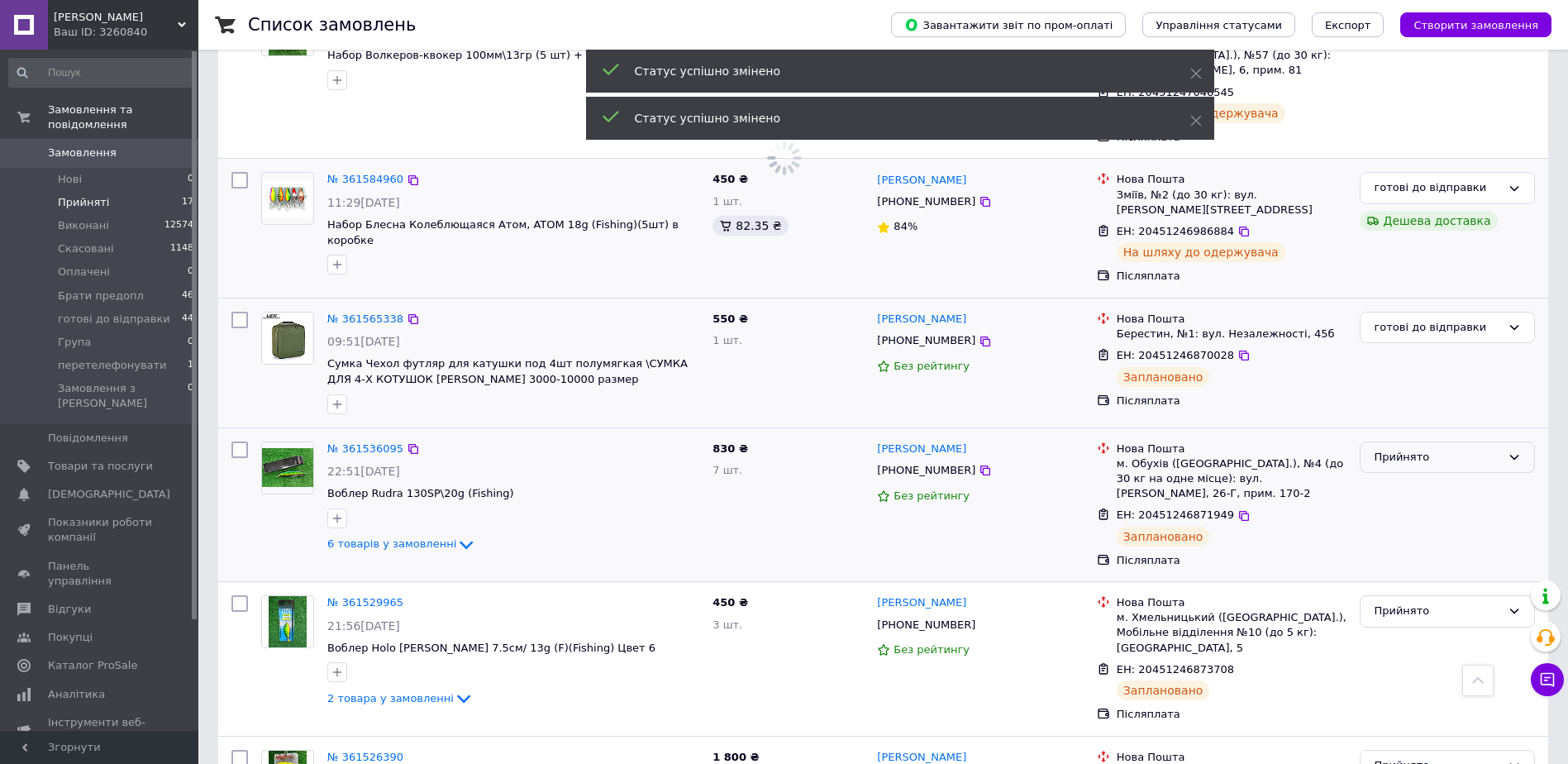
click at [1441, 449] on div "Прийнято" at bounding box center [1437, 458] width 127 height 17
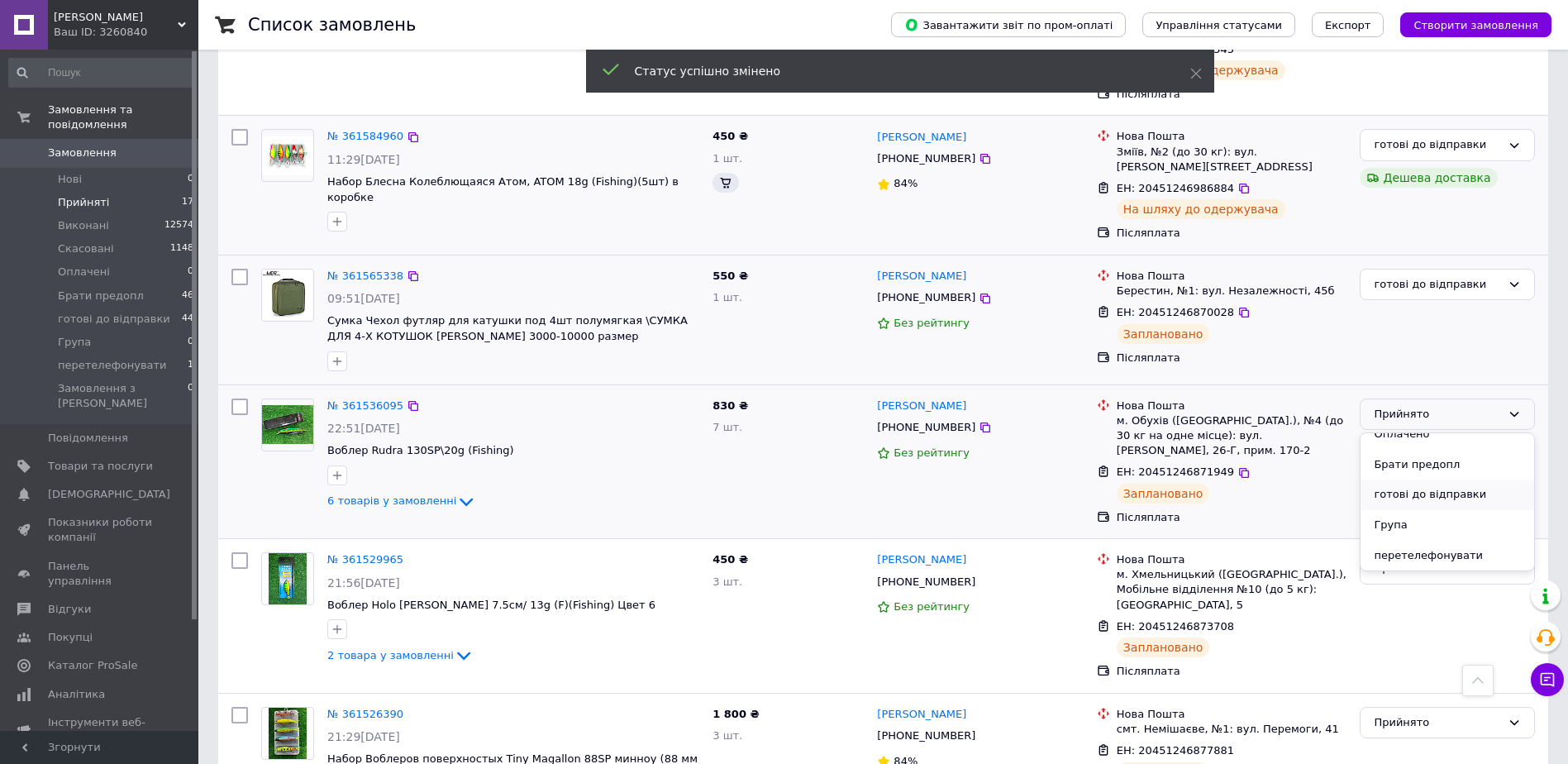
click at [1420, 479] on li "готові до відправки" at bounding box center [1447, 495] width 173 height 31
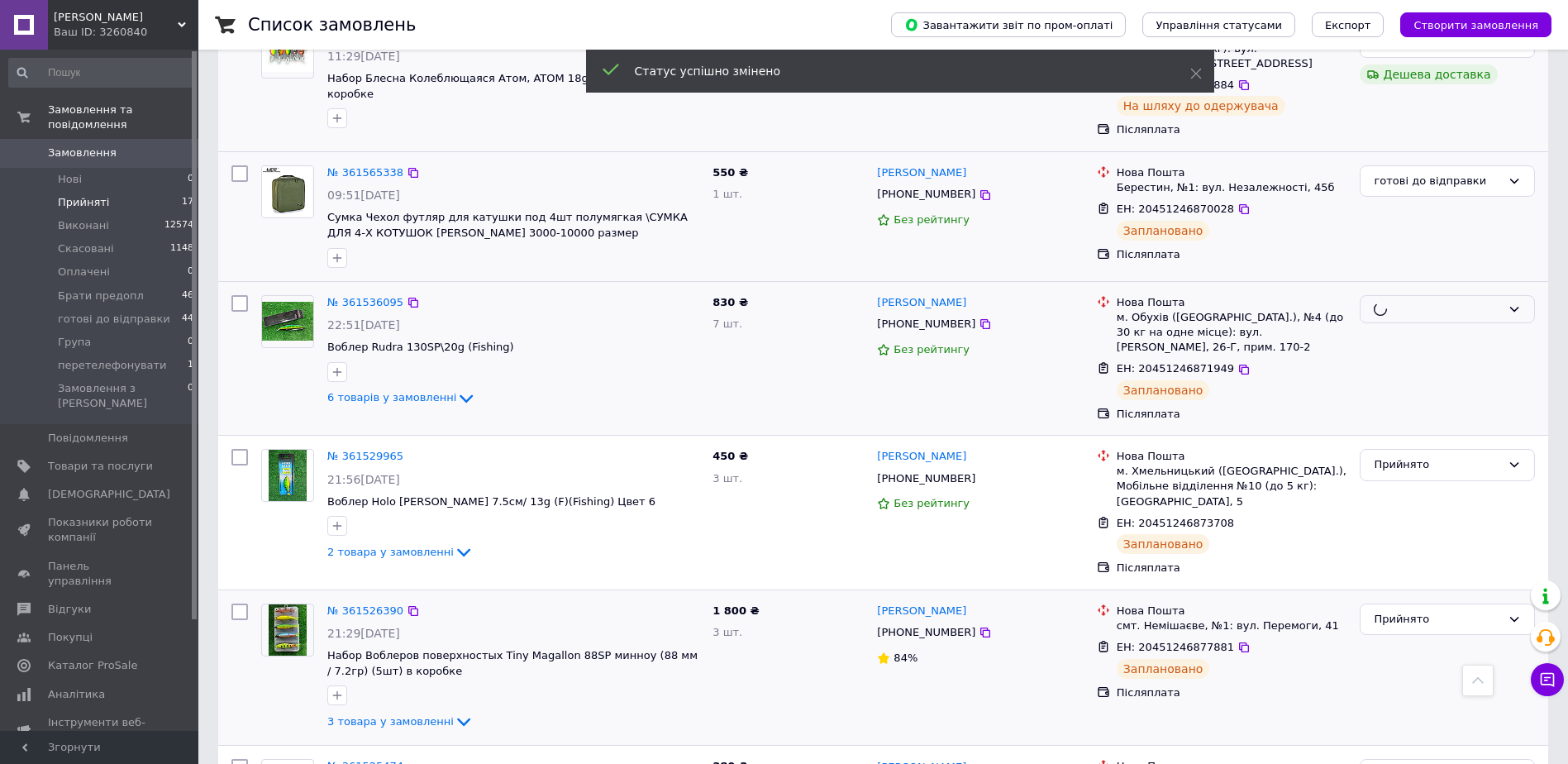
scroll to position [1157, 0]
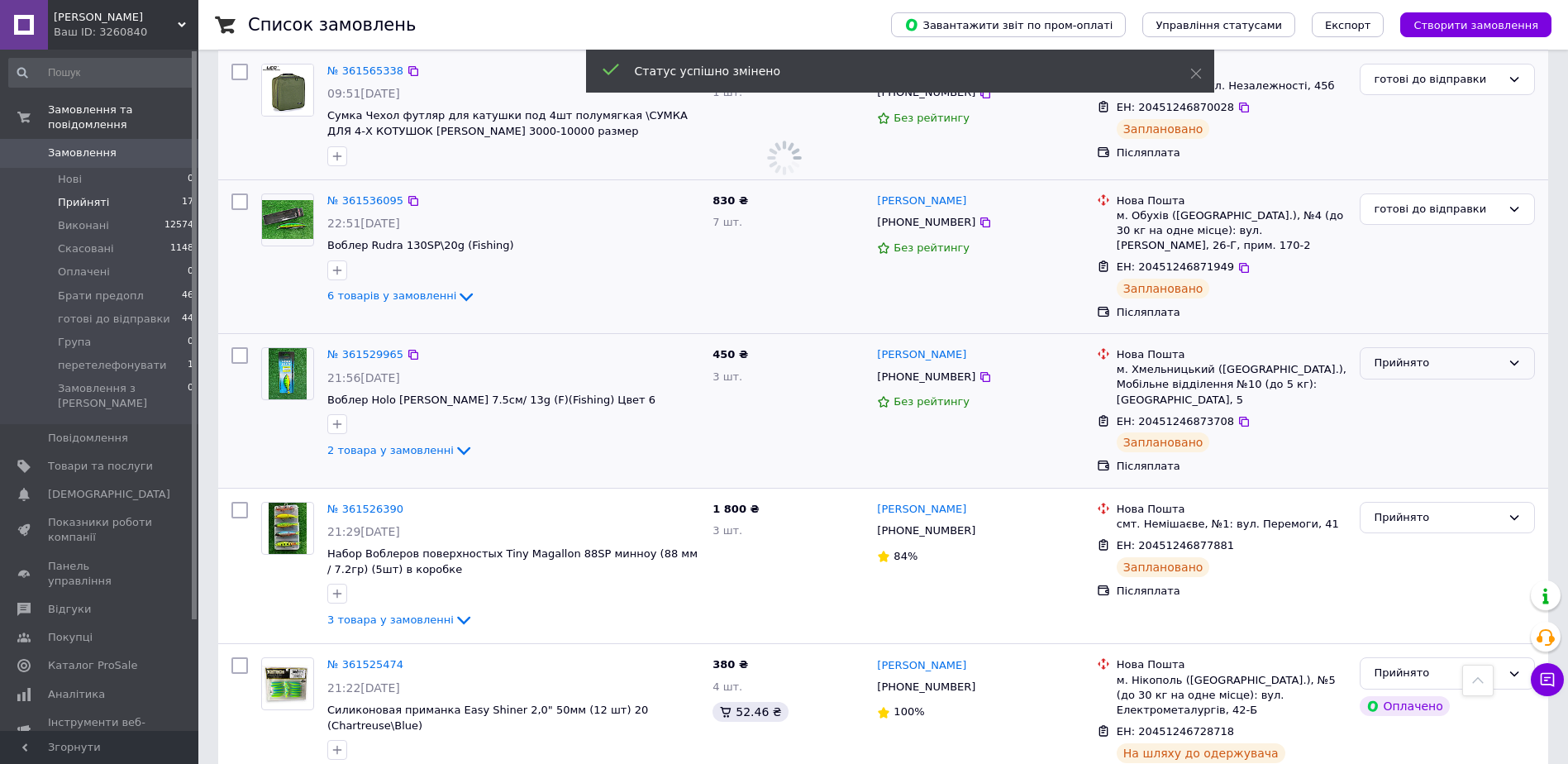
click at [1436, 354] on div "Прийнято" at bounding box center [1437, 363] width 127 height 17
click at [1456, 429] on li "готові до відправки" at bounding box center [1447, 444] width 173 height 31
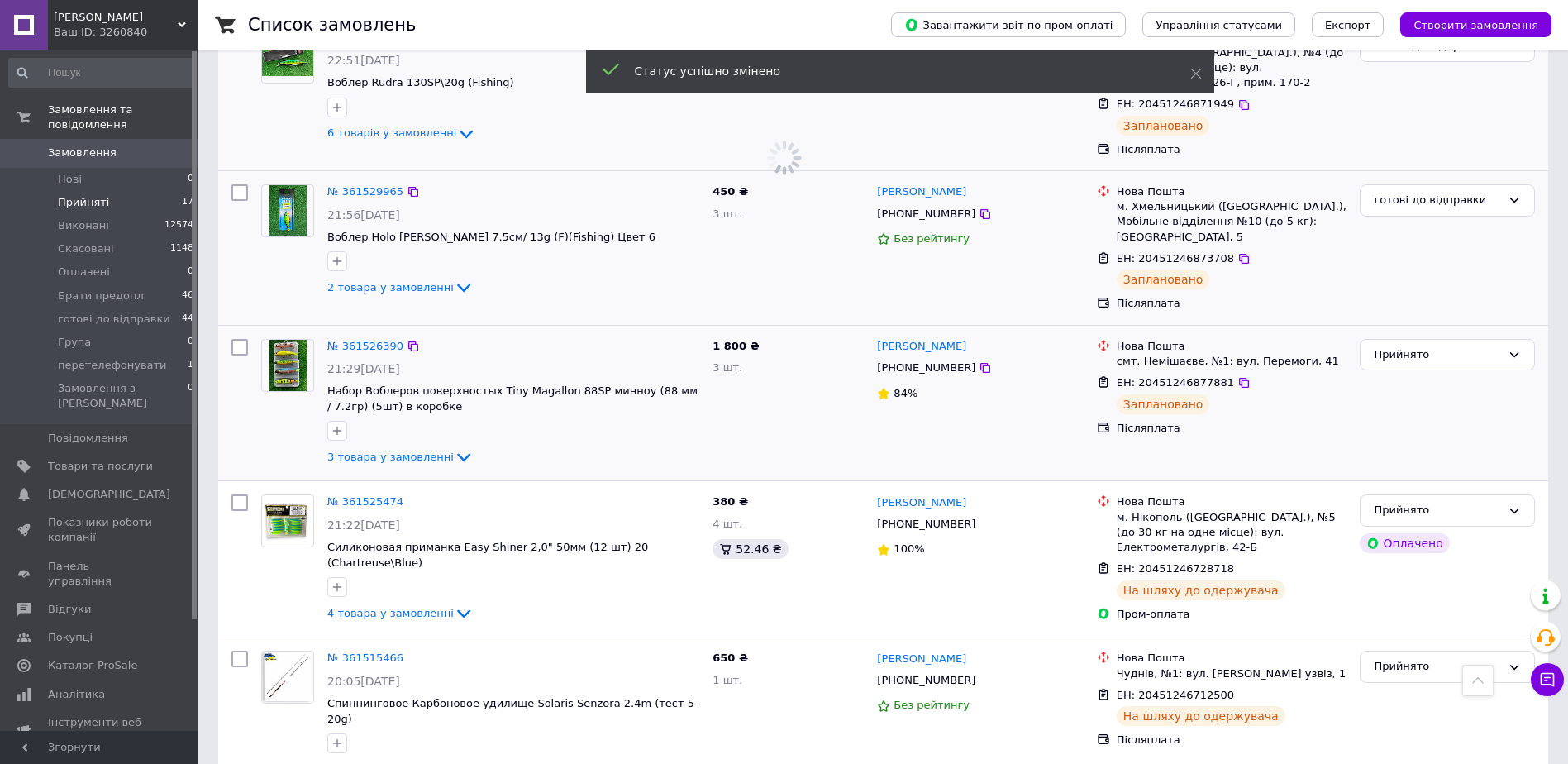
scroll to position [1323, 0]
click at [1458, 336] on div "Прийнято" at bounding box center [1447, 351] width 175 height 32
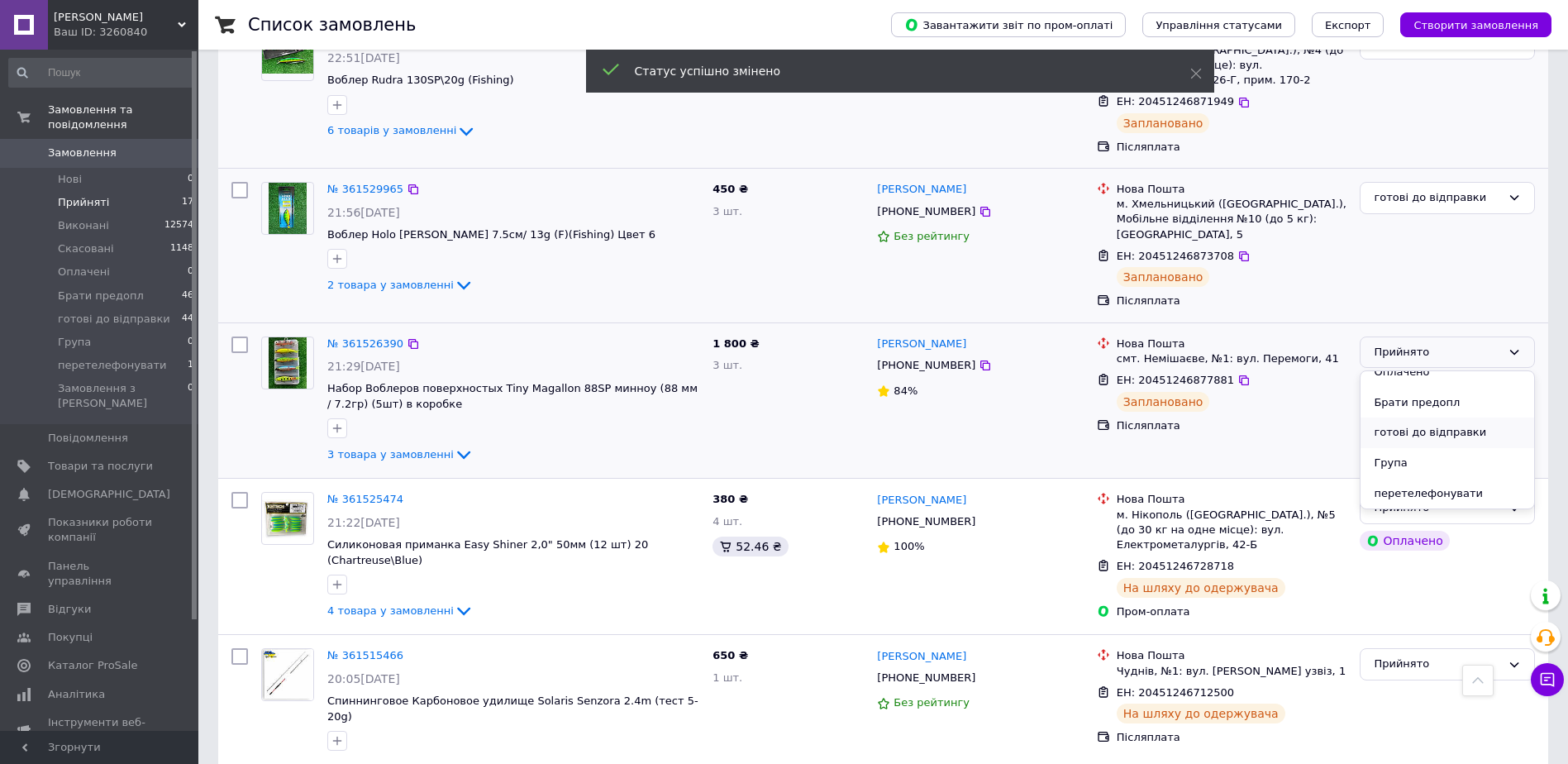
click at [1438, 417] on li "готові до відправки" at bounding box center [1447, 433] width 173 height 31
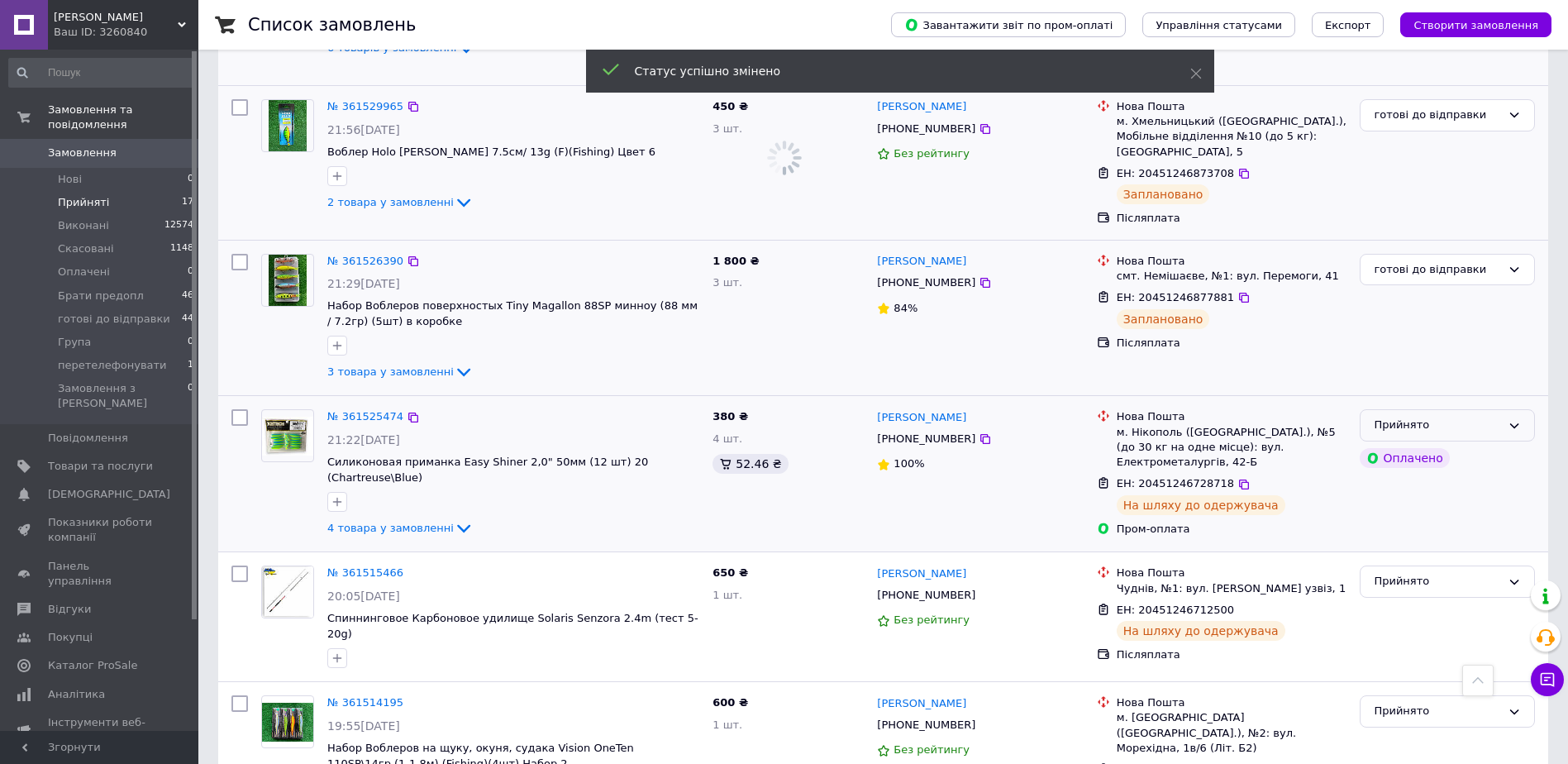
scroll to position [988, 0]
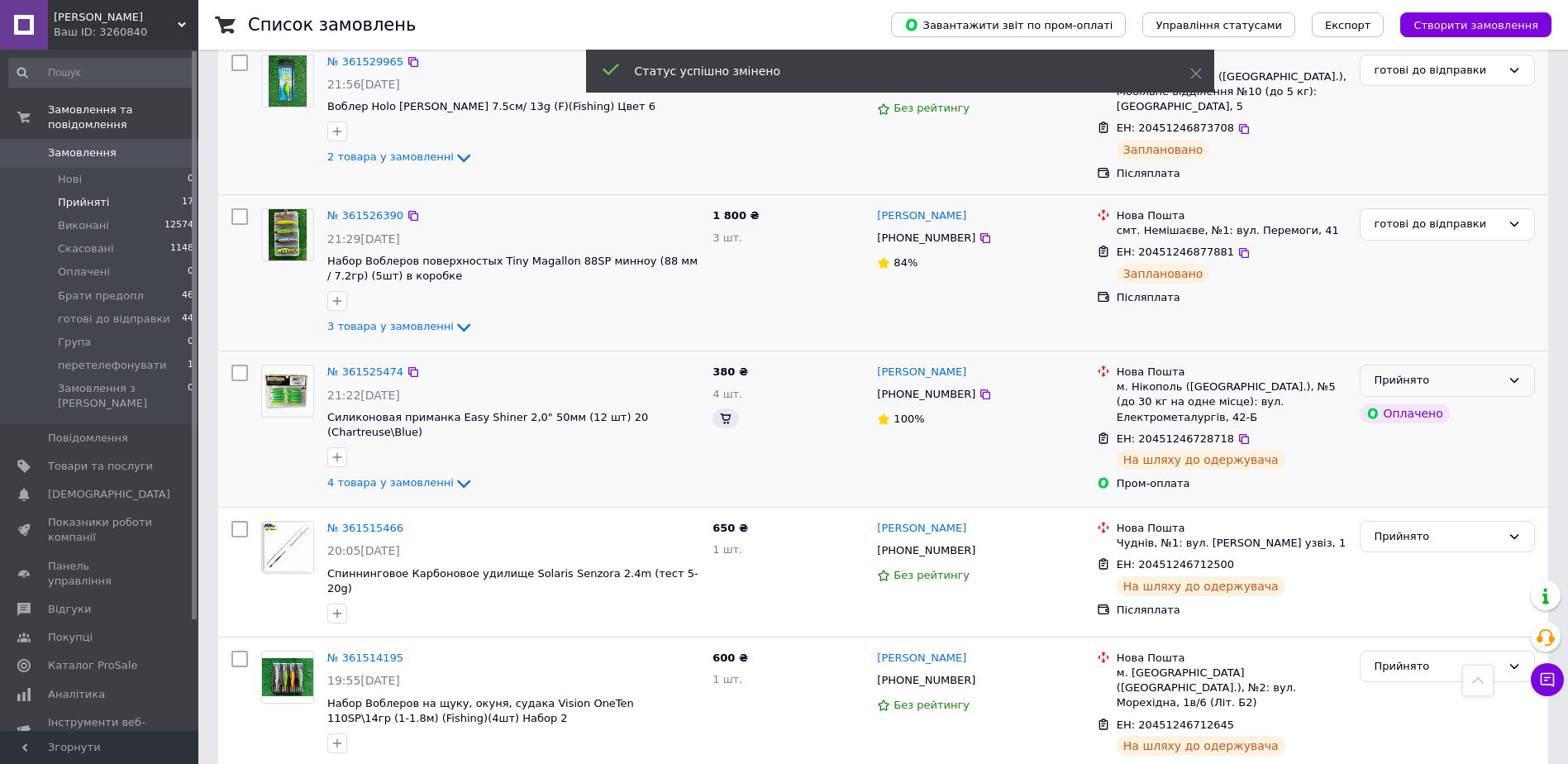
click at [1459, 372] on div "Прийнято" at bounding box center [1437, 381] width 127 height 17
click at [1427, 446] on li "готові до відправки" at bounding box center [1447, 462] width 173 height 31
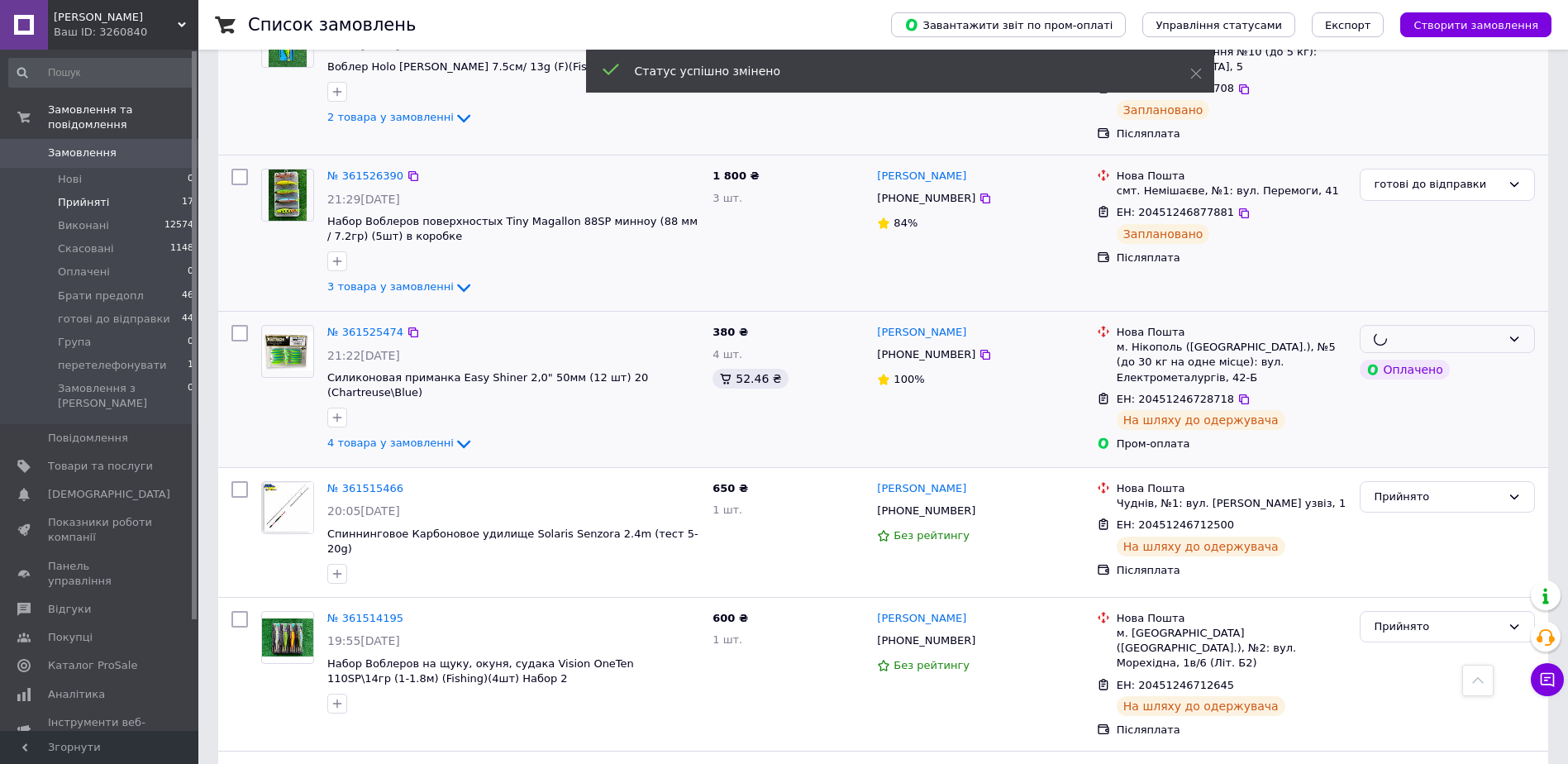
scroll to position [1153, 0]
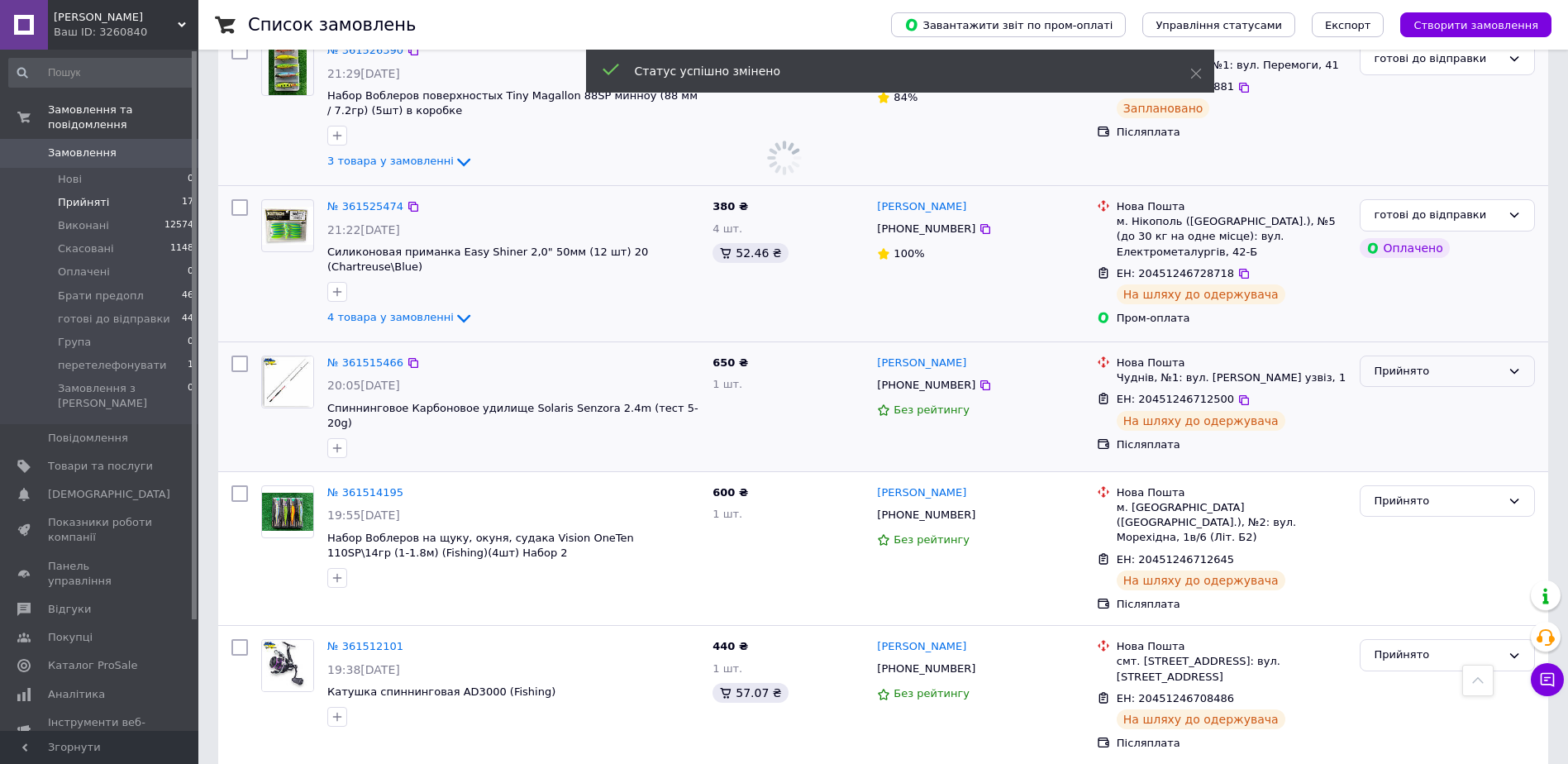
click at [1450, 363] on div "Прийнято" at bounding box center [1437, 372] width 127 height 17
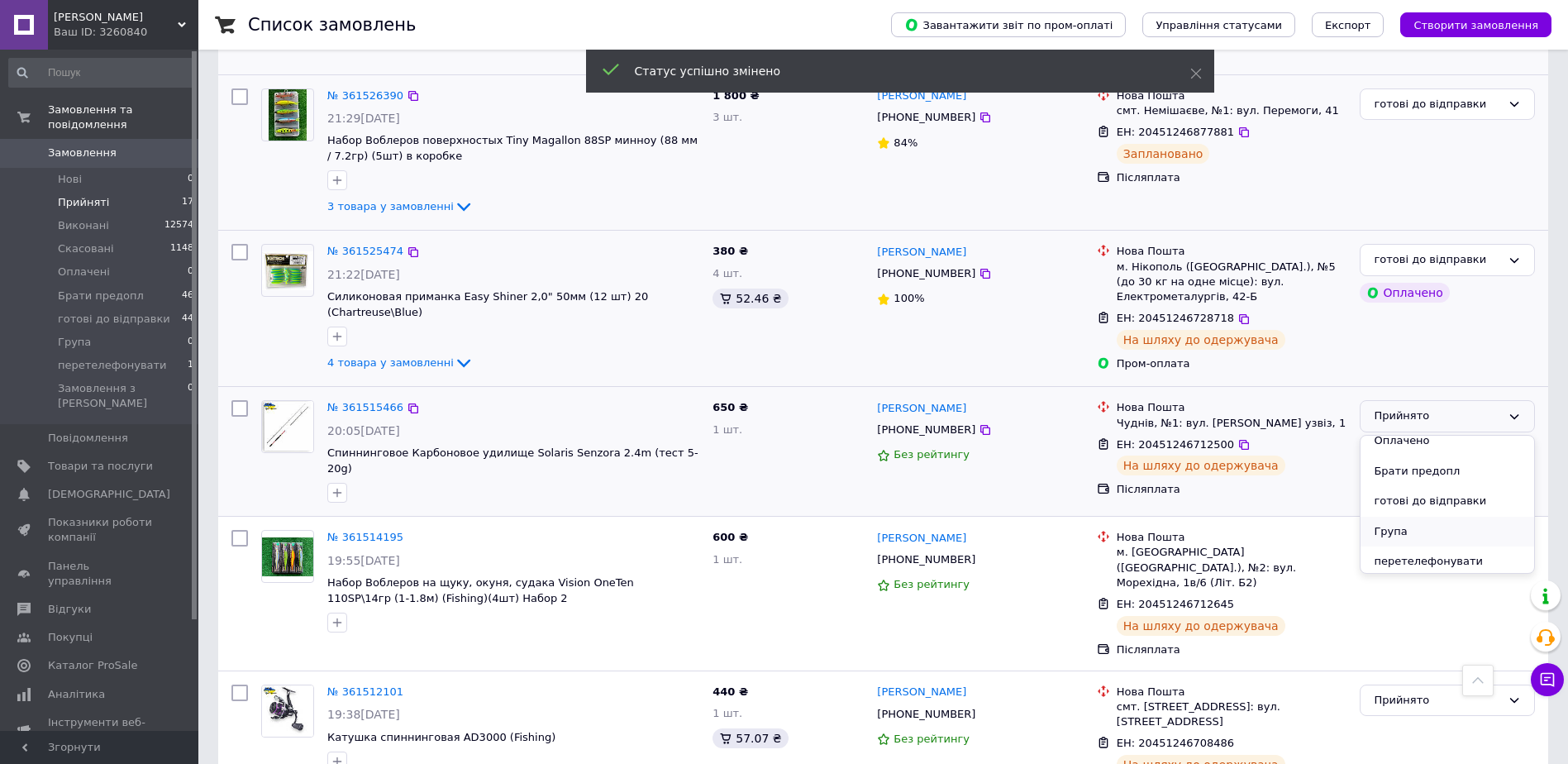
scroll to position [0, 0]
click at [1445, 482] on li "готові до відправки" at bounding box center [1447, 498] width 173 height 31
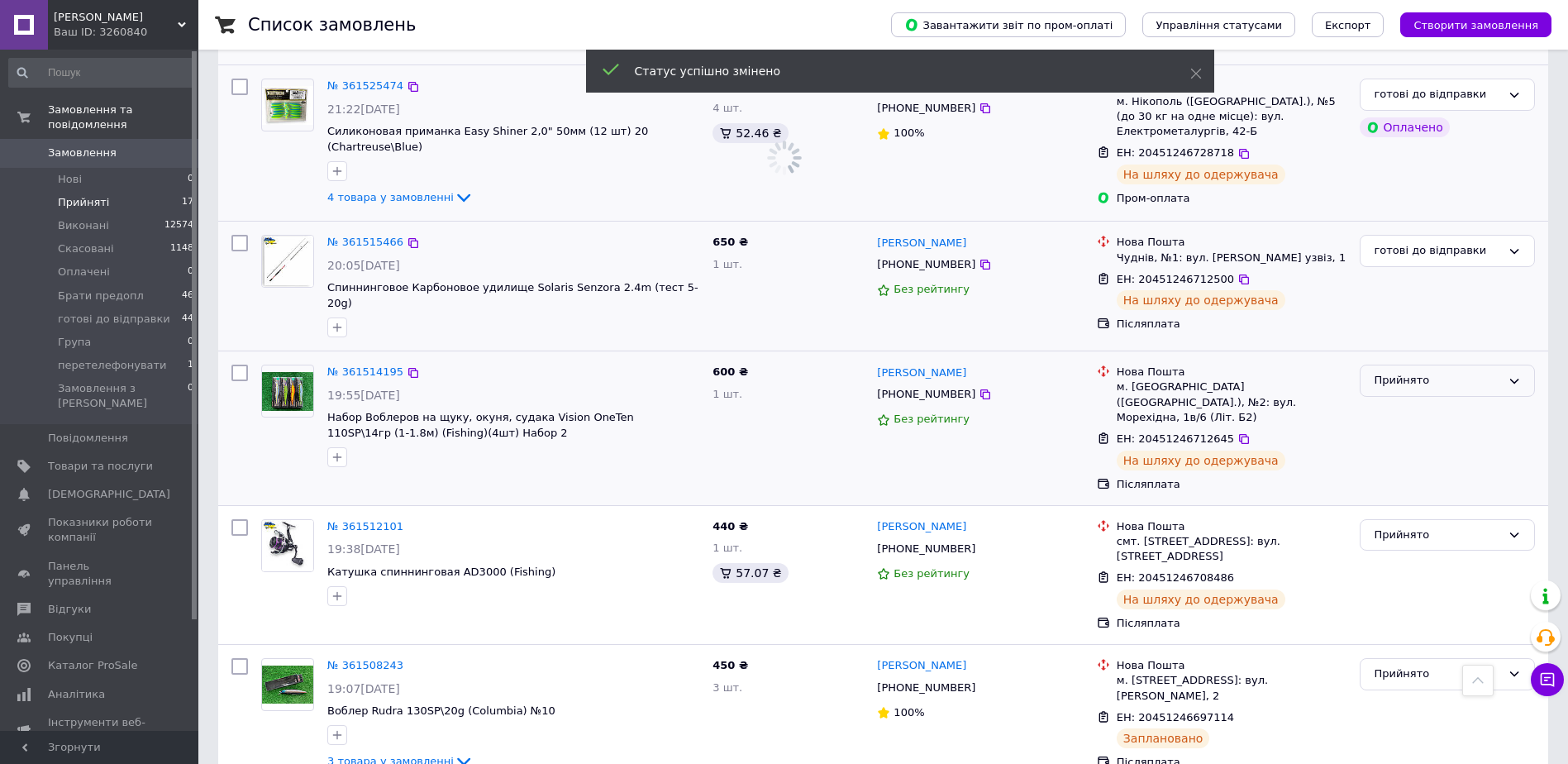
click at [1459, 372] on div "Прийнято" at bounding box center [1437, 381] width 127 height 17
click at [1429, 446] on li "готові до відправки" at bounding box center [1447, 462] width 173 height 31
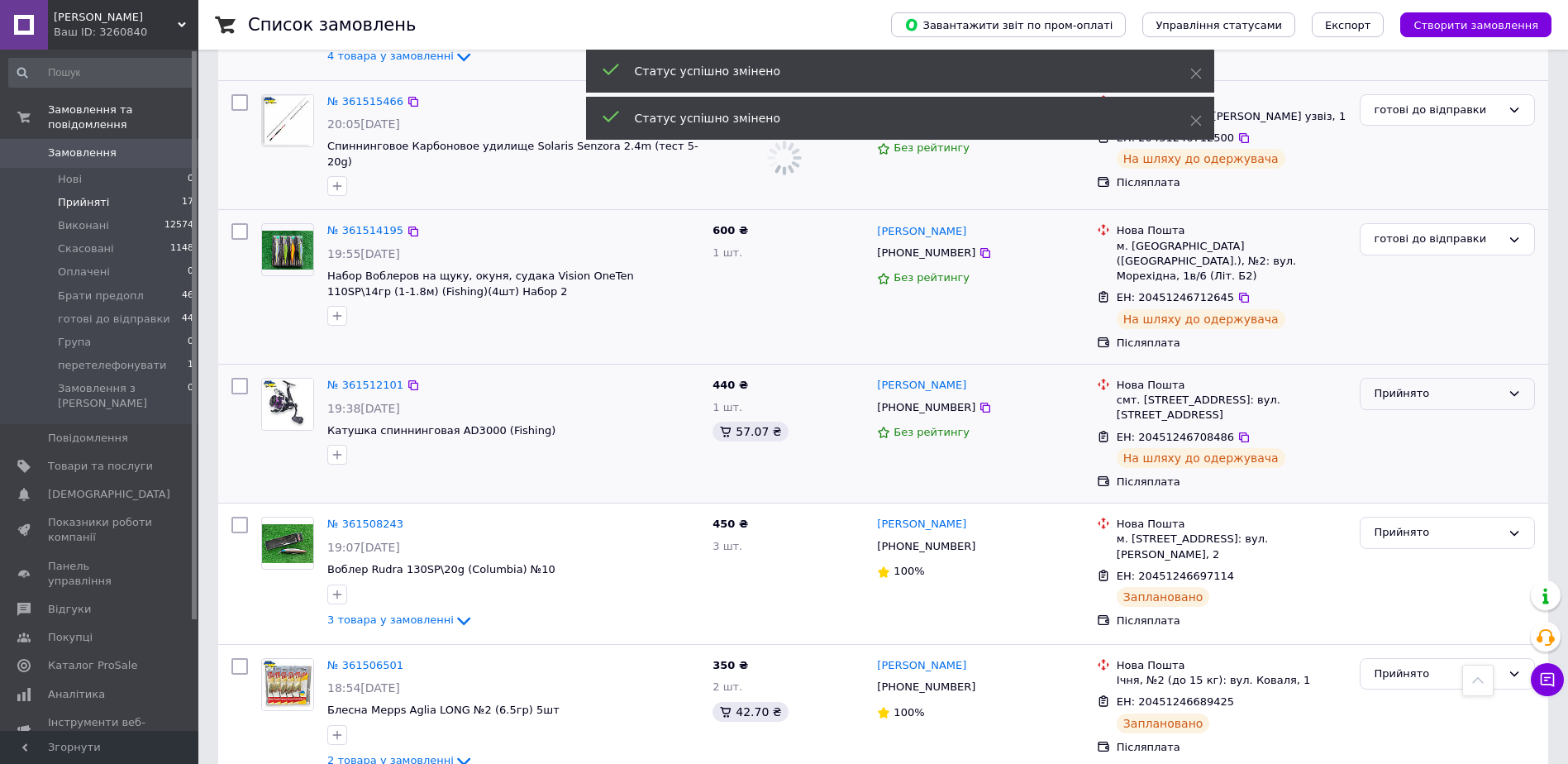
click at [1444, 385] on div "Прийнято" at bounding box center [1437, 394] width 127 height 17
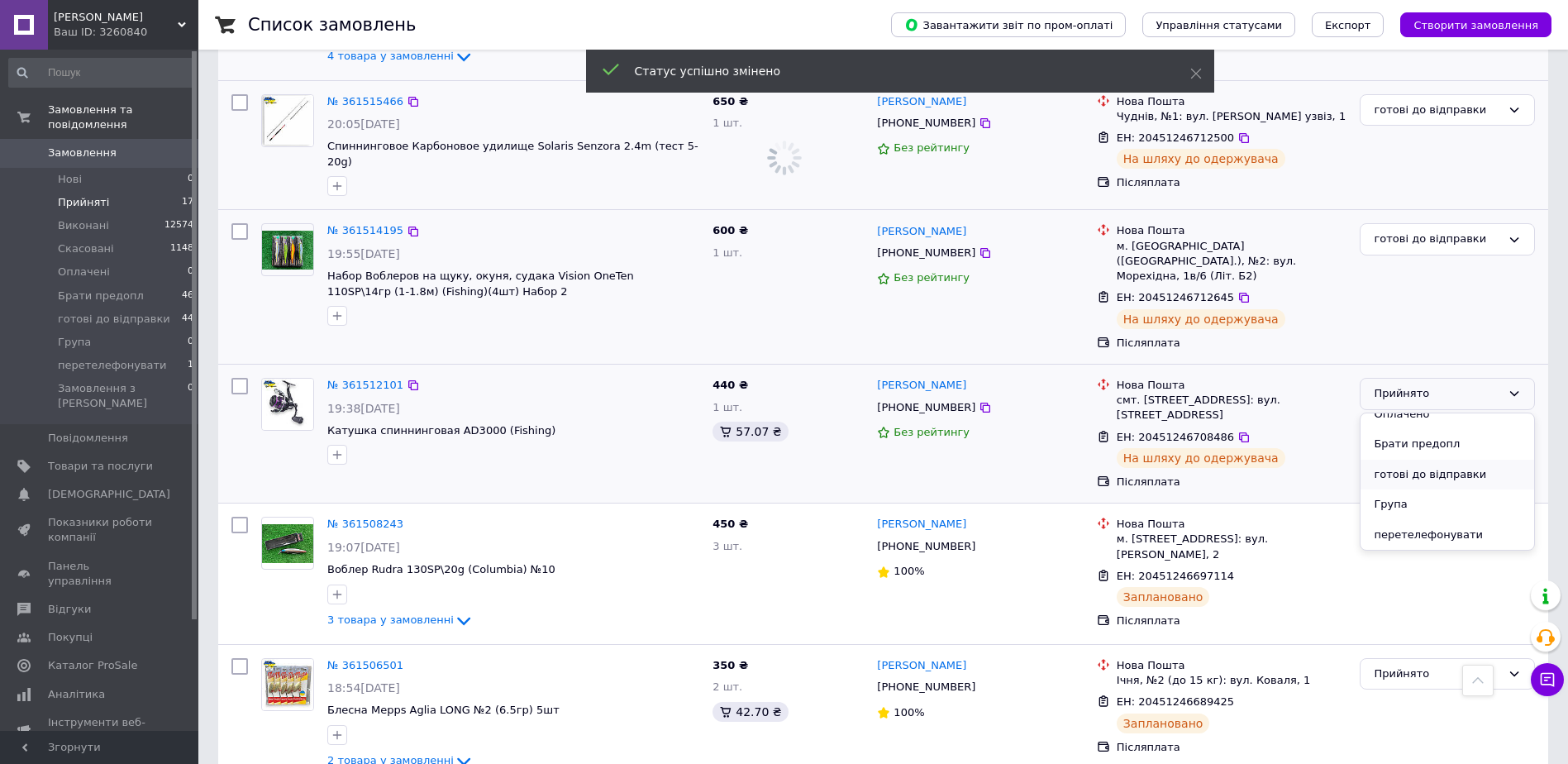
click at [1418, 460] on li "готові до відправки" at bounding box center [1447, 475] width 173 height 31
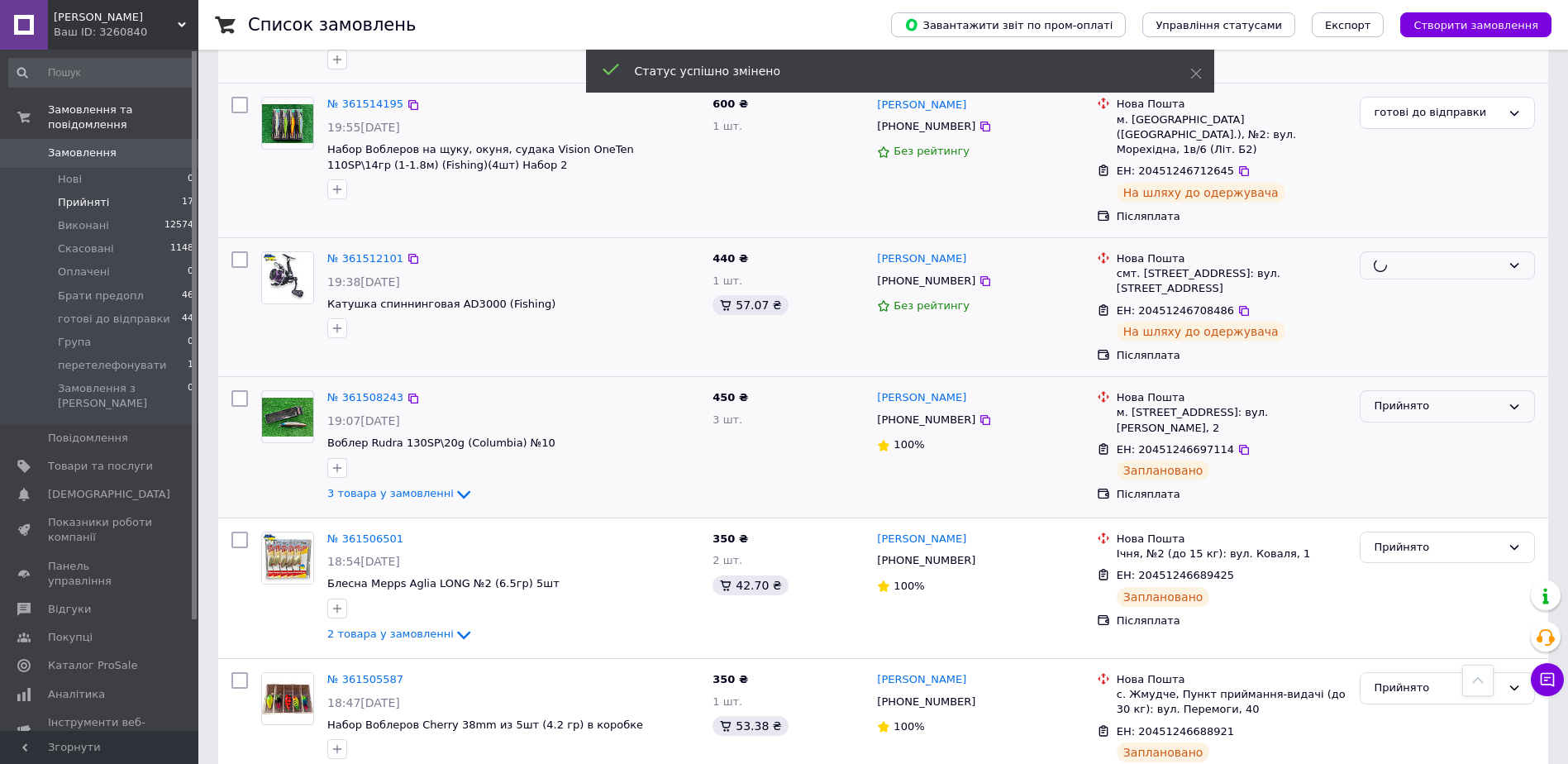
click at [1433, 398] on div "Прийнято" at bounding box center [1437, 407] width 127 height 17
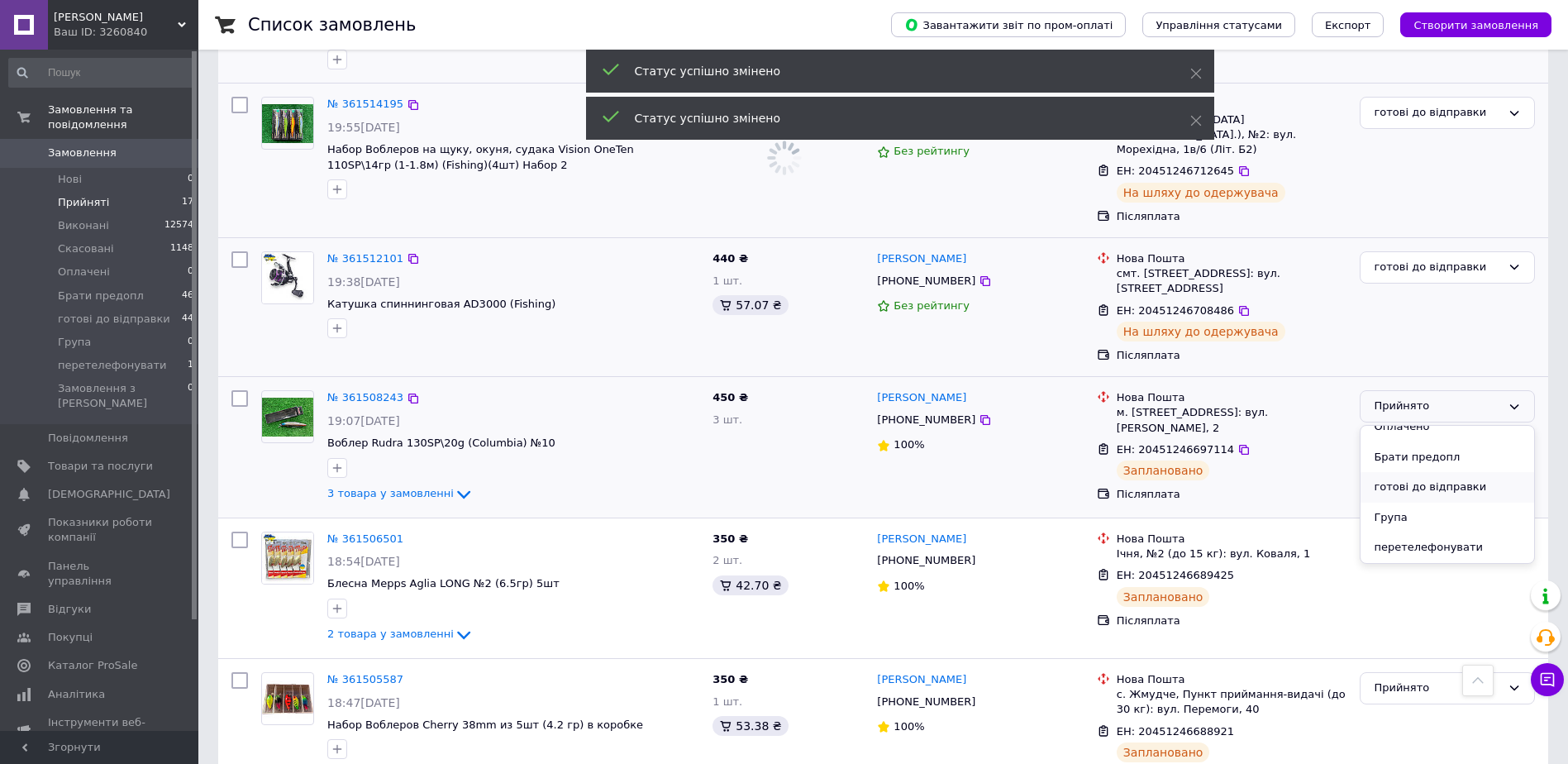
click at [1419, 472] on li "готові до відправки" at bounding box center [1447, 487] width 173 height 31
click at [1417, 539] on div "Прийнято" at bounding box center [1437, 548] width 127 height 17
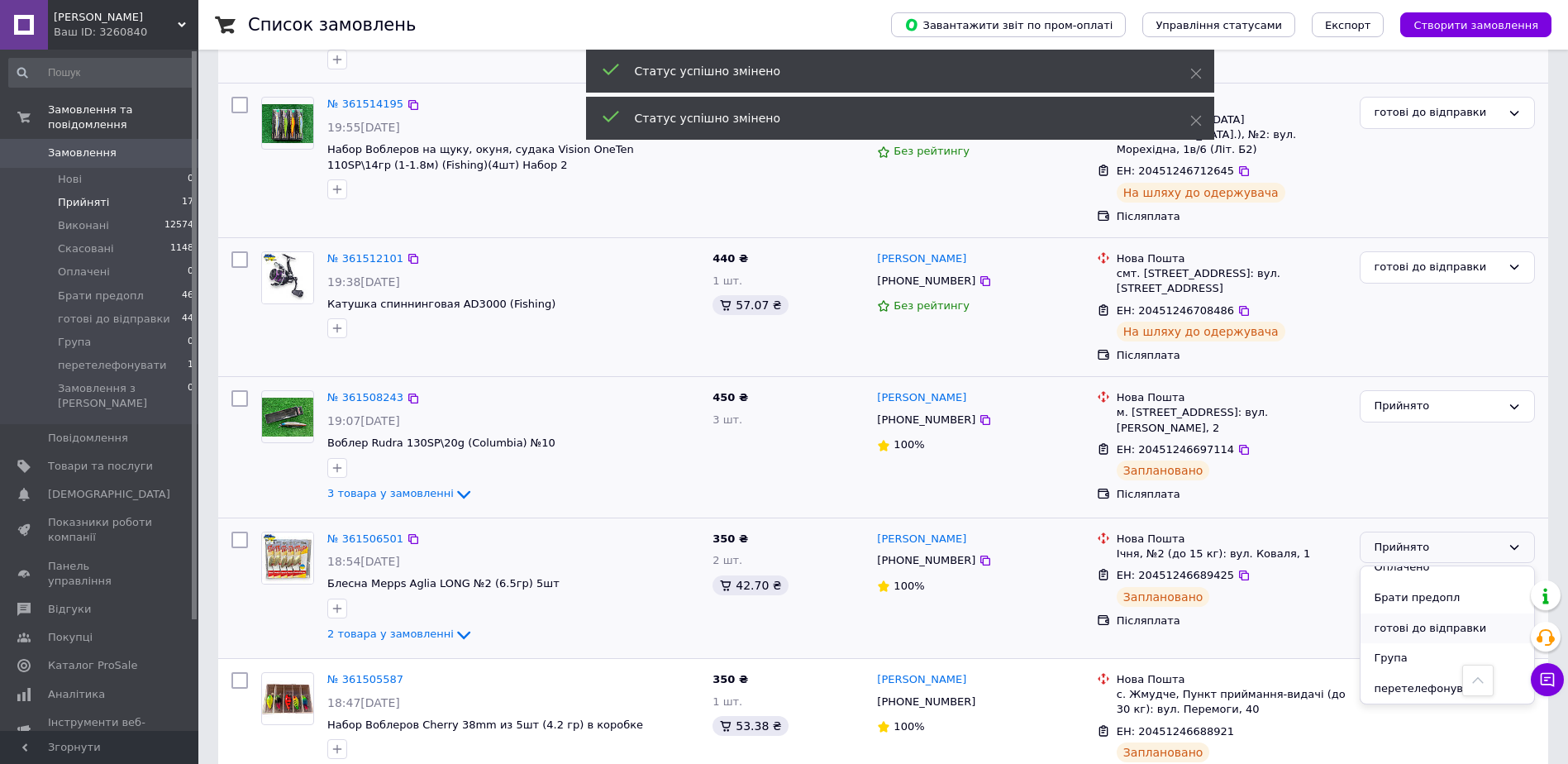
click at [1418, 613] on li "готові до відправки" at bounding box center [1447, 628] width 173 height 31
click at [1394, 680] on div "Прийнято" at bounding box center [1437, 688] width 127 height 17
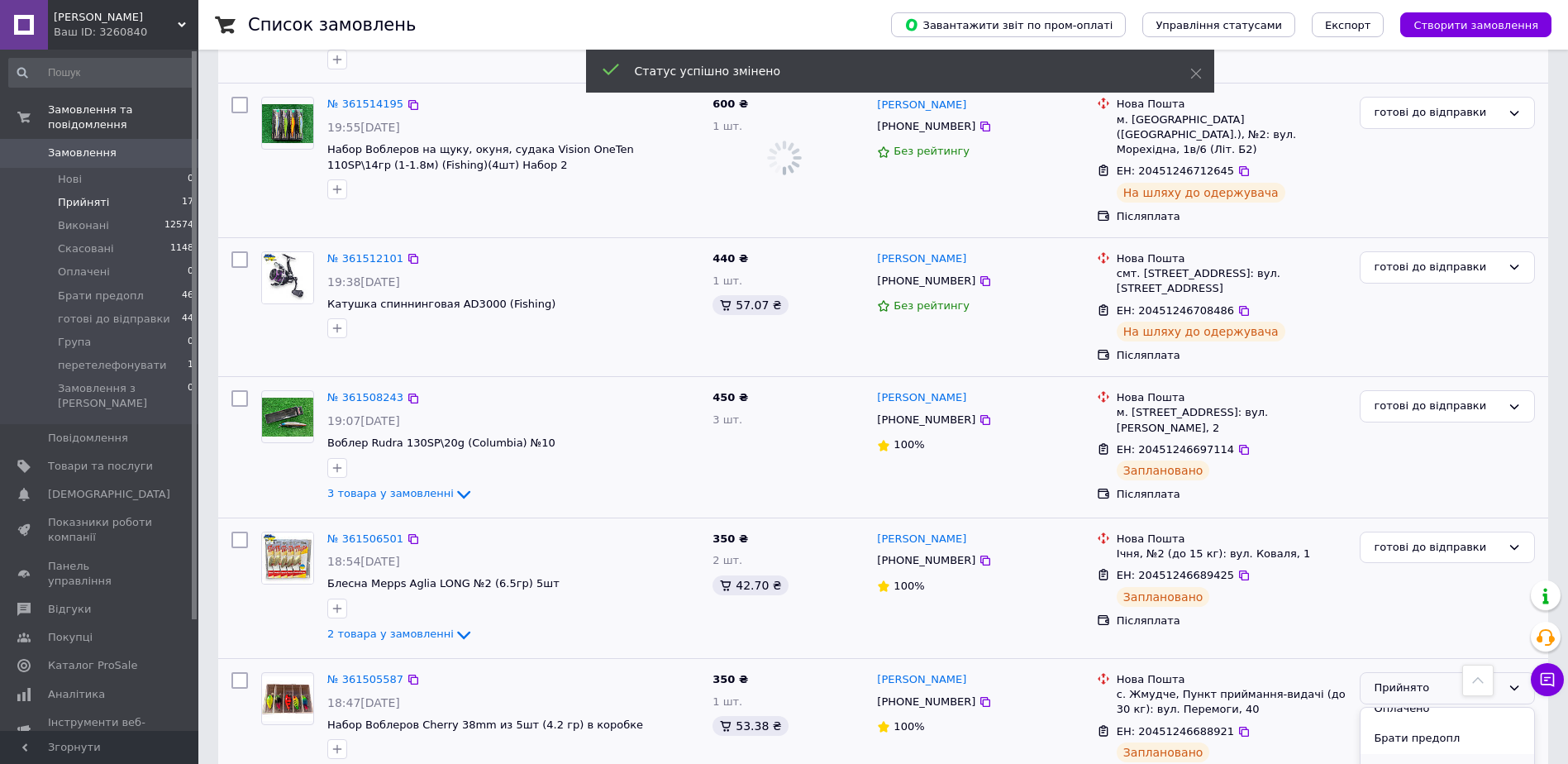
click at [1405, 754] on li "готові до відправки" at bounding box center [1447, 770] width 173 height 31
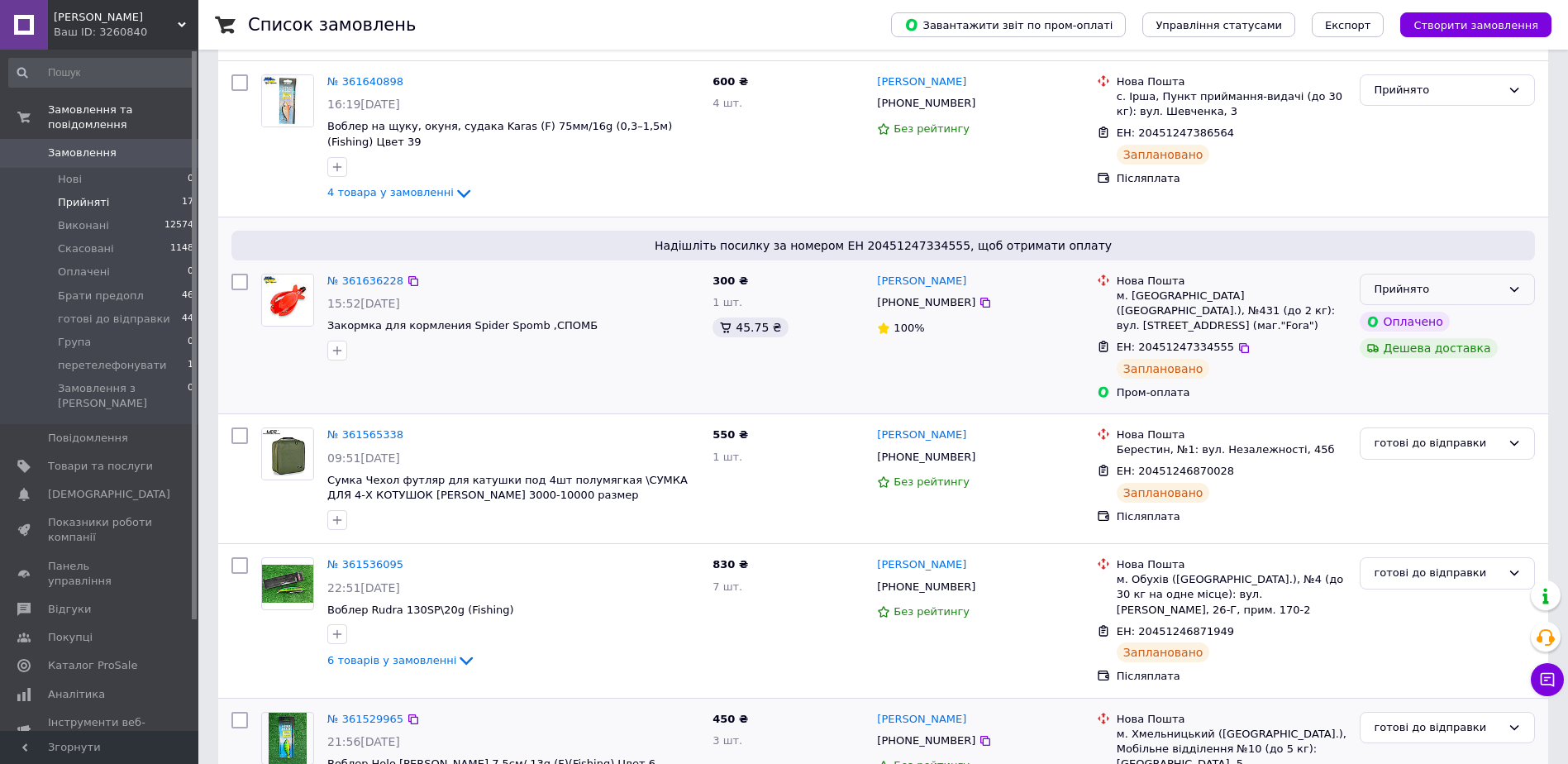
click at [1471, 281] on div "Прийнято" at bounding box center [1437, 290] width 127 height 17
click at [1439, 354] on li "готові до відправки" at bounding box center [1447, 370] width 173 height 31
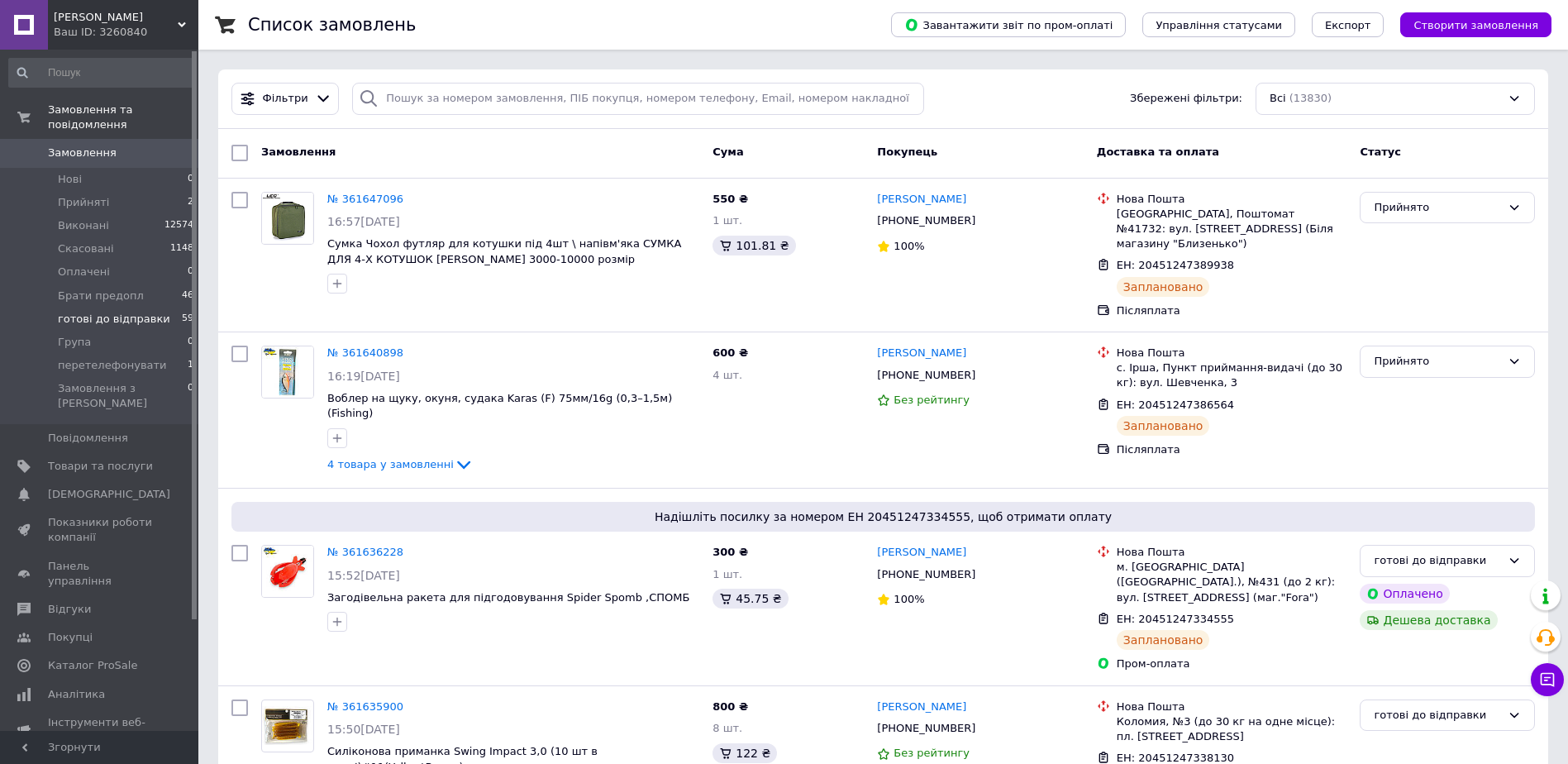
click at [124, 312] on li "готові до відправки 59" at bounding box center [102, 320] width 203 height 23
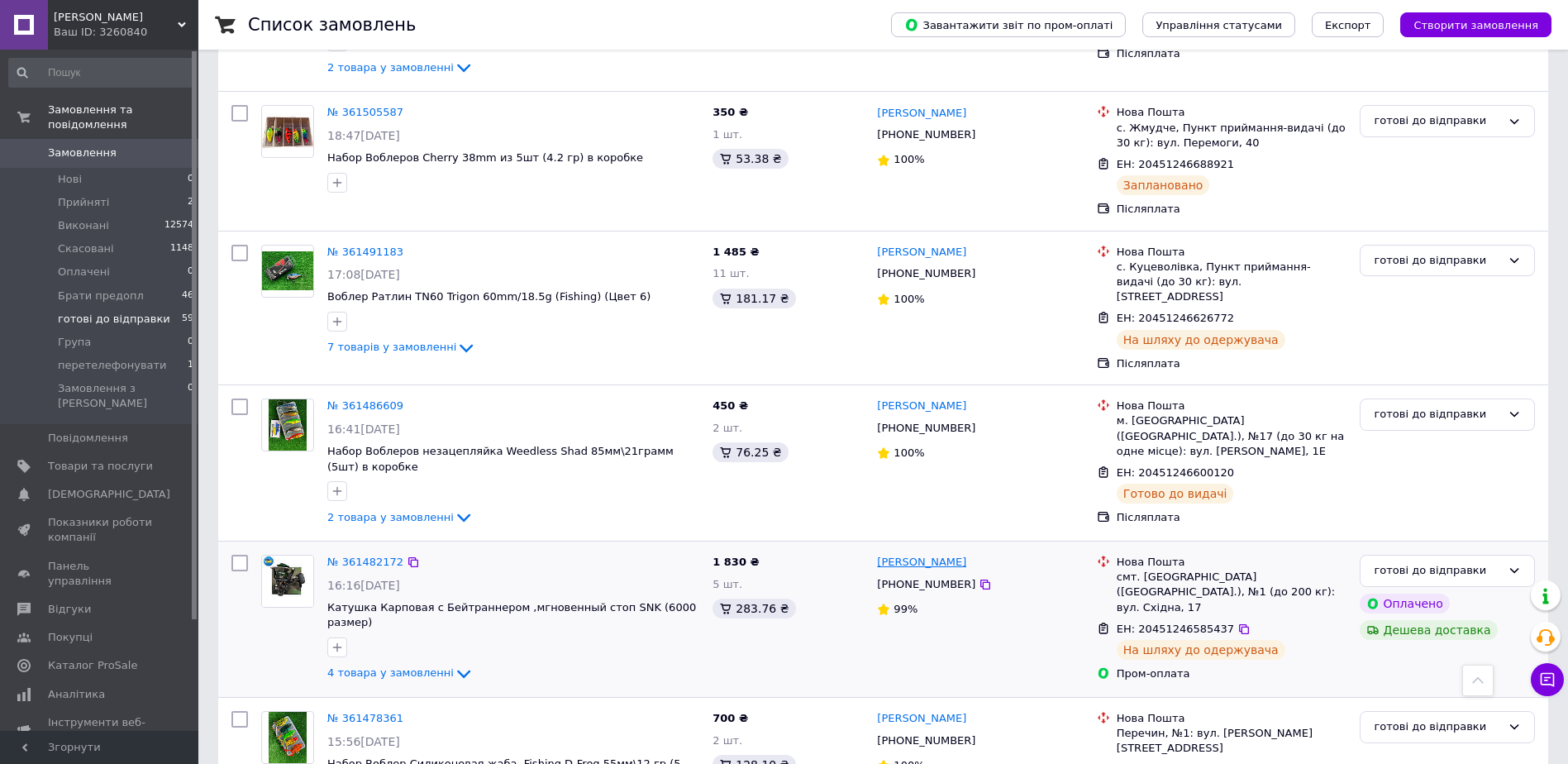
scroll to position [2419, 0]
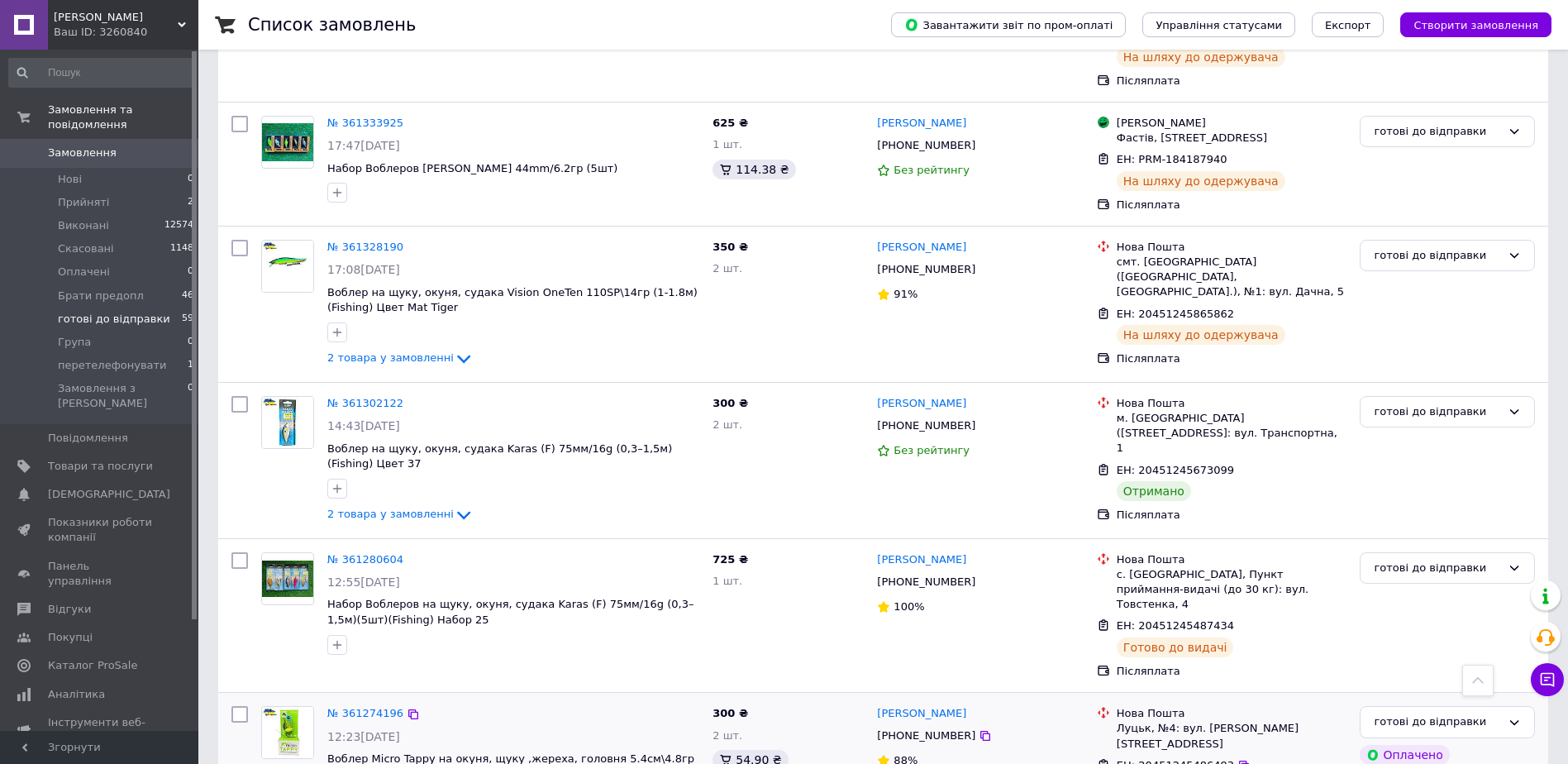
scroll to position [2399, 0]
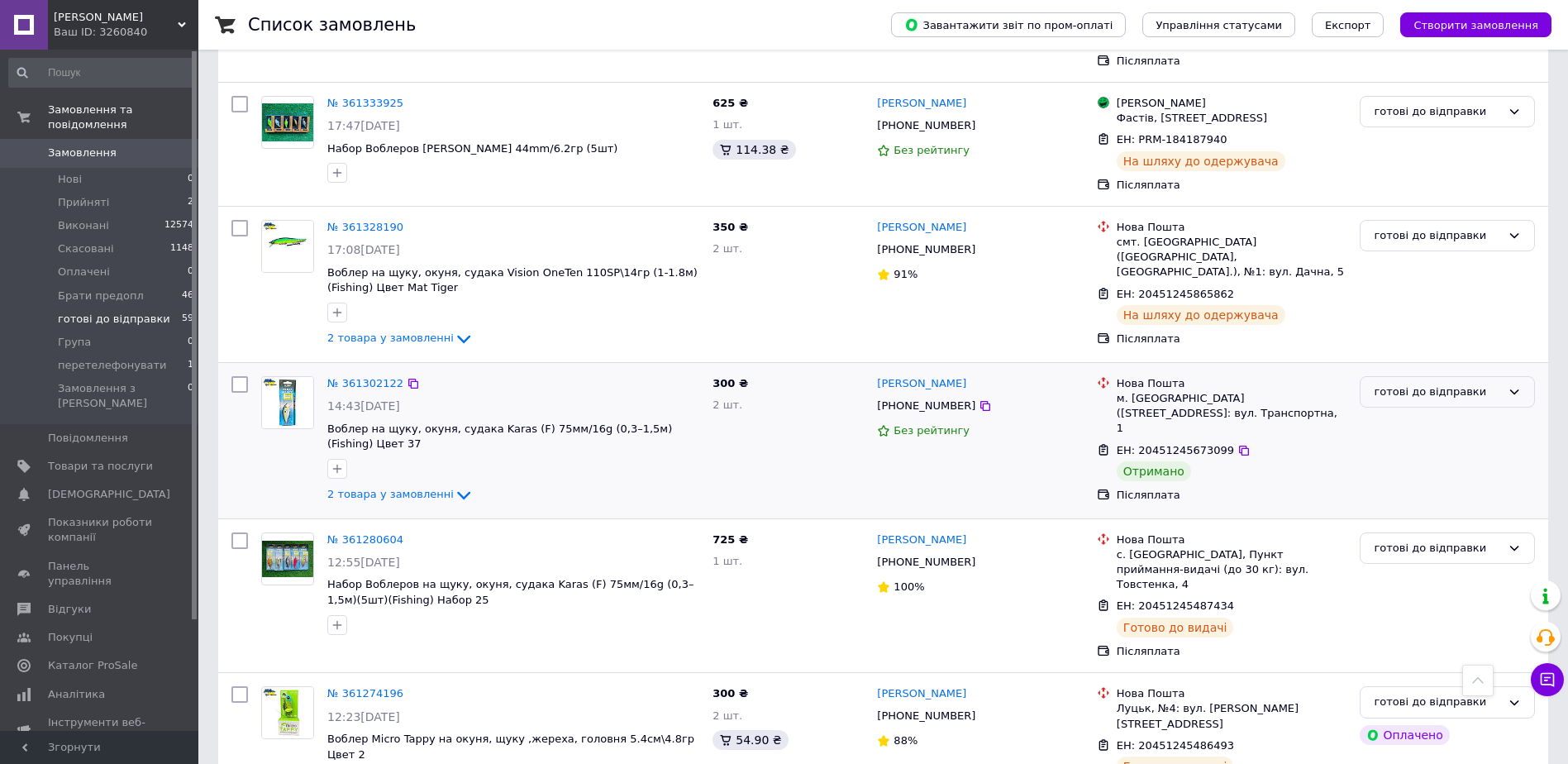
click at [1416, 383] on div "готові до відправки" at bounding box center [1437, 392] width 127 height 17
click at [1408, 442] on li "Виконано" at bounding box center [1447, 457] width 173 height 31
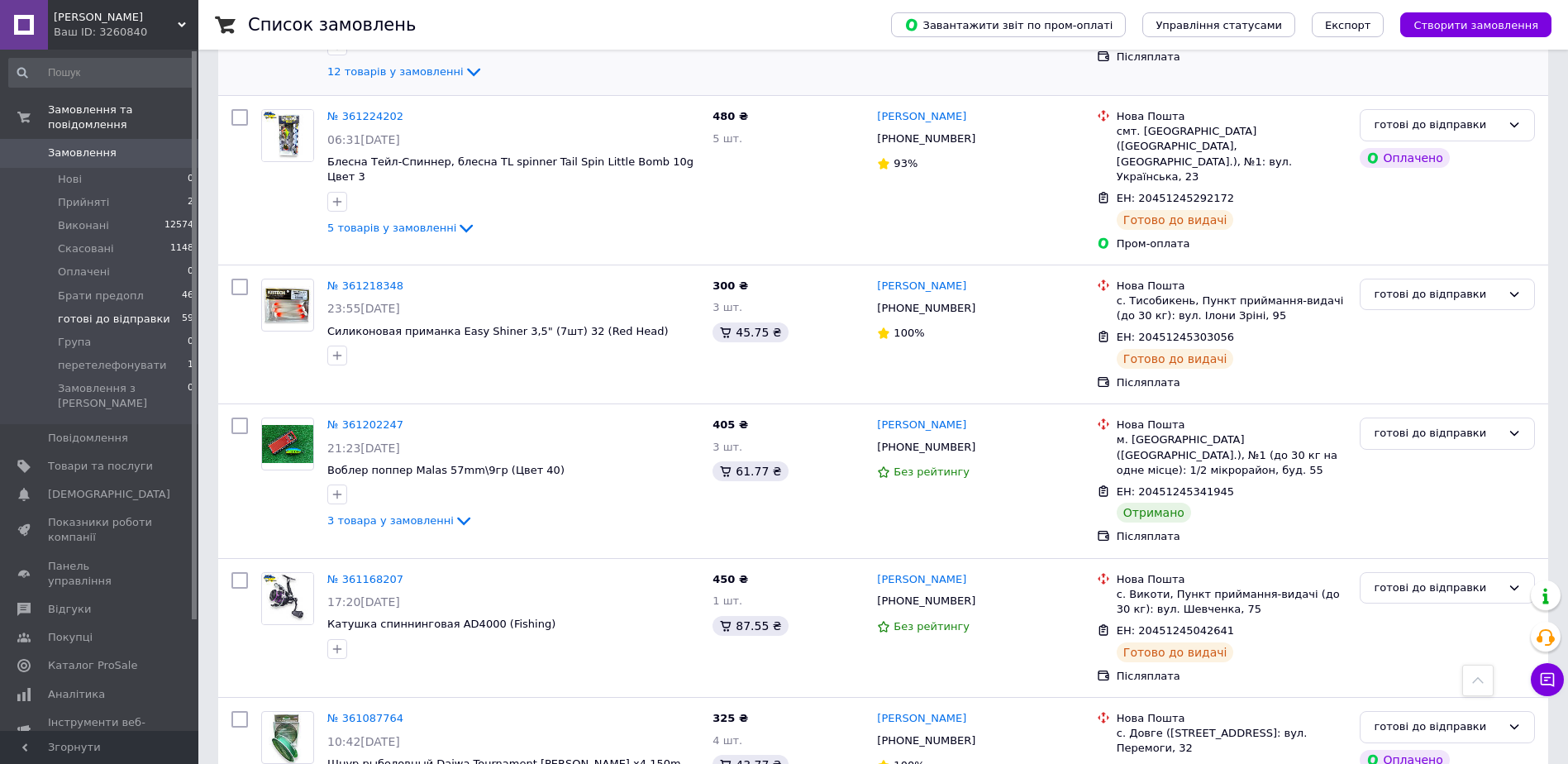
scroll to position [909, 0]
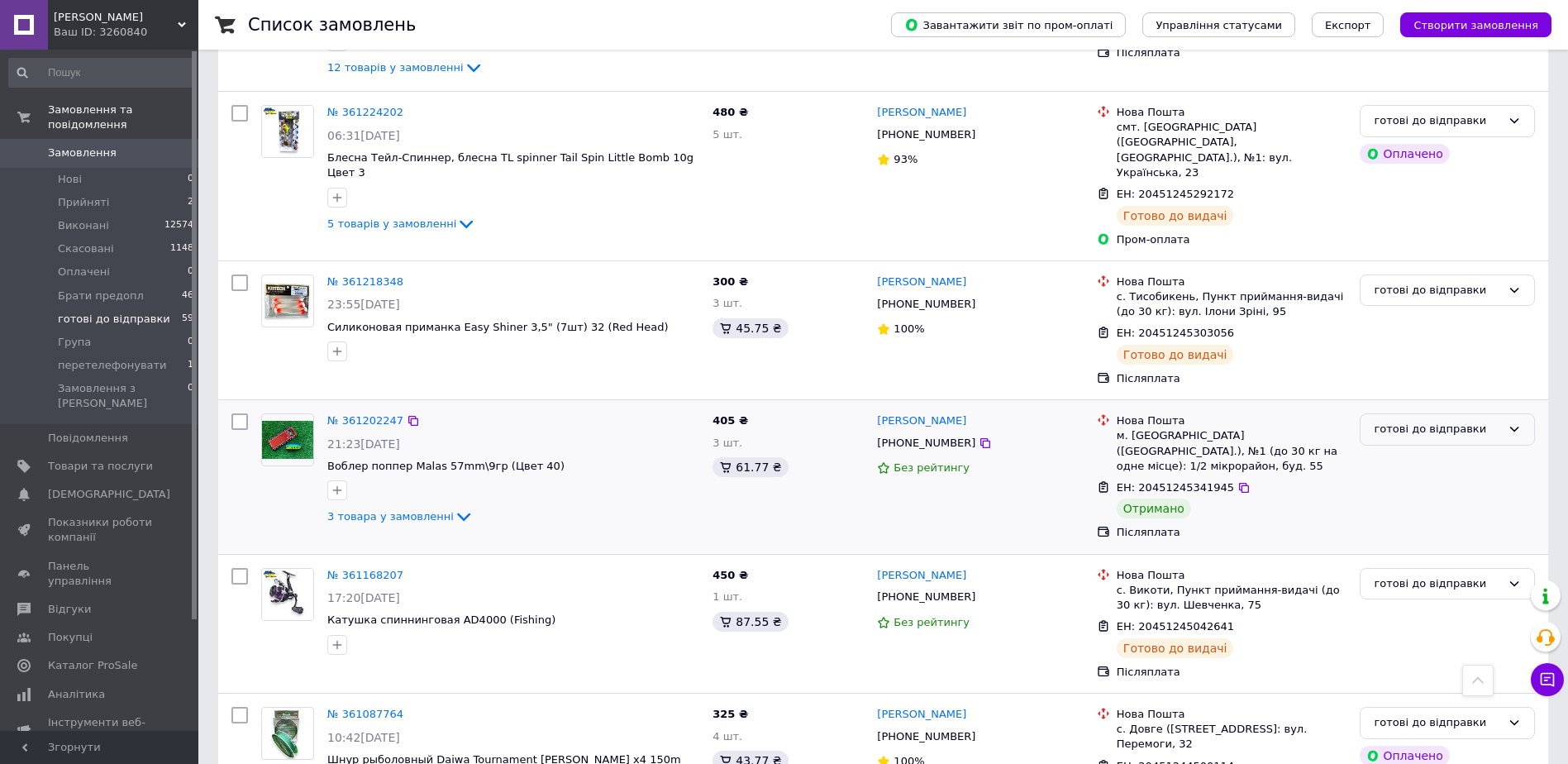
click at [1433, 421] on div "готові до відправки" at bounding box center [1437, 430] width 127 height 17
click at [1408, 478] on li "Виконано" at bounding box center [1447, 494] width 173 height 31
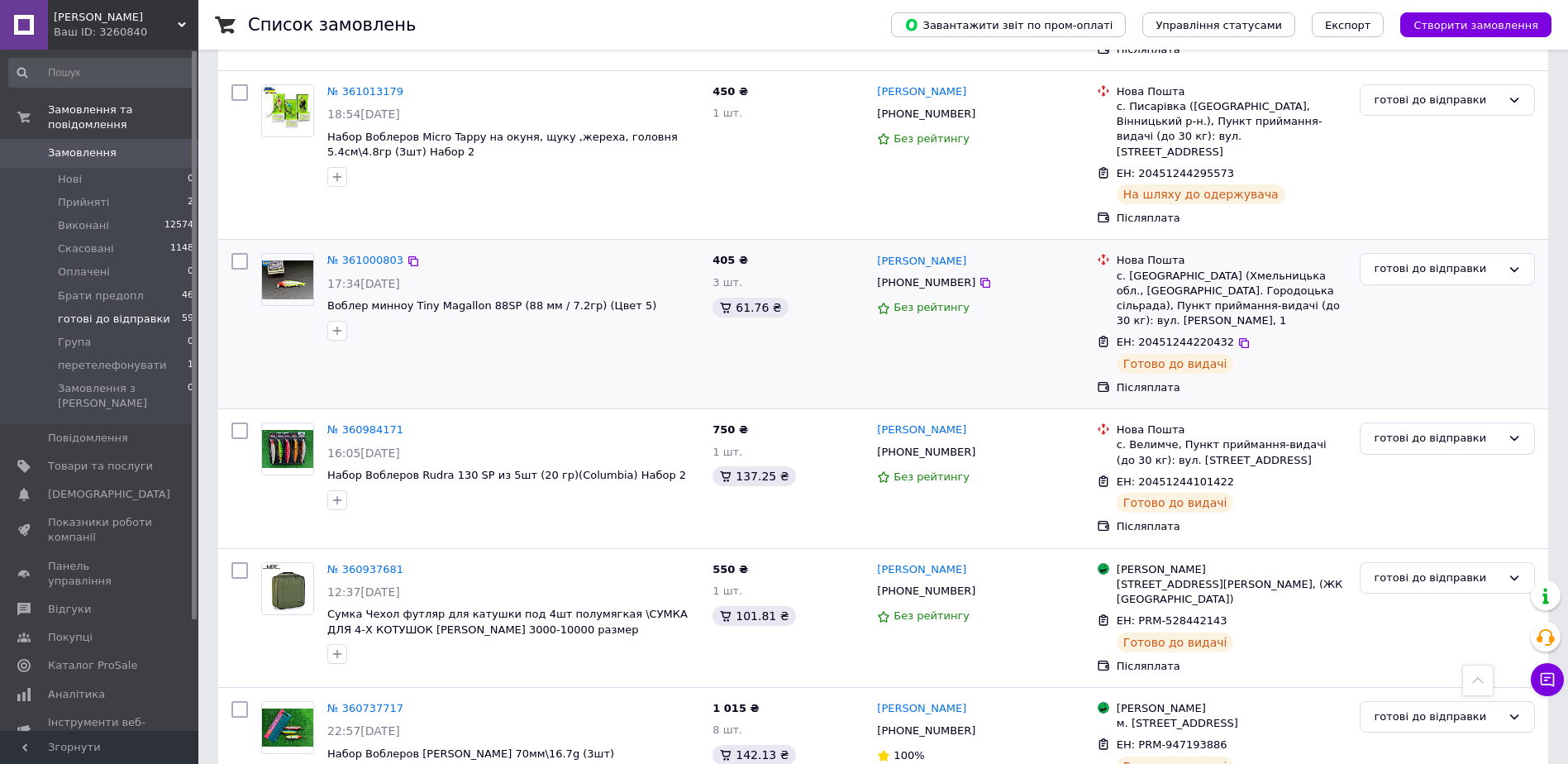
scroll to position [2291, 0]
